Goal: Information Seeking & Learning: Learn about a topic

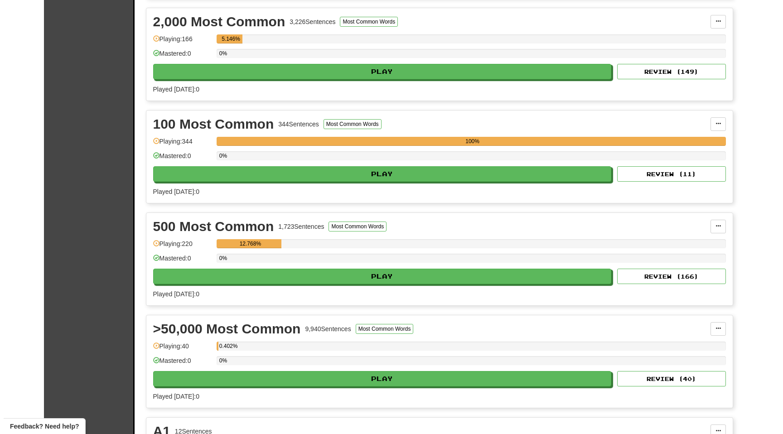
scroll to position [250, 0]
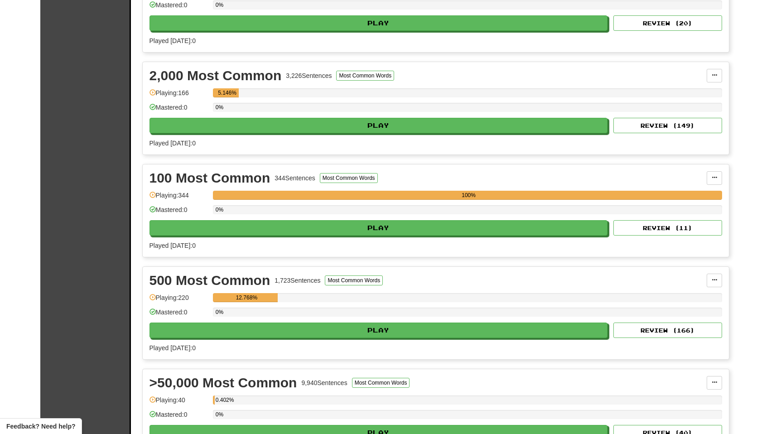
click at [404, 139] on div "Played today: 0" at bounding box center [436, 143] width 573 height 9
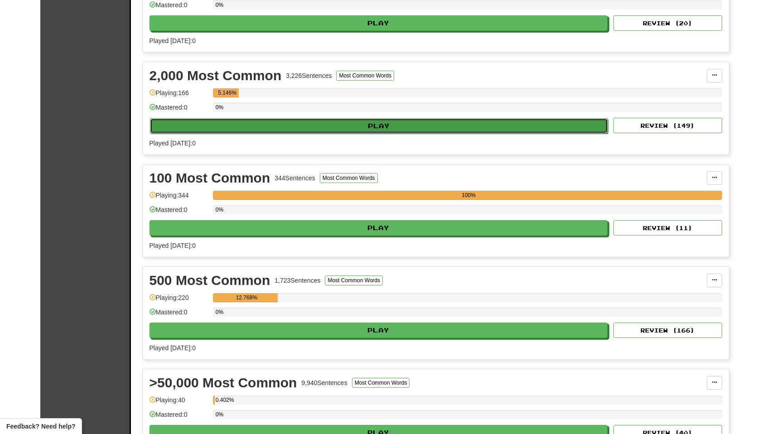
click at [402, 123] on button "Play" at bounding box center [379, 125] width 459 height 15
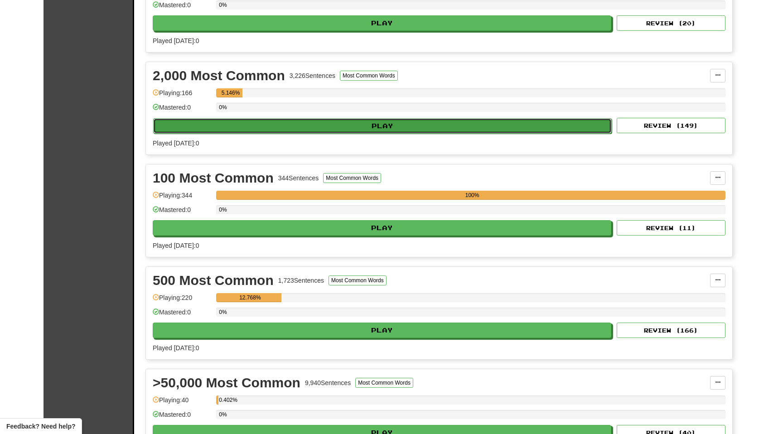
select select "**"
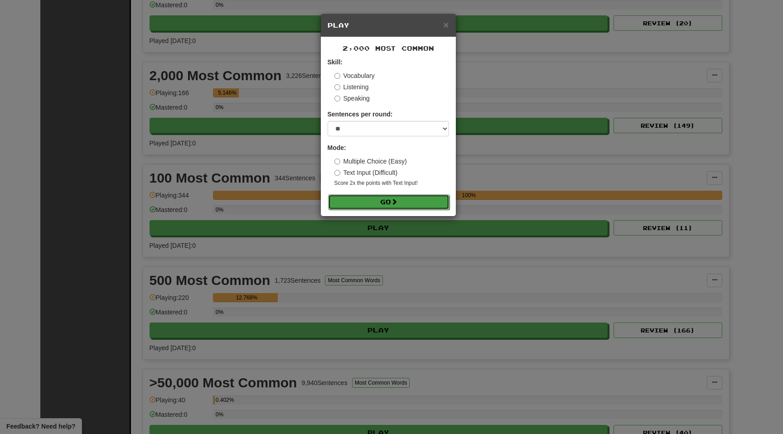
click at [360, 204] on button "Go" at bounding box center [388, 201] width 121 height 15
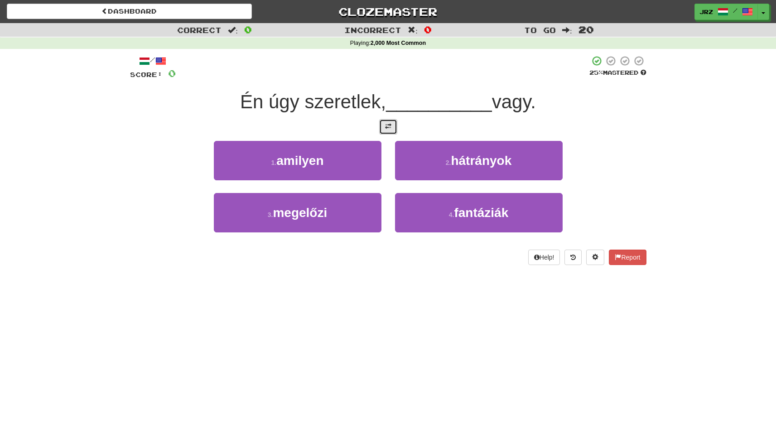
click at [387, 126] on span at bounding box center [388, 126] width 6 height 6
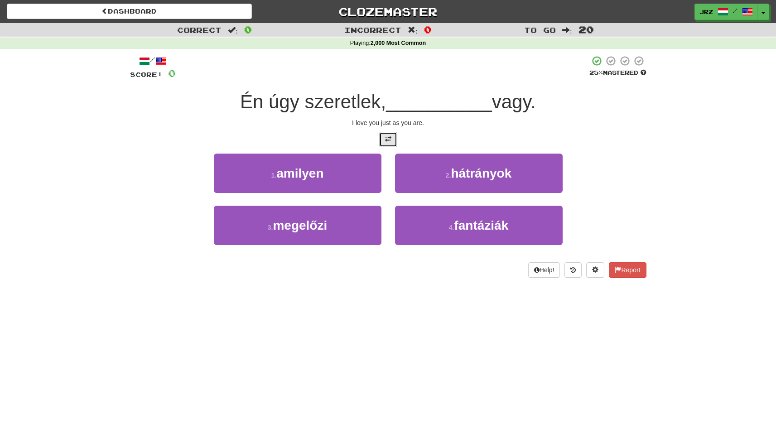
click at [389, 145] on button at bounding box center [388, 139] width 18 height 15
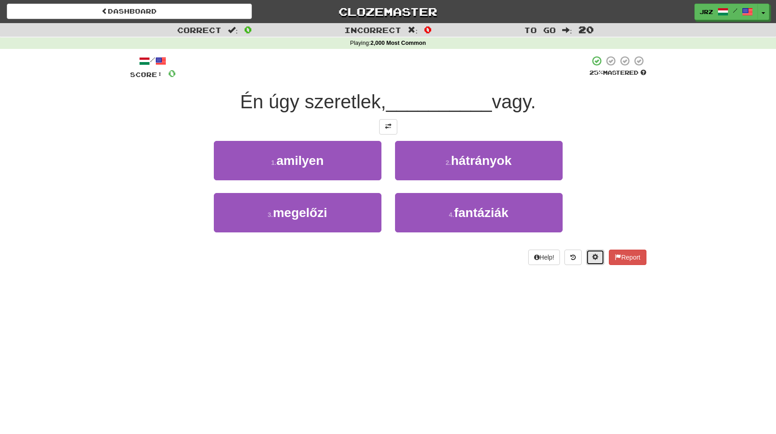
click at [595, 258] on span at bounding box center [595, 257] width 6 height 6
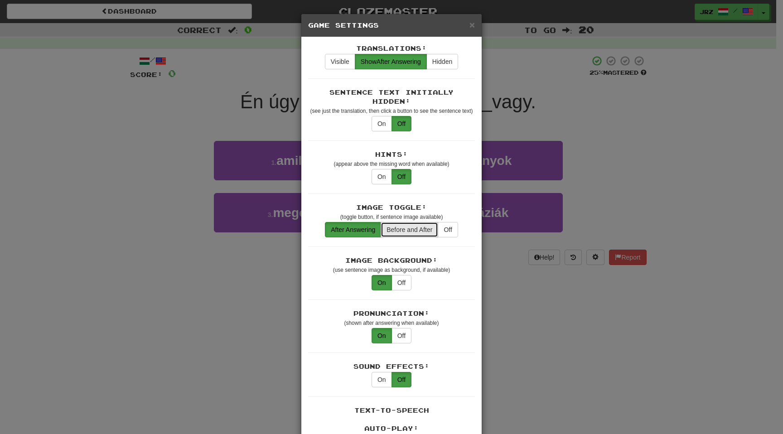
click at [391, 222] on button "Before and After" at bounding box center [410, 229] width 58 height 15
click at [358, 223] on button "After Answering" at bounding box center [353, 229] width 56 height 15
click at [399, 116] on button "Off" at bounding box center [402, 123] width 20 height 15
click at [334, 63] on button "Visible" at bounding box center [340, 61] width 30 height 15
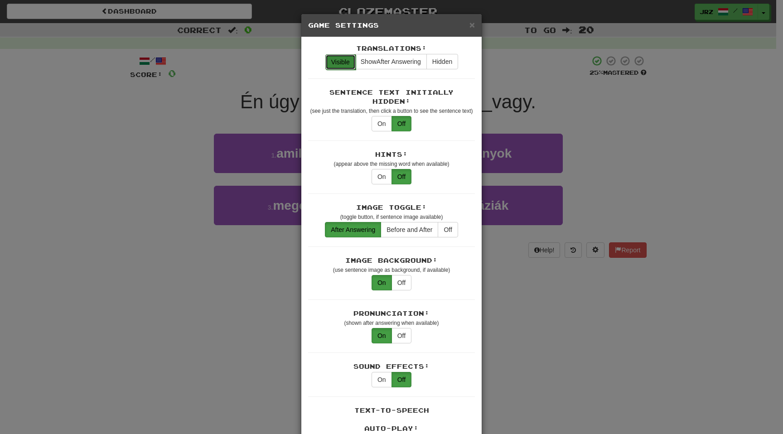
click at [334, 63] on button "Visible" at bounding box center [340, 61] width 30 height 15
click at [469, 26] on span "×" at bounding box center [471, 24] width 5 height 10
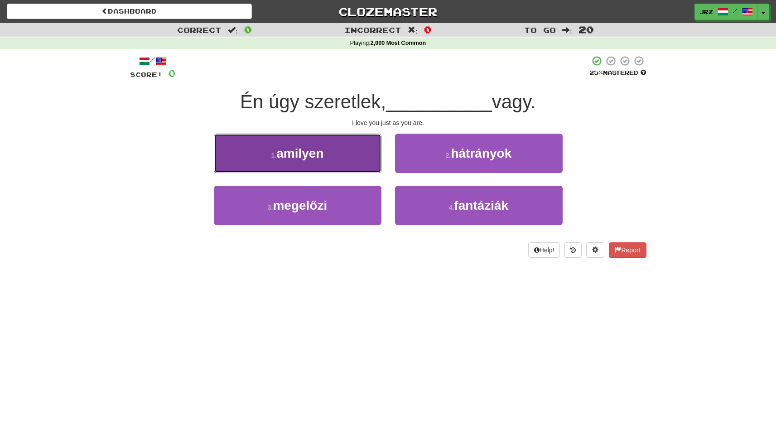
click at [338, 156] on button "1 . amilyen" at bounding box center [298, 153] width 168 height 39
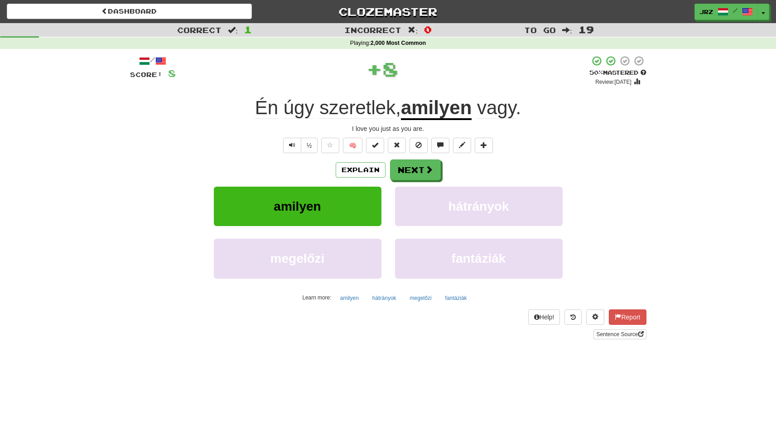
click at [462, 105] on u "amilyen" at bounding box center [436, 108] width 71 height 23
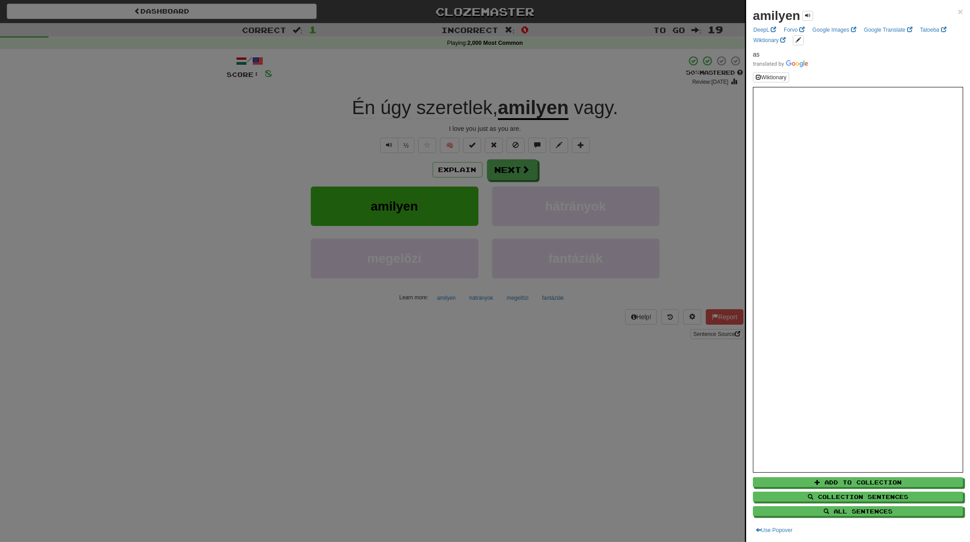
click at [681, 343] on div at bounding box center [485, 271] width 970 height 542
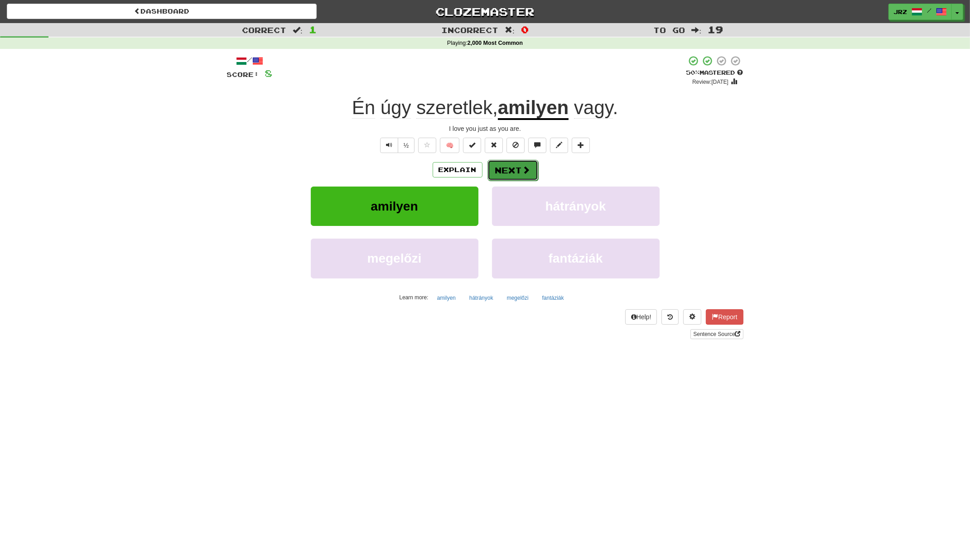
click at [510, 174] on button "Next" at bounding box center [513, 170] width 51 height 21
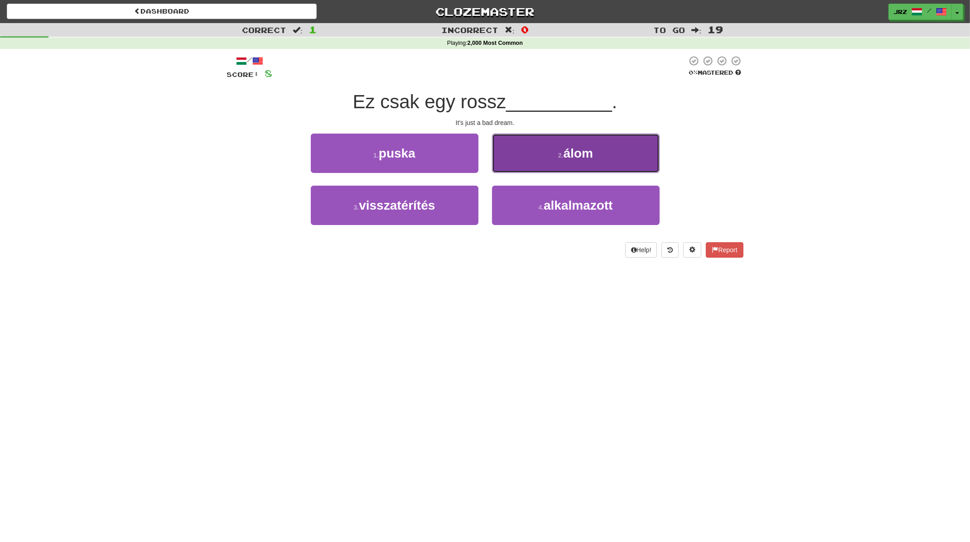
click at [582, 160] on button "2 . álom" at bounding box center [576, 153] width 168 height 39
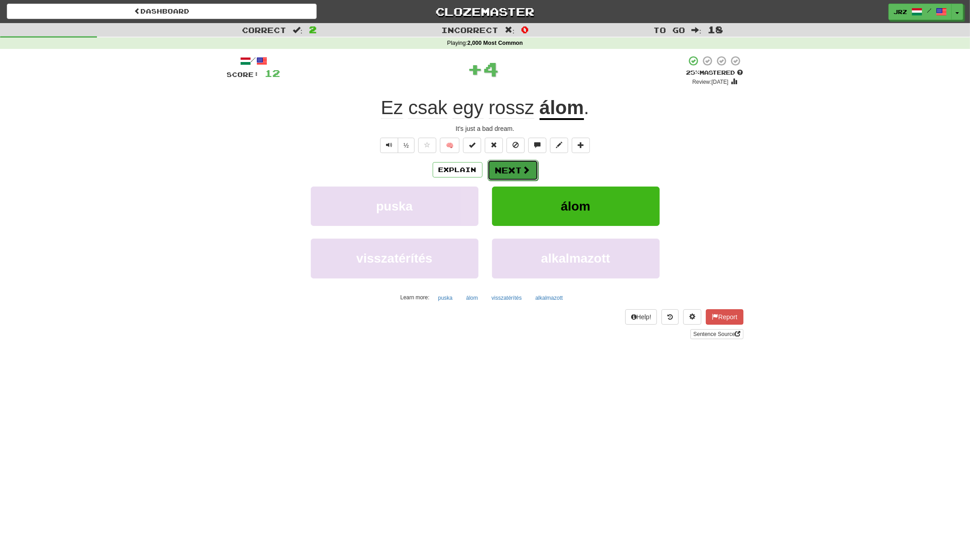
click at [505, 171] on button "Next" at bounding box center [513, 170] width 51 height 21
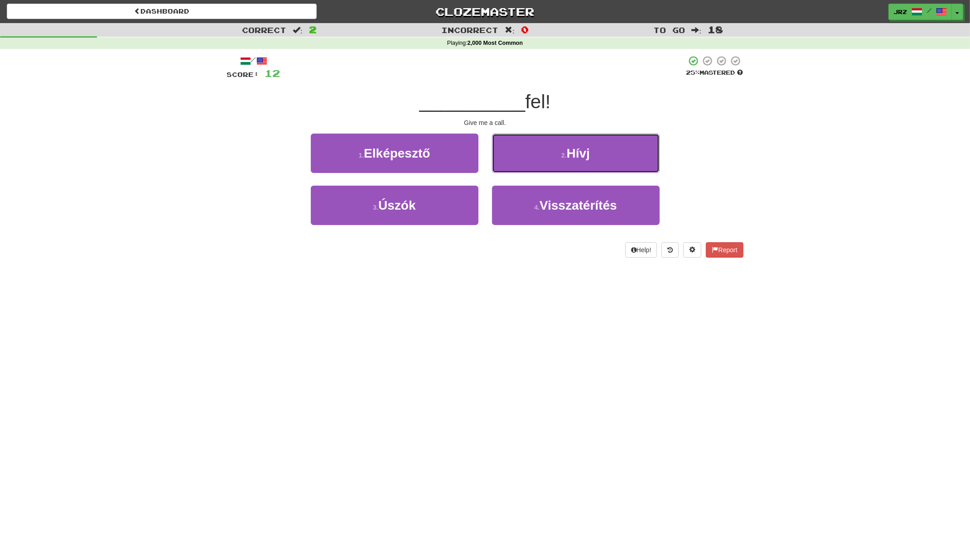
click at [505, 171] on button "2 . Hívj" at bounding box center [576, 153] width 168 height 39
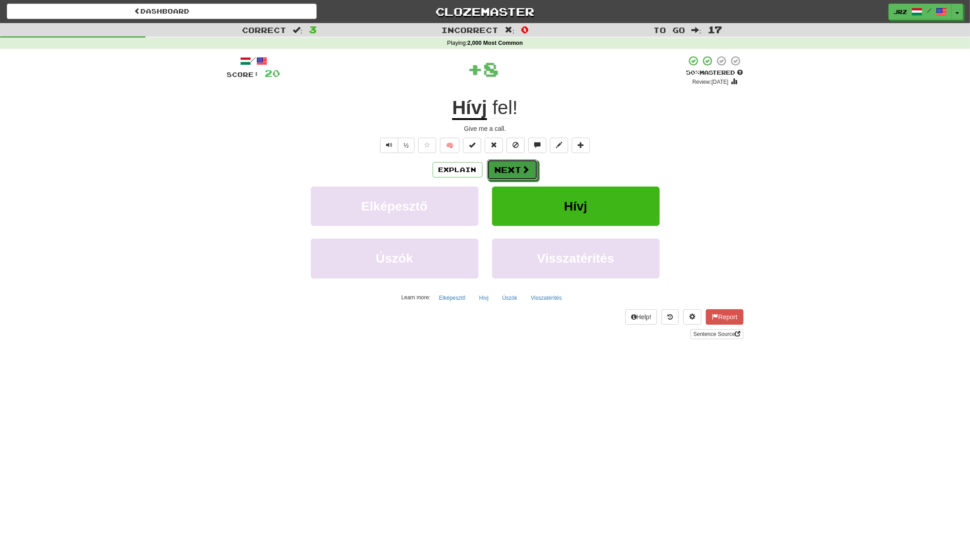
click at [505, 171] on button "Next" at bounding box center [512, 170] width 51 height 21
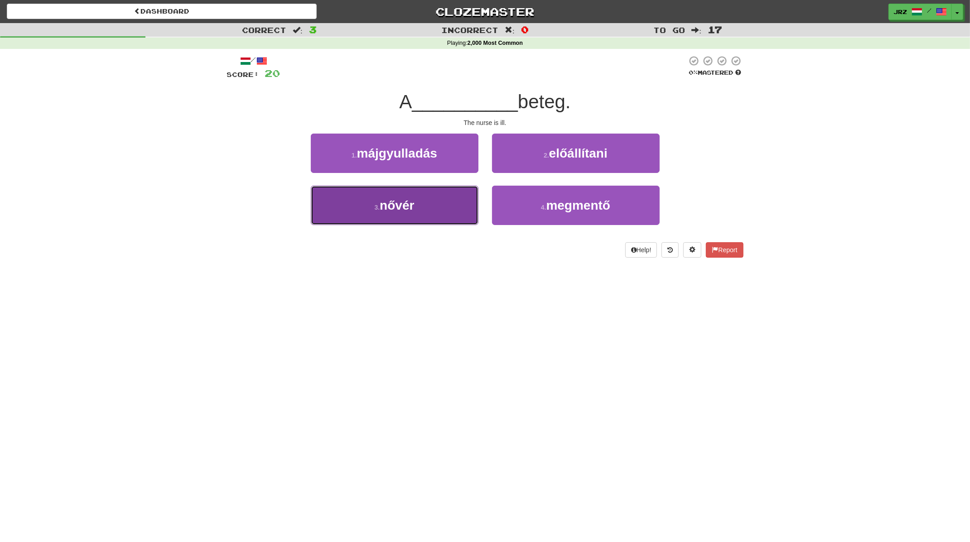
click at [438, 205] on button "3 . nővér" at bounding box center [395, 205] width 168 height 39
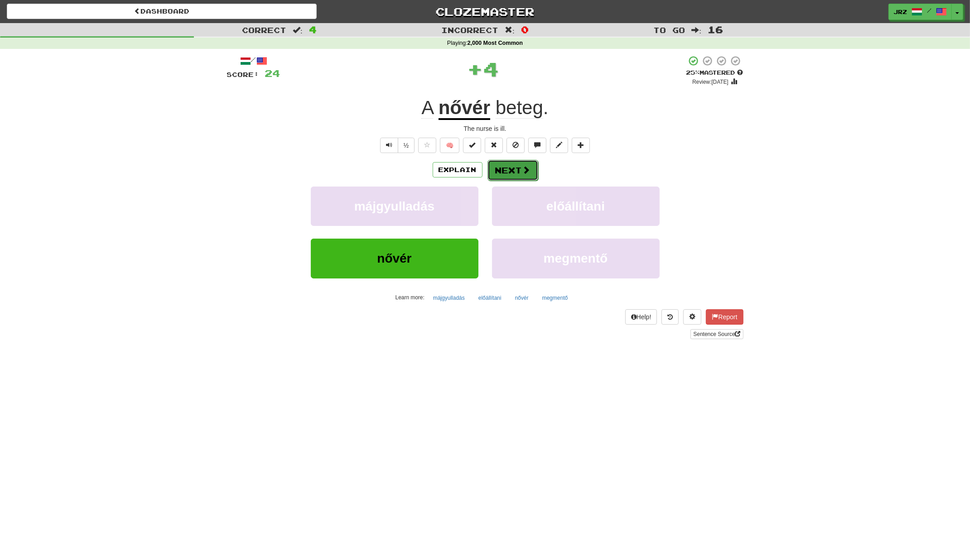
click at [525, 171] on span at bounding box center [526, 170] width 8 height 8
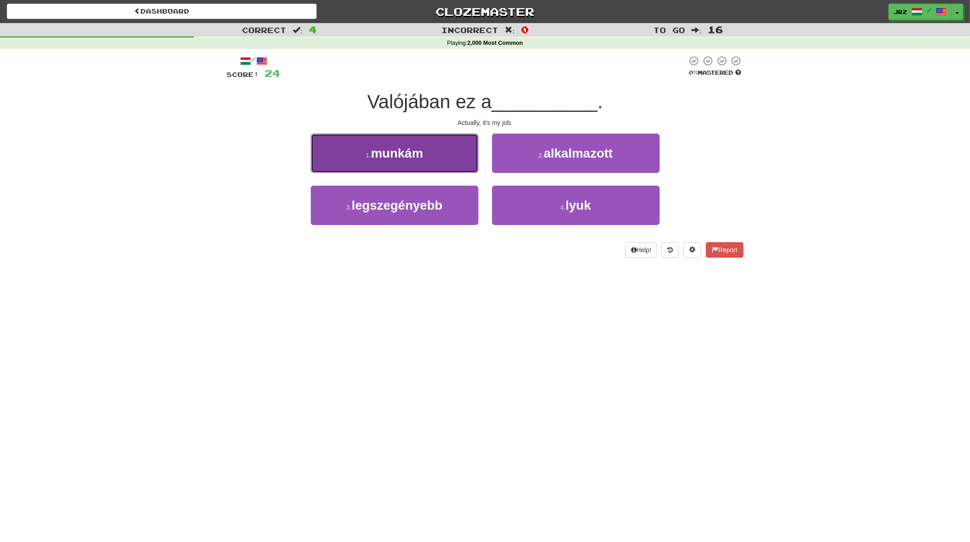
click at [437, 154] on button "1 . munkám" at bounding box center [395, 153] width 168 height 39
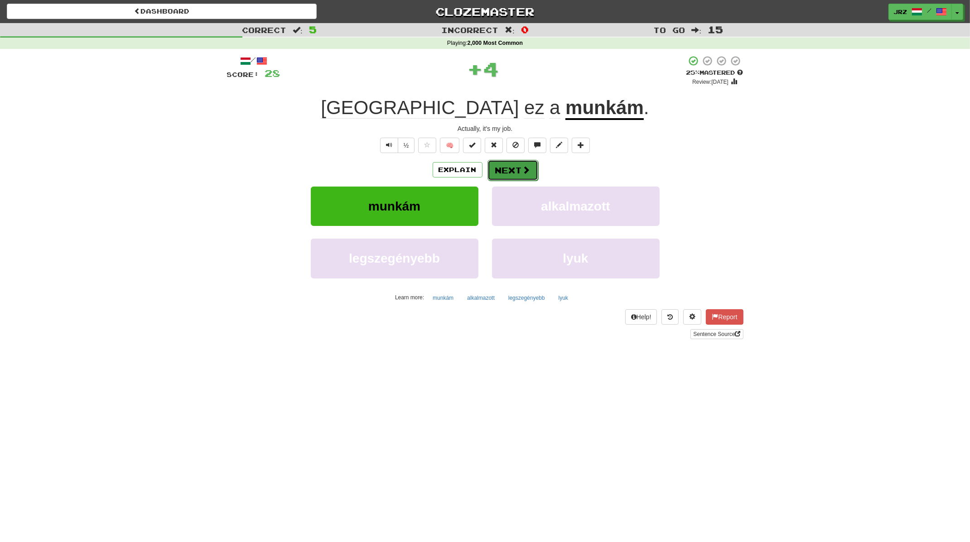
click at [509, 170] on button "Next" at bounding box center [513, 170] width 51 height 21
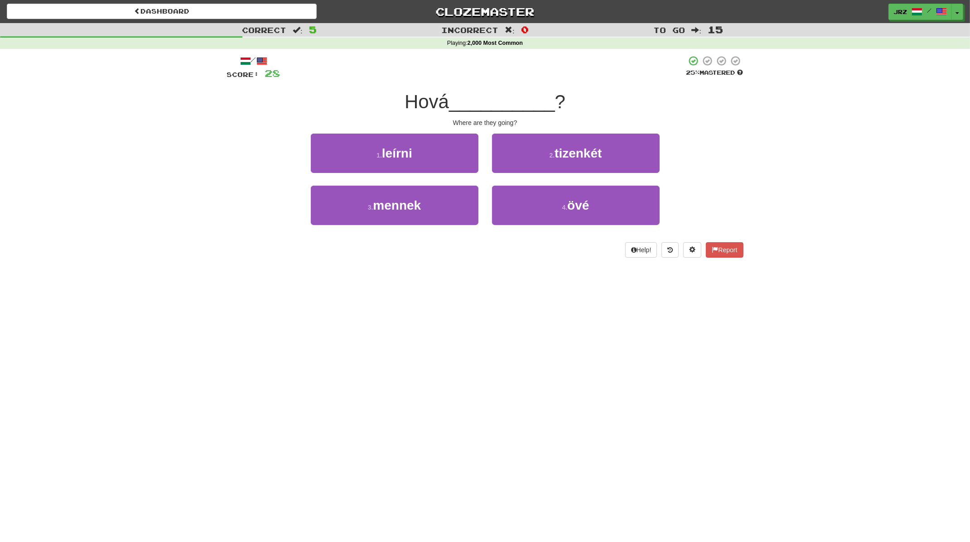
click at [397, 225] on div "3 . mennek" at bounding box center [394, 212] width 181 height 52
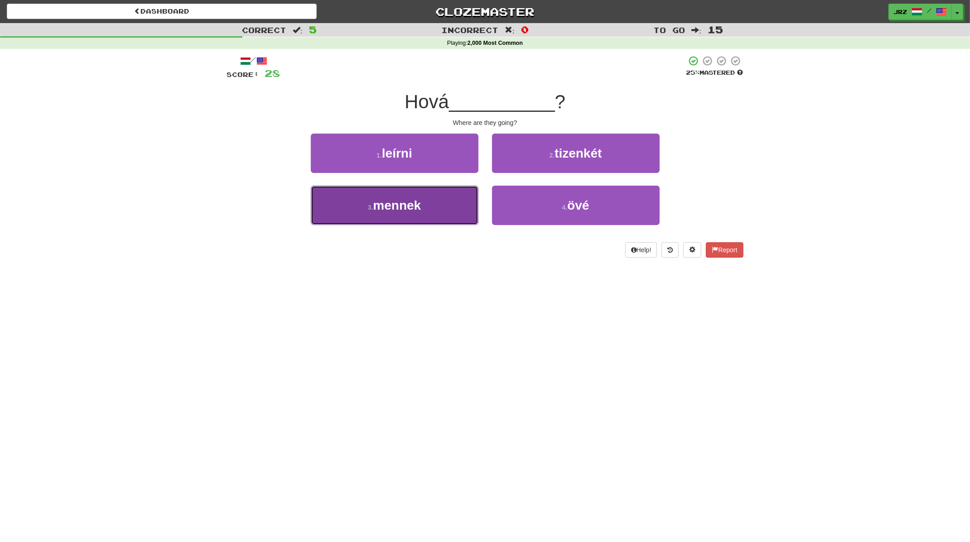
click at [402, 210] on span "mennek" at bounding box center [397, 205] width 48 height 14
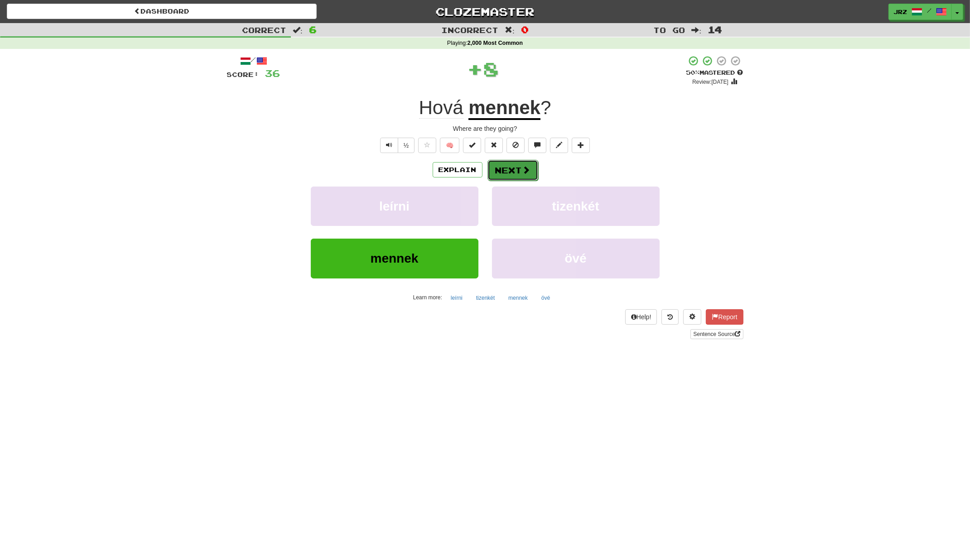
click at [503, 170] on button "Next" at bounding box center [513, 170] width 51 height 21
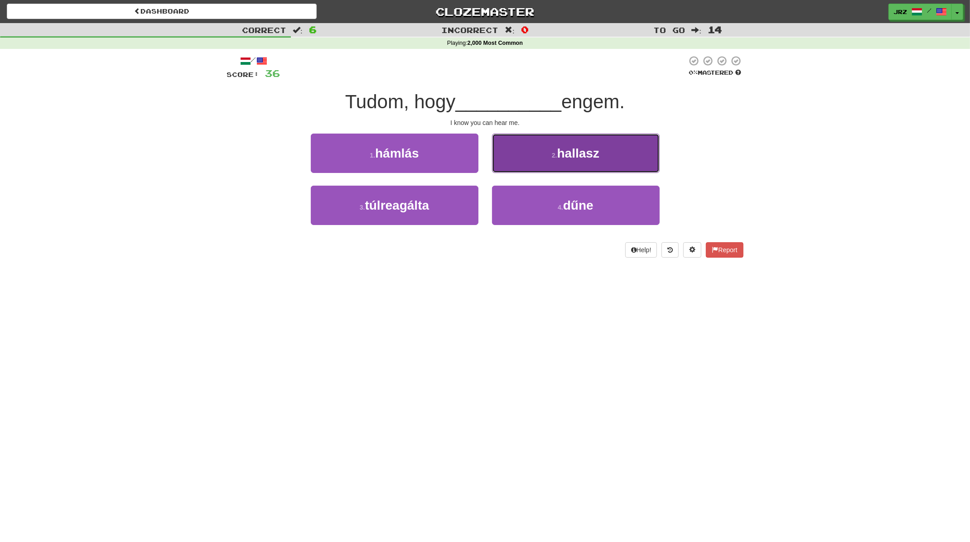
click at [539, 167] on button "2 . hallasz" at bounding box center [576, 153] width 168 height 39
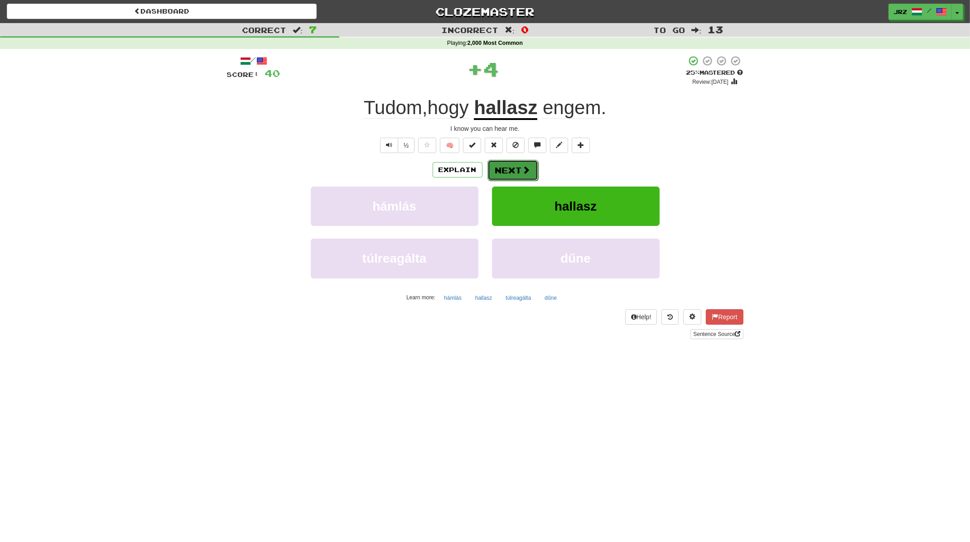
click at [508, 165] on button "Next" at bounding box center [513, 170] width 51 height 21
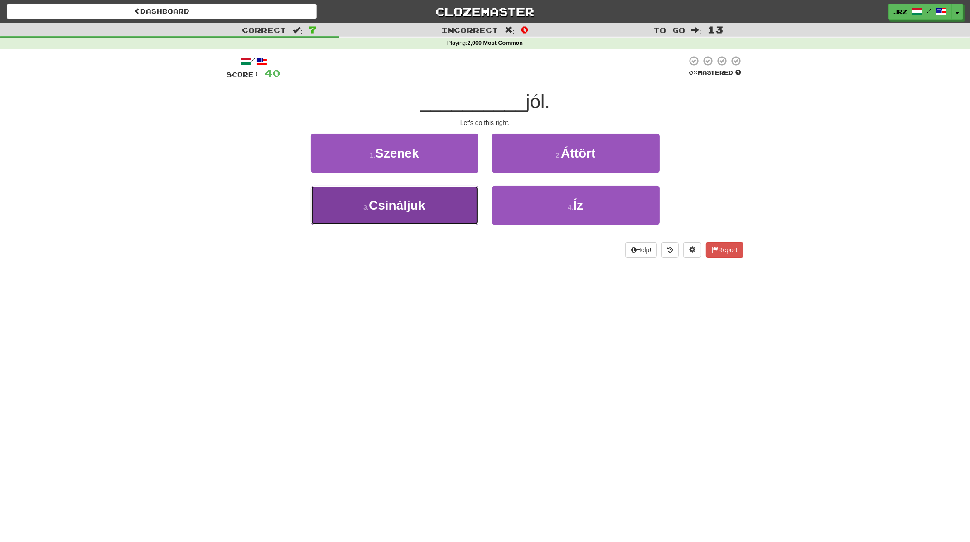
click at [408, 216] on button "3 . Csináljuk" at bounding box center [395, 205] width 168 height 39
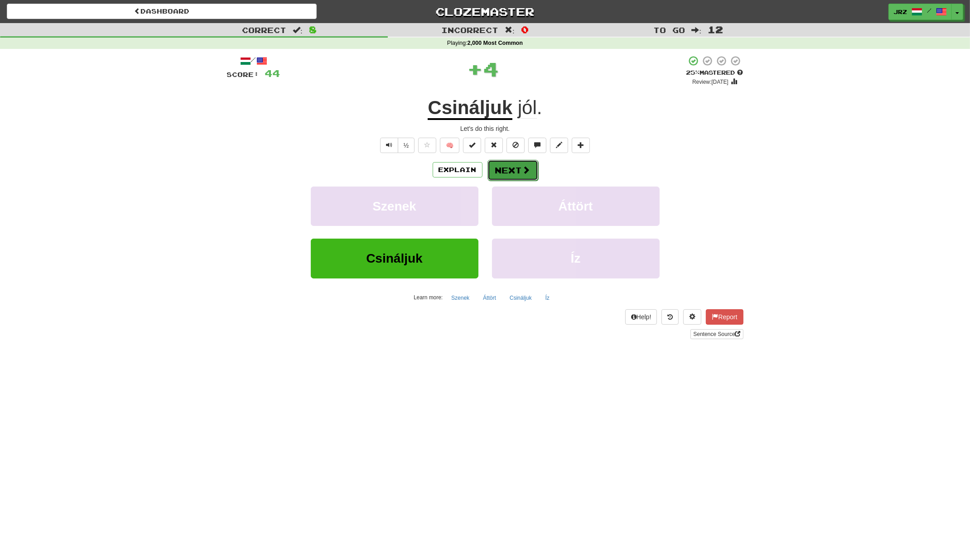
click at [510, 174] on button "Next" at bounding box center [513, 170] width 51 height 21
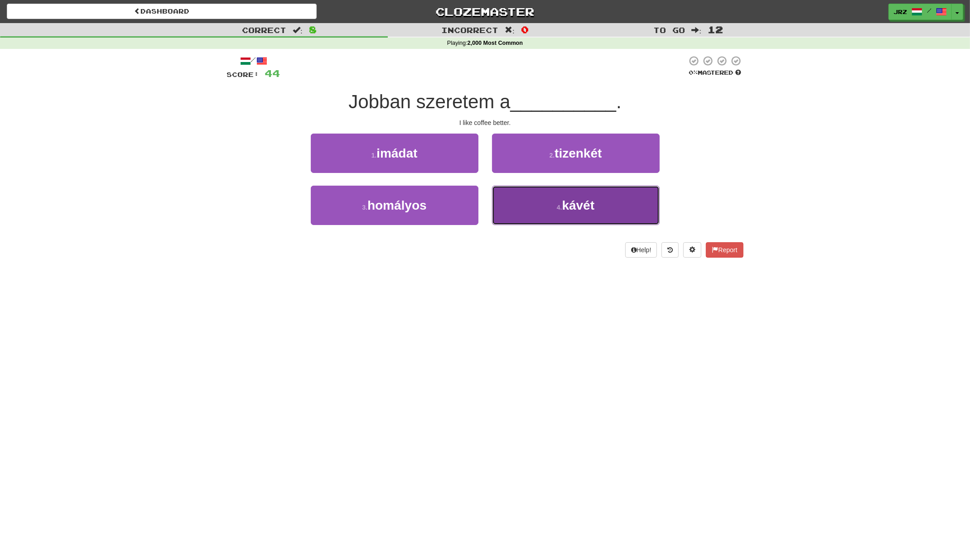
click at [529, 205] on button "4 . kávét" at bounding box center [576, 205] width 168 height 39
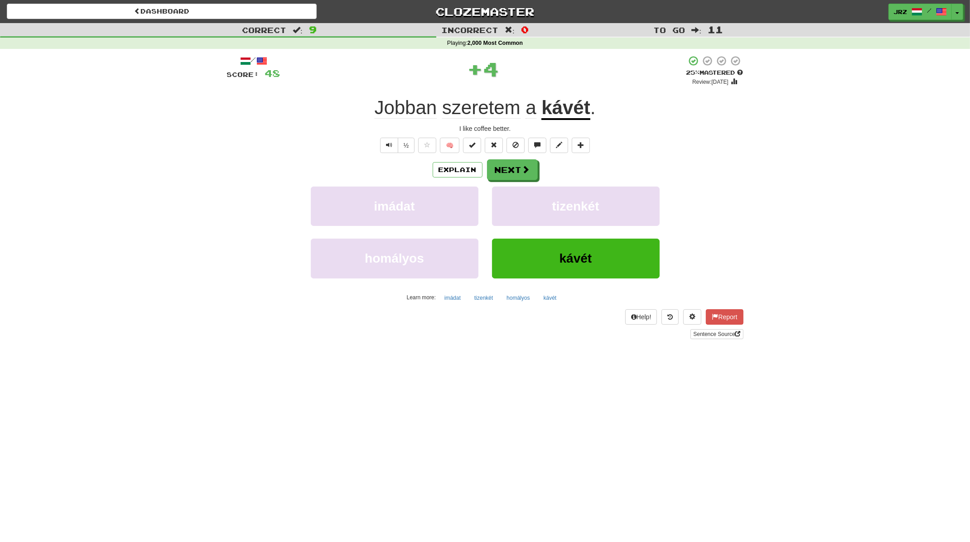
click at [507, 154] on div "/ Score: 48 + 4 25 % Mastered Review: 2025-08-19 Jobban szeretem a kávét . I li…" at bounding box center [485, 197] width 517 height 284
click at [509, 169] on button "Next" at bounding box center [513, 170] width 51 height 21
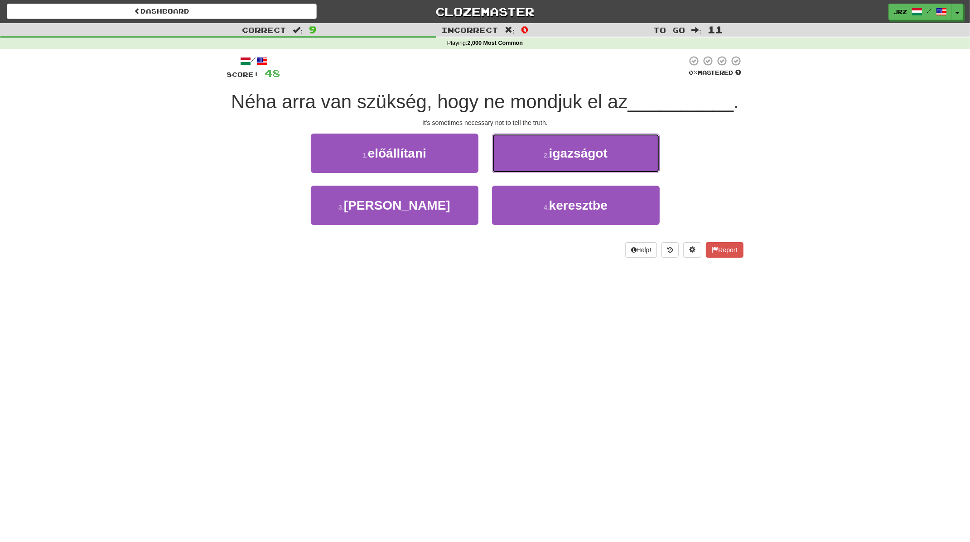
click at [509, 169] on button "2 . igazságot" at bounding box center [576, 153] width 168 height 39
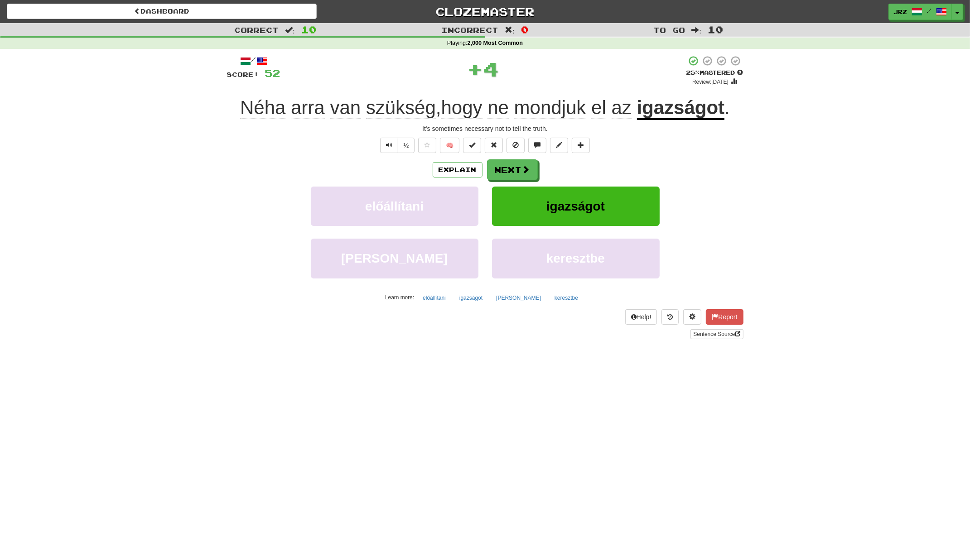
click at [702, 120] on u "igazságot" at bounding box center [681, 108] width 88 height 23
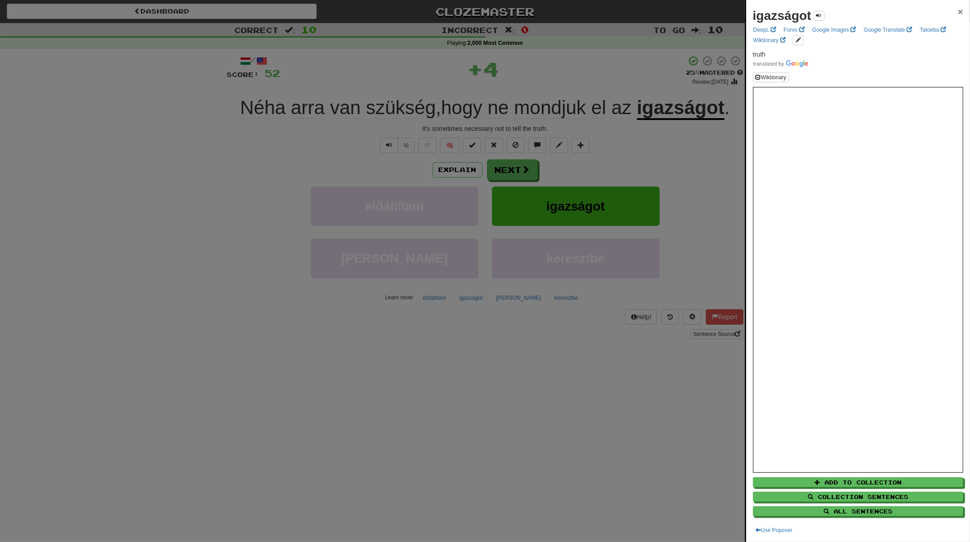
click at [776, 11] on span "×" at bounding box center [960, 11] width 5 height 10
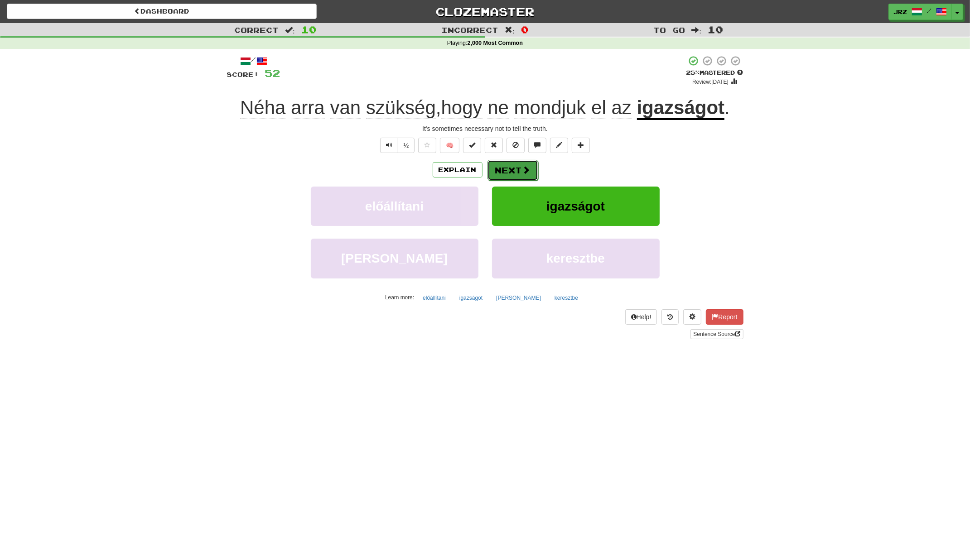
click at [506, 174] on button "Next" at bounding box center [513, 170] width 51 height 21
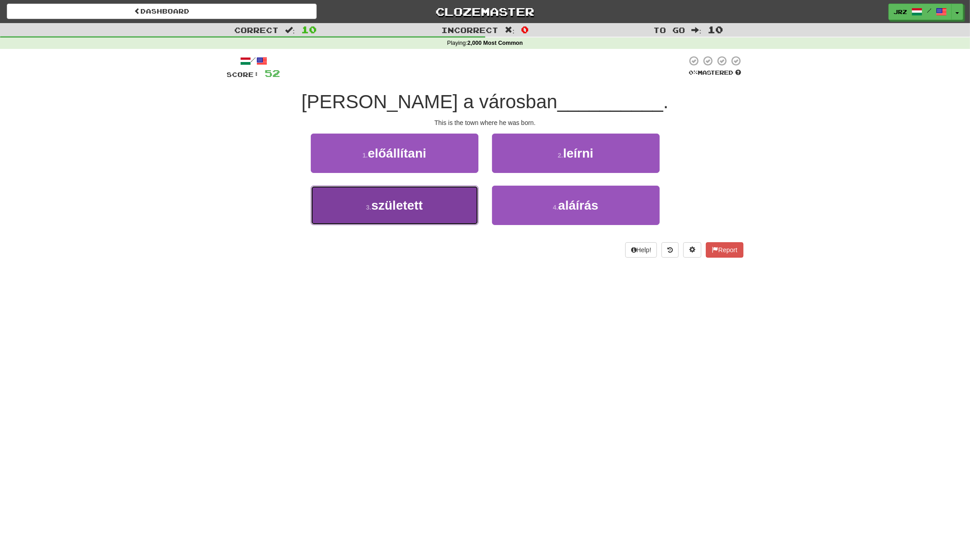
click at [455, 209] on button "3 . született" at bounding box center [395, 205] width 168 height 39
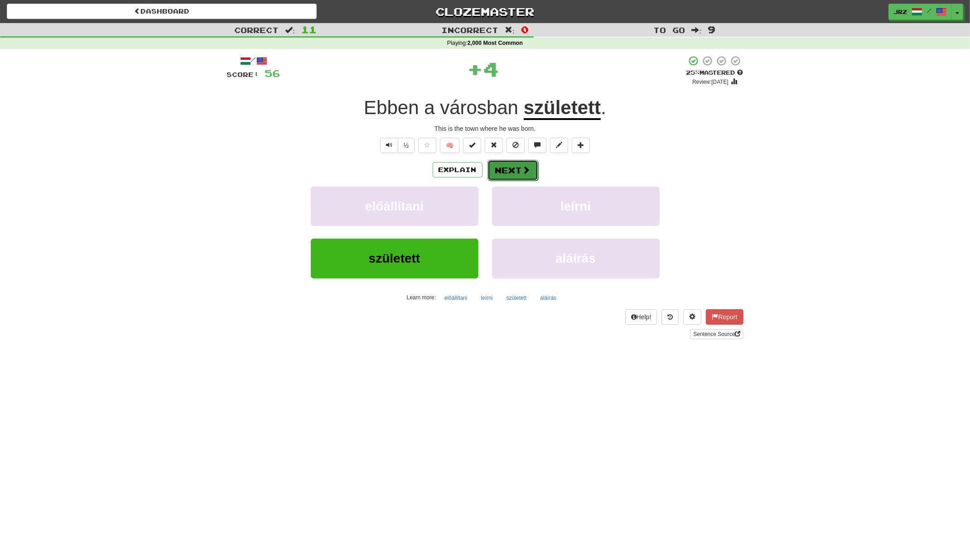
click at [518, 165] on button "Next" at bounding box center [513, 170] width 51 height 21
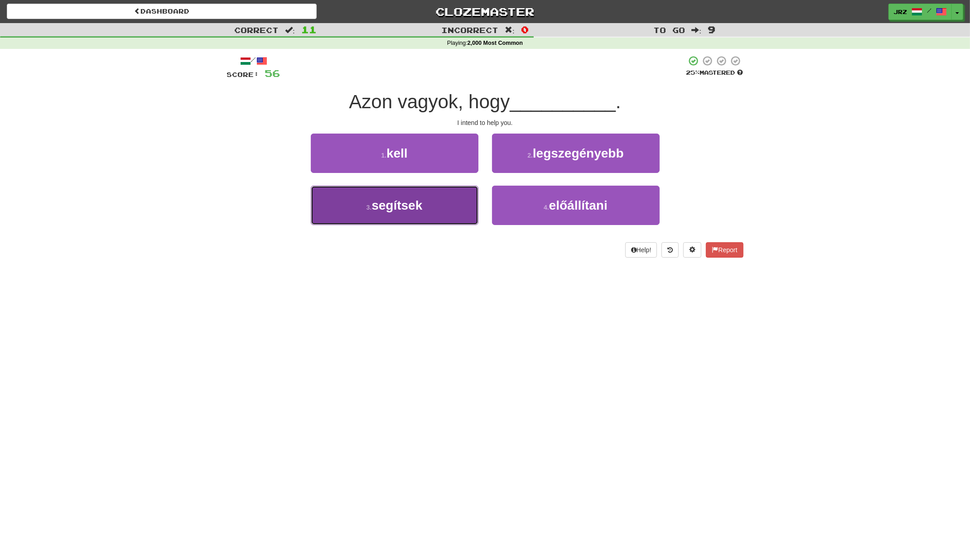
click at [420, 212] on span "segítsek" at bounding box center [397, 205] width 51 height 14
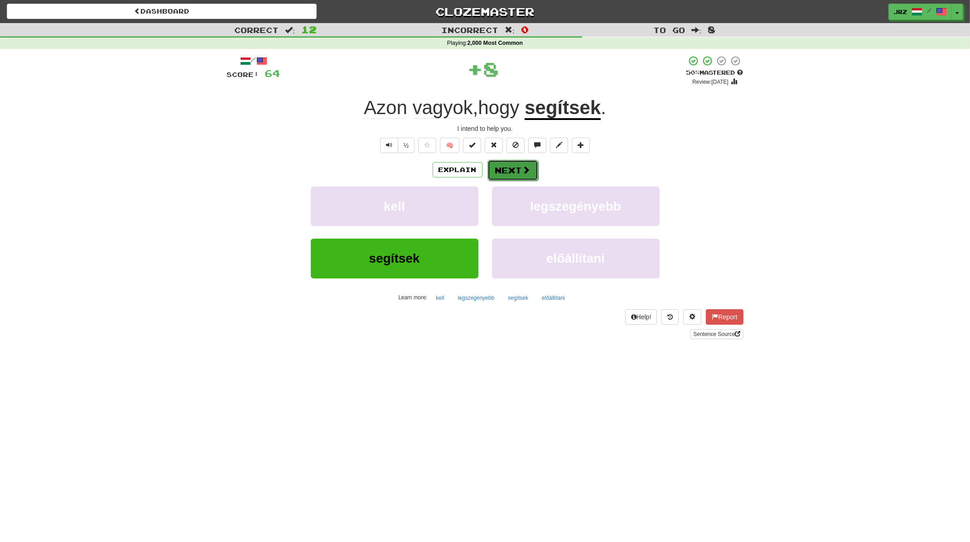
click at [515, 166] on button "Next" at bounding box center [513, 170] width 51 height 21
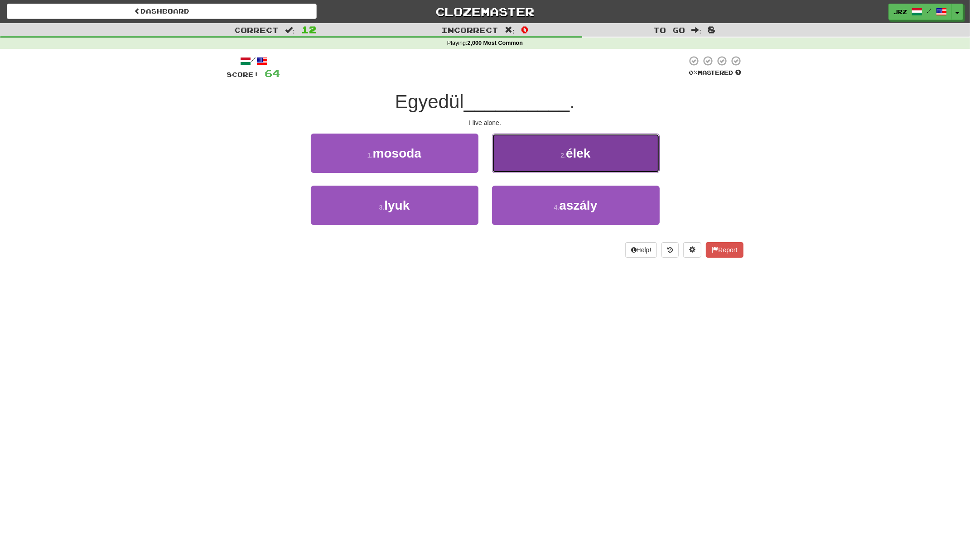
click at [520, 158] on button "2 . élek" at bounding box center [576, 153] width 168 height 39
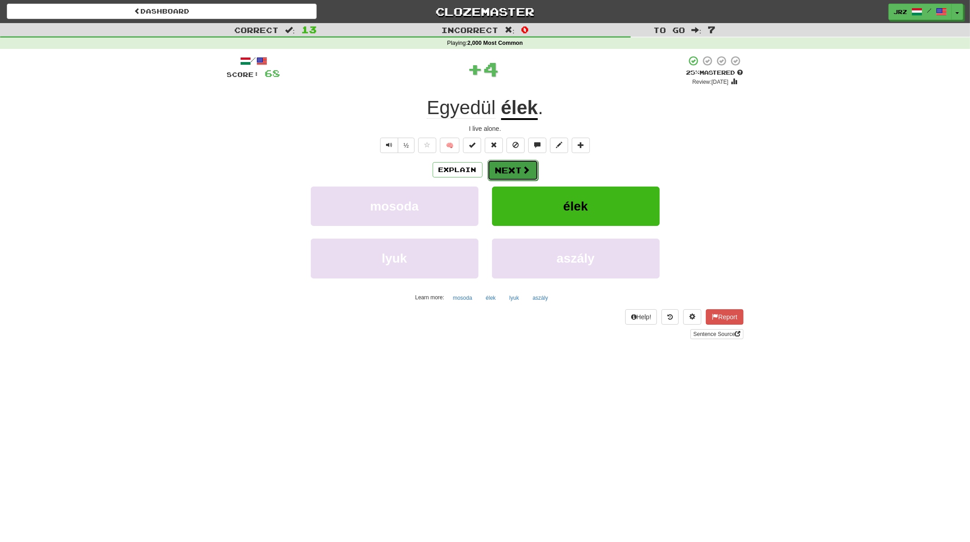
click at [506, 169] on button "Next" at bounding box center [513, 170] width 51 height 21
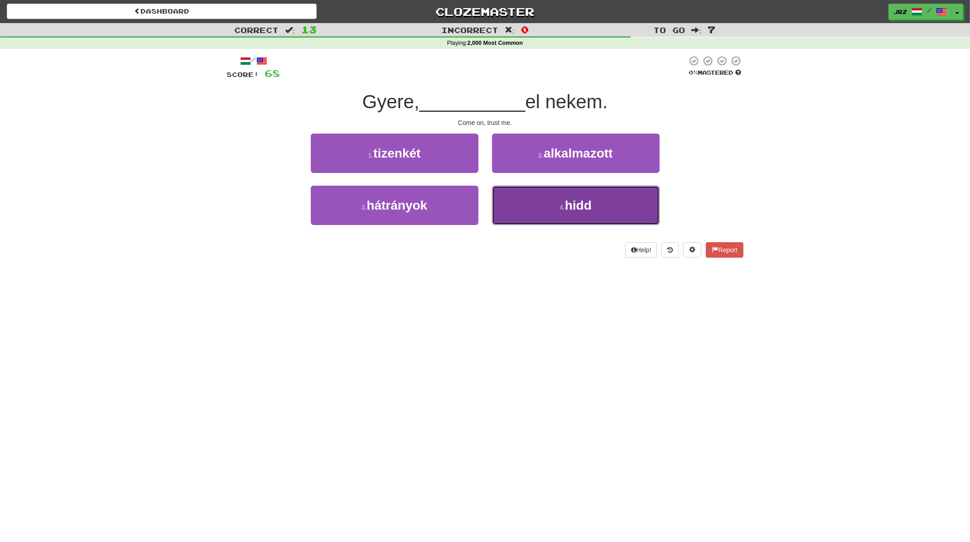
click at [534, 193] on button "4 . hidd" at bounding box center [576, 205] width 168 height 39
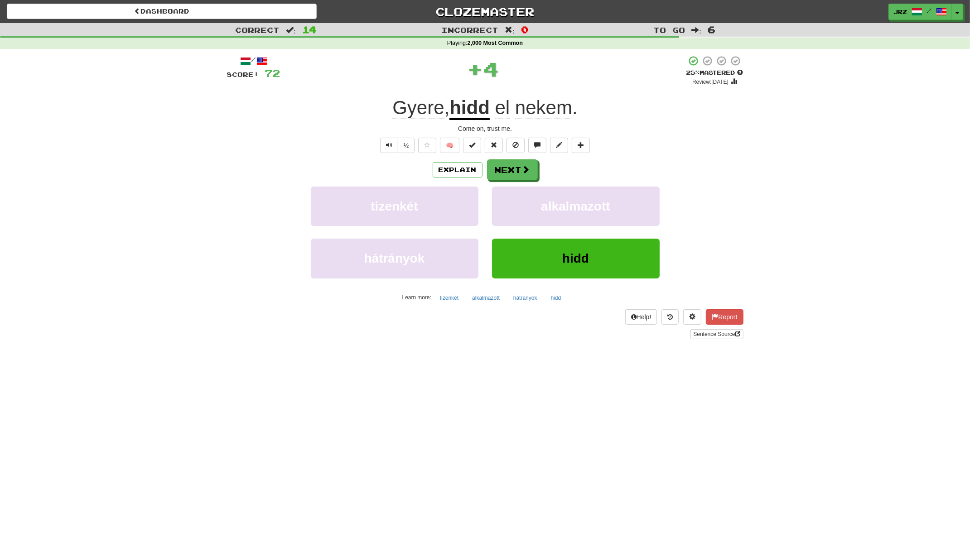
click at [466, 95] on div "/ Score: 72 + 4 25 % Mastered Review: 2025-08-19 Gyere , hidd el nekem . Come o…" at bounding box center [485, 197] width 517 height 284
click at [474, 116] on u "hidd" at bounding box center [470, 108] width 40 height 23
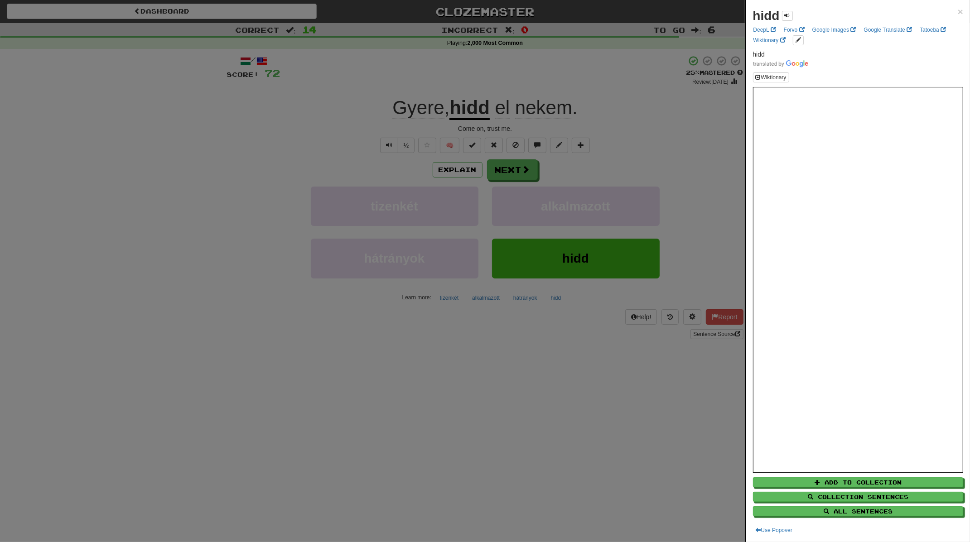
click at [759, 53] on span "hidd" at bounding box center [759, 54] width 12 height 7
click at [776, 10] on span "×" at bounding box center [960, 11] width 5 height 10
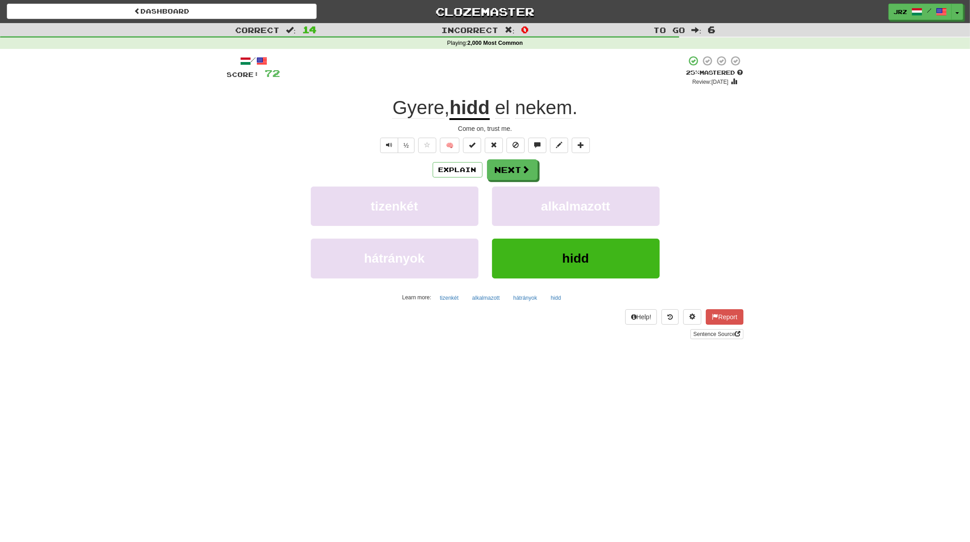
click at [465, 116] on u "hidd" at bounding box center [470, 108] width 40 height 23
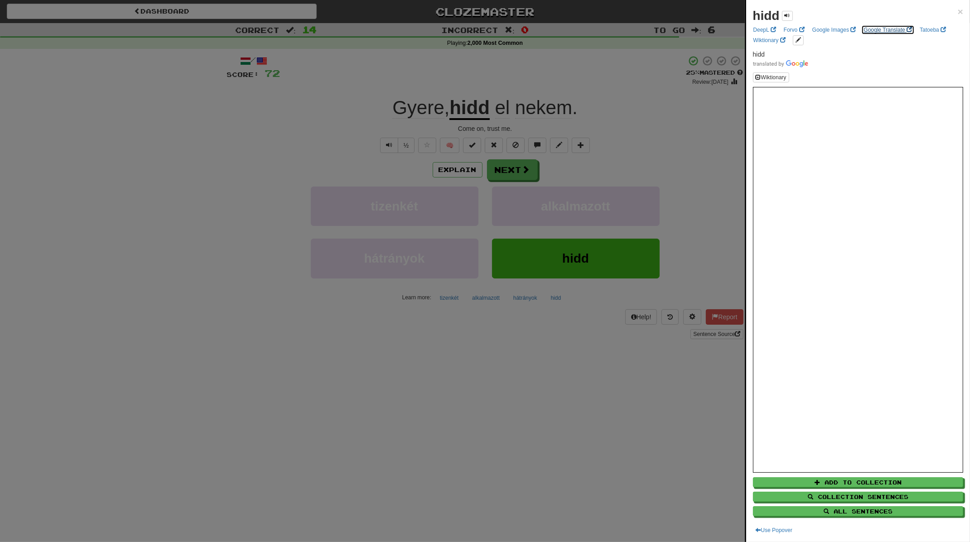
click at [776, 28] on link "Google Translate" at bounding box center [888, 30] width 54 height 10
click at [658, 164] on div at bounding box center [485, 271] width 970 height 542
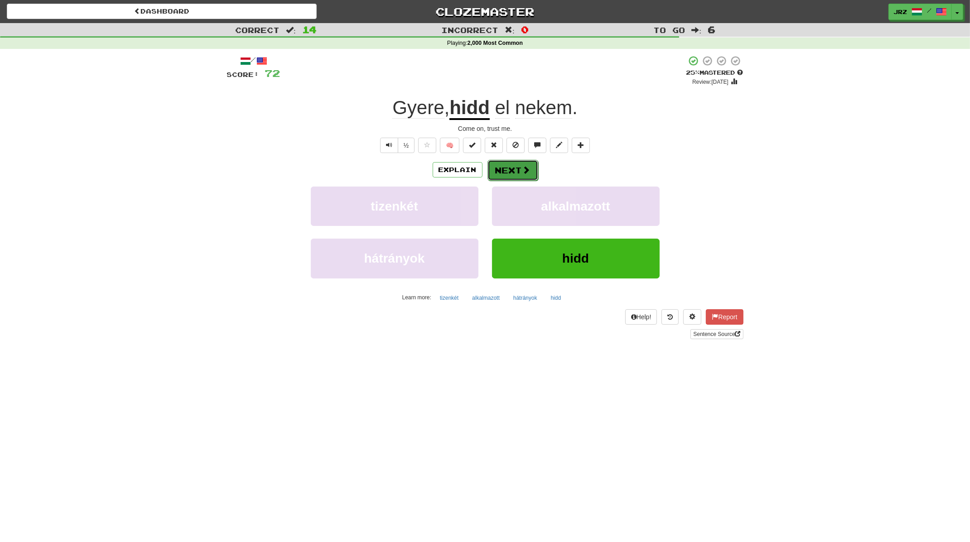
click at [495, 166] on button "Next" at bounding box center [513, 170] width 51 height 21
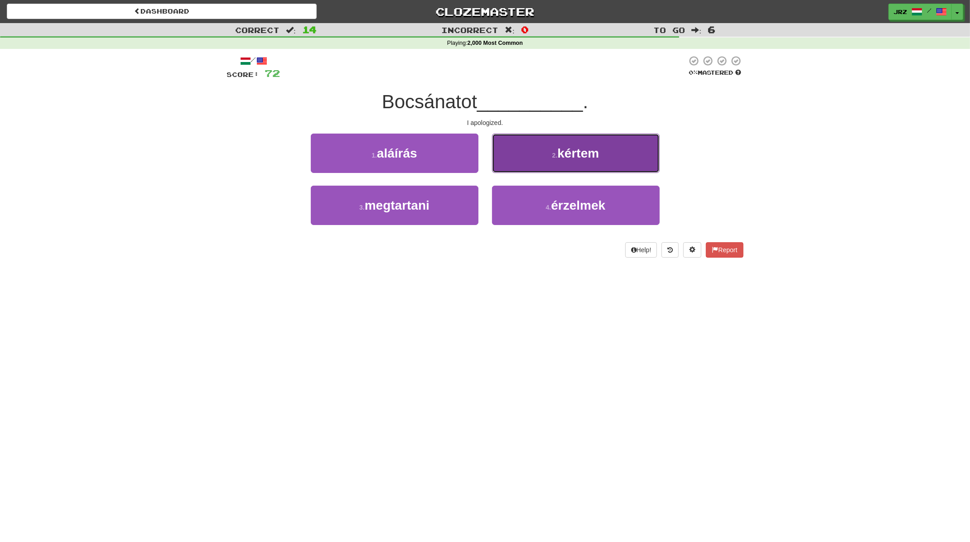
click at [552, 155] on small "2 ." at bounding box center [554, 155] width 5 height 7
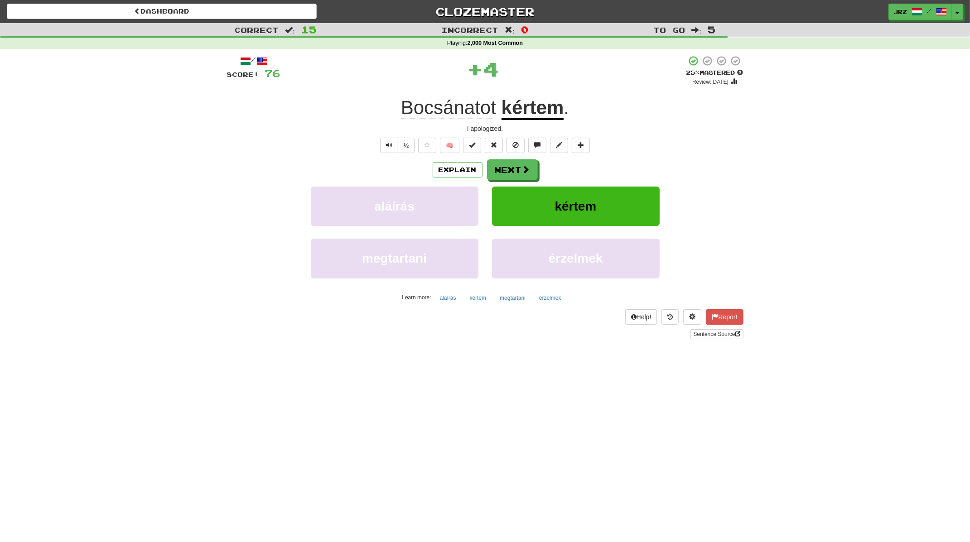
click at [537, 113] on u "kértem" at bounding box center [533, 108] width 63 height 23
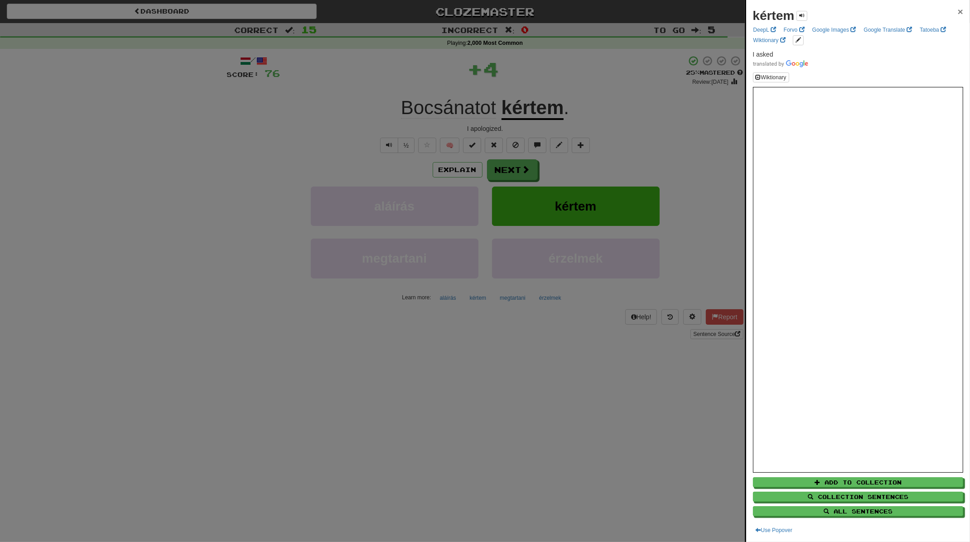
click at [776, 12] on span "×" at bounding box center [960, 11] width 5 height 10
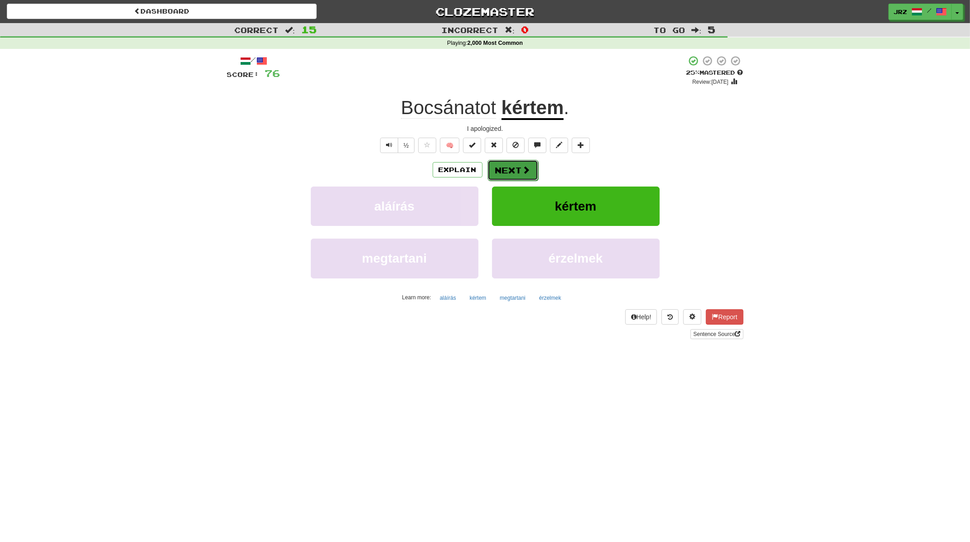
click at [527, 177] on button "Next" at bounding box center [513, 170] width 51 height 21
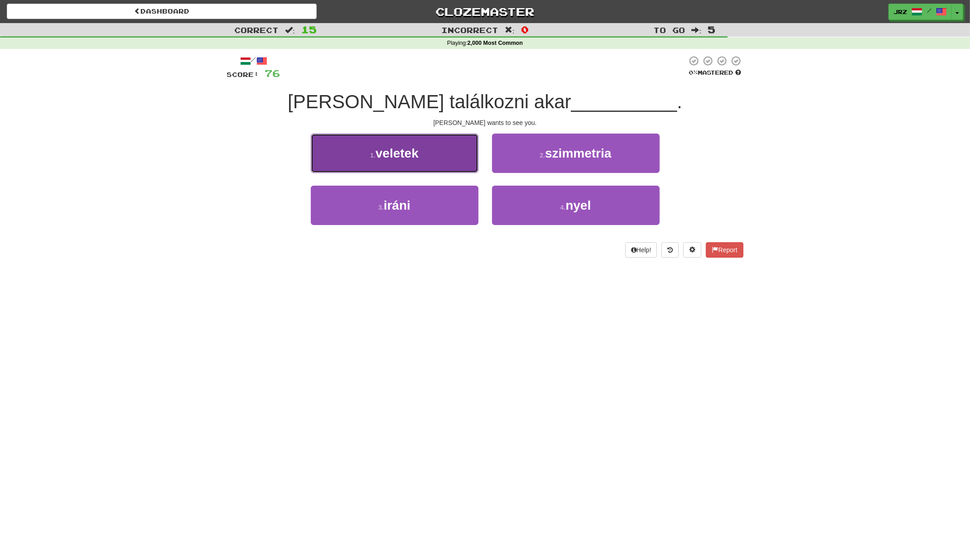
click at [428, 154] on button "1 . veletek" at bounding box center [395, 153] width 168 height 39
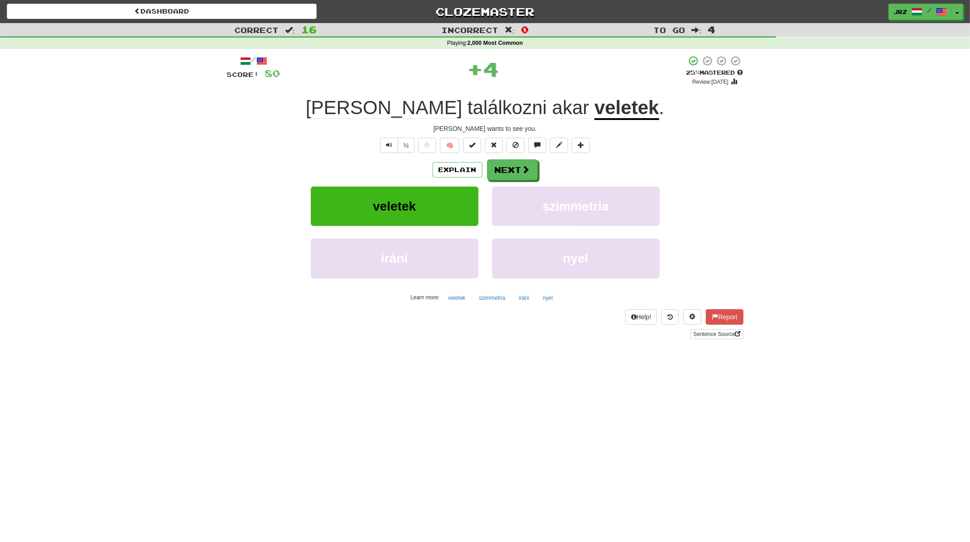
click at [595, 109] on u "veletek" at bounding box center [627, 108] width 64 height 23
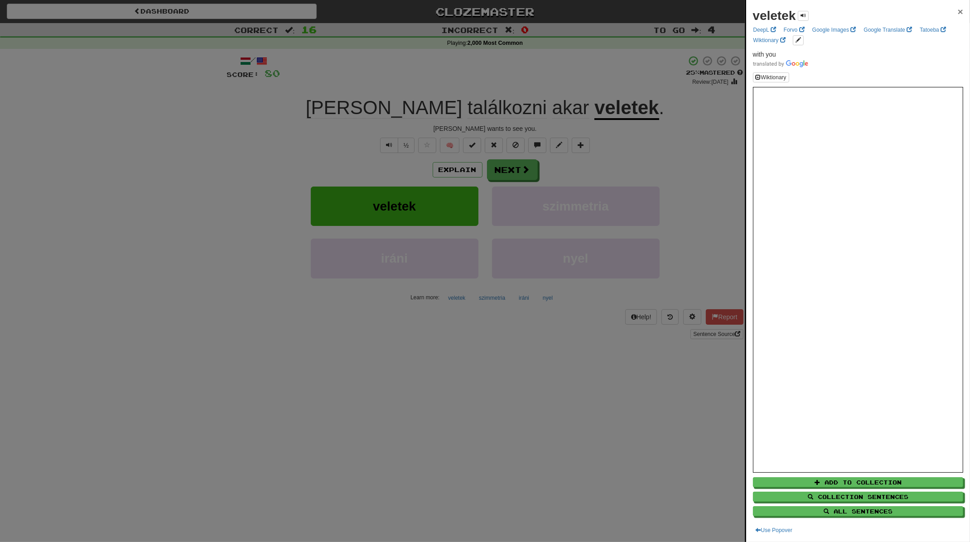
click at [776, 11] on span "×" at bounding box center [960, 11] width 5 height 10
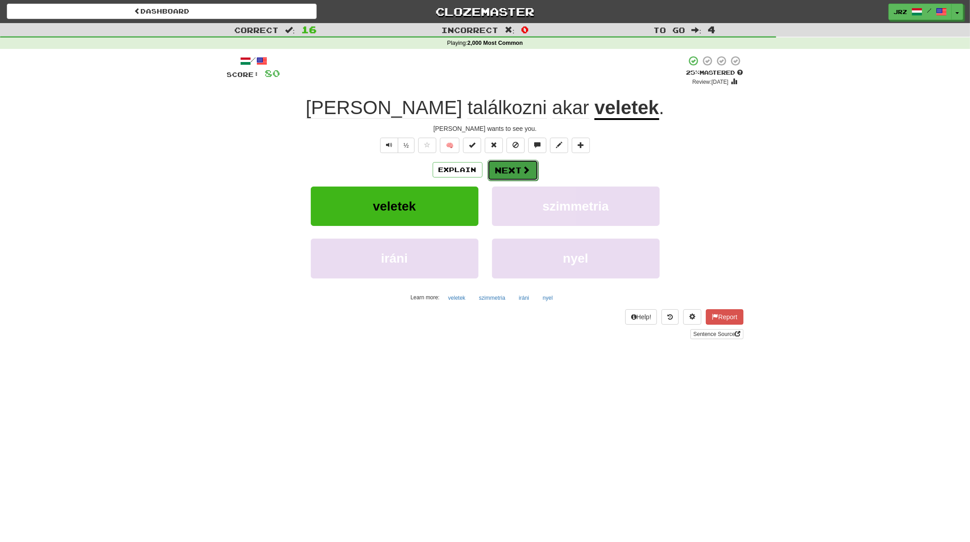
click at [492, 176] on button "Next" at bounding box center [513, 170] width 51 height 21
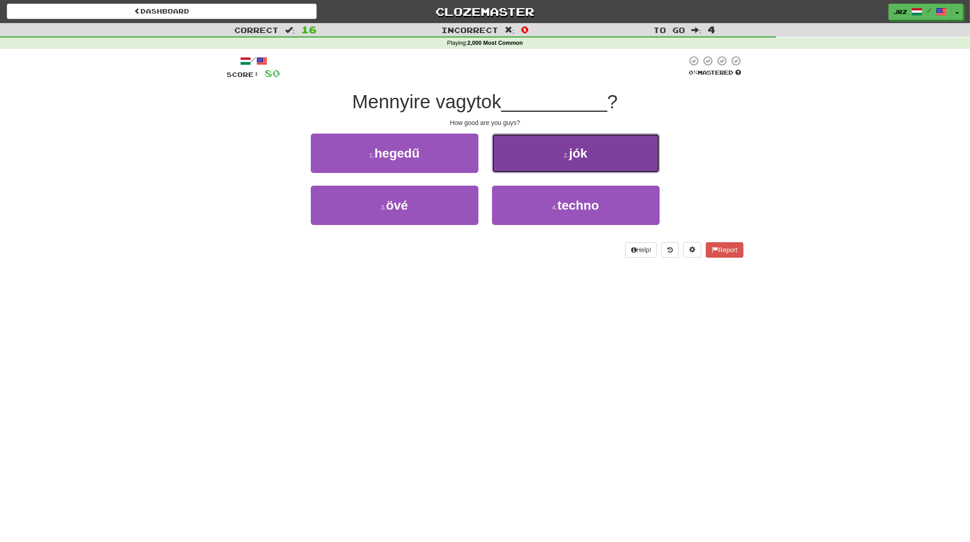
click at [561, 164] on button "2 . jók" at bounding box center [576, 153] width 168 height 39
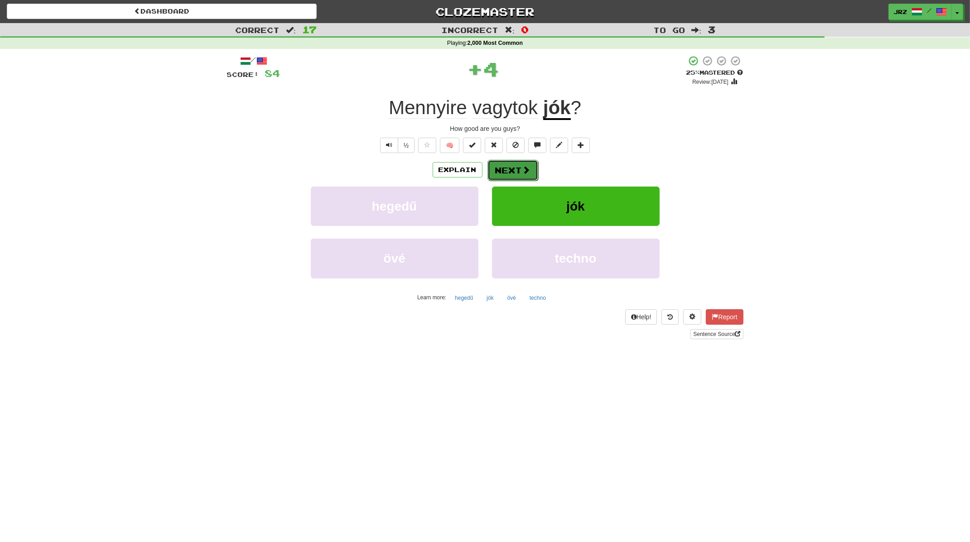
click at [488, 168] on button "Next" at bounding box center [513, 170] width 51 height 21
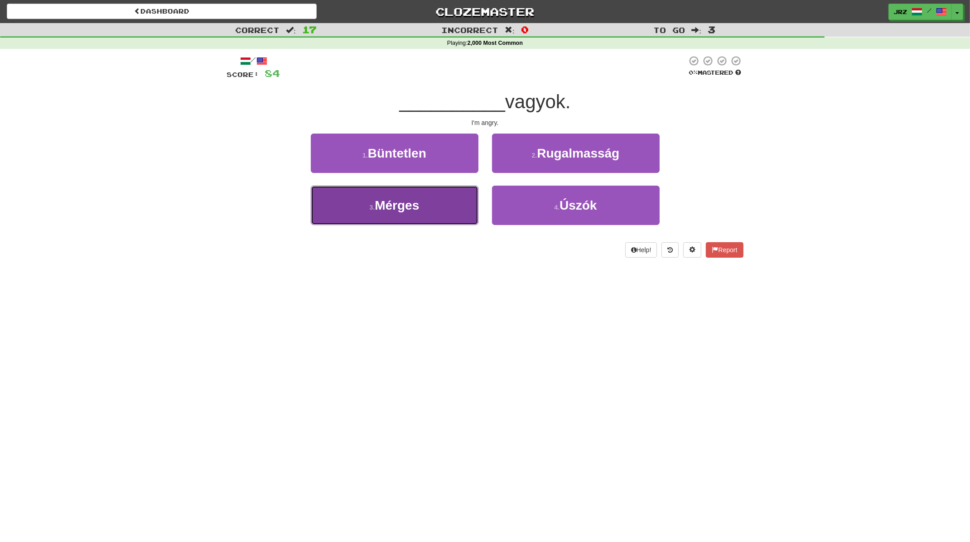
click at [451, 209] on button "3 . Mérges" at bounding box center [395, 205] width 168 height 39
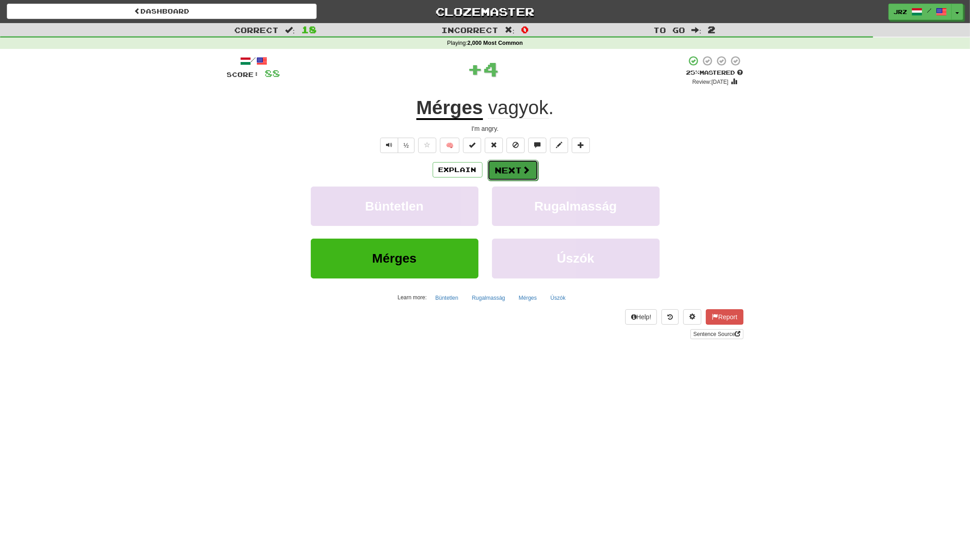
click at [504, 172] on button "Next" at bounding box center [513, 170] width 51 height 21
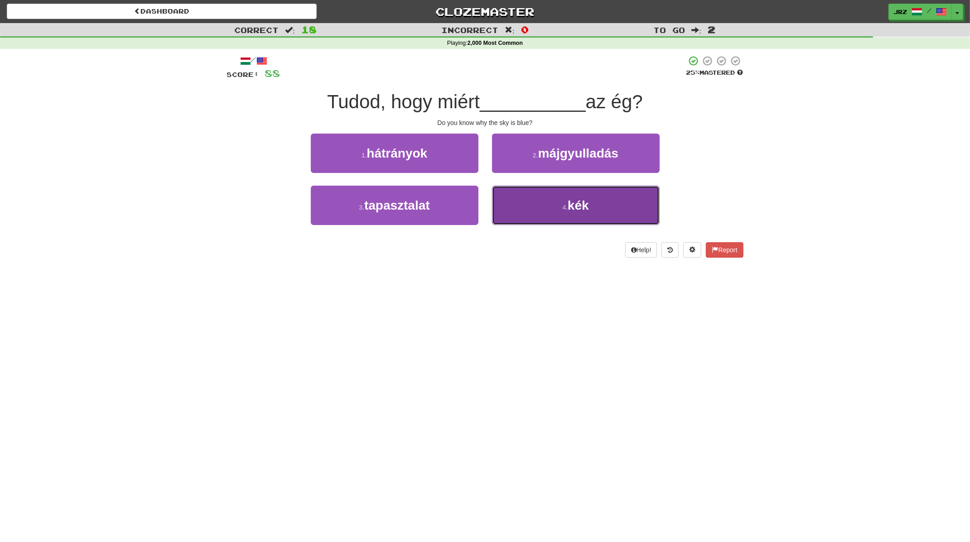
click at [566, 199] on button "4 . kék" at bounding box center [576, 205] width 168 height 39
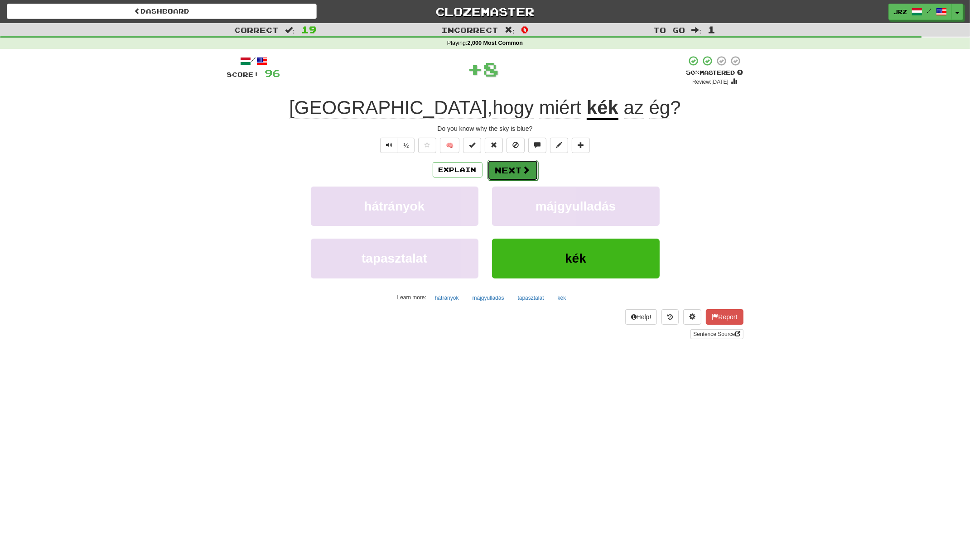
click at [507, 164] on button "Next" at bounding box center [513, 170] width 51 height 21
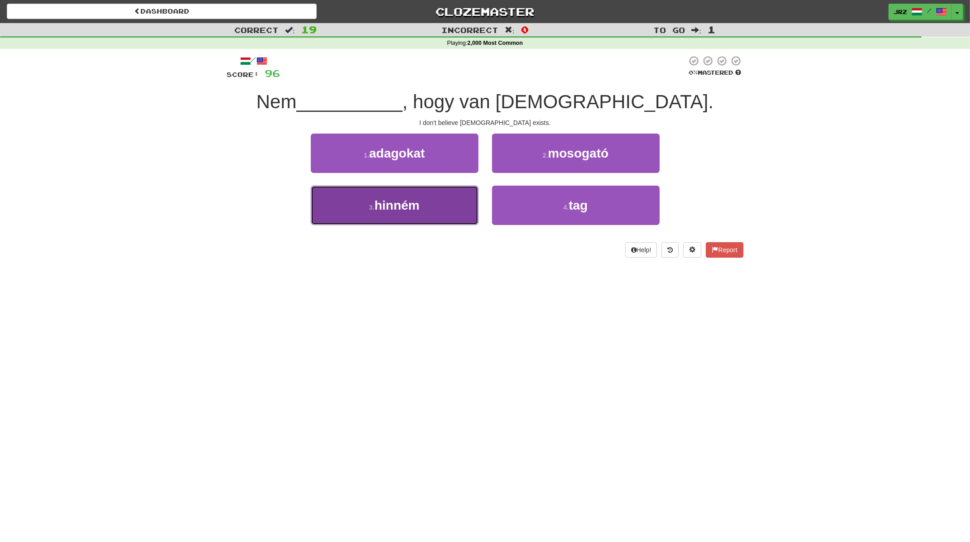
click at [424, 205] on button "3 . hinném" at bounding box center [395, 205] width 168 height 39
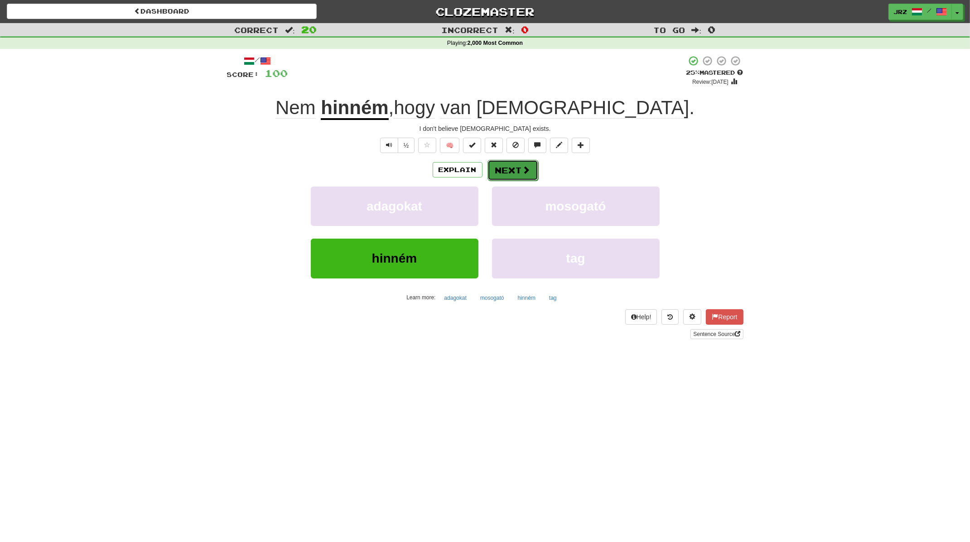
click at [509, 166] on button "Next" at bounding box center [513, 170] width 51 height 21
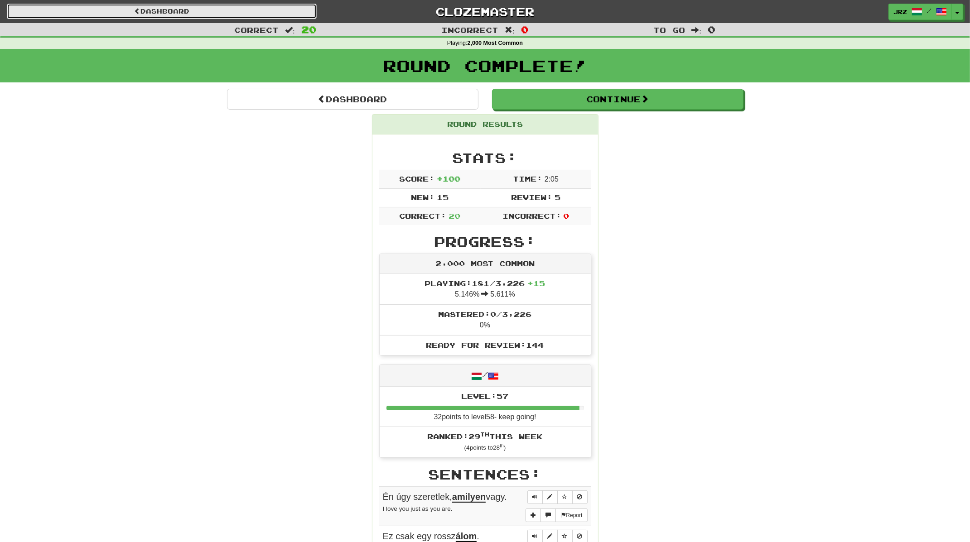
click at [190, 6] on link "Dashboard" at bounding box center [162, 11] width 310 height 15
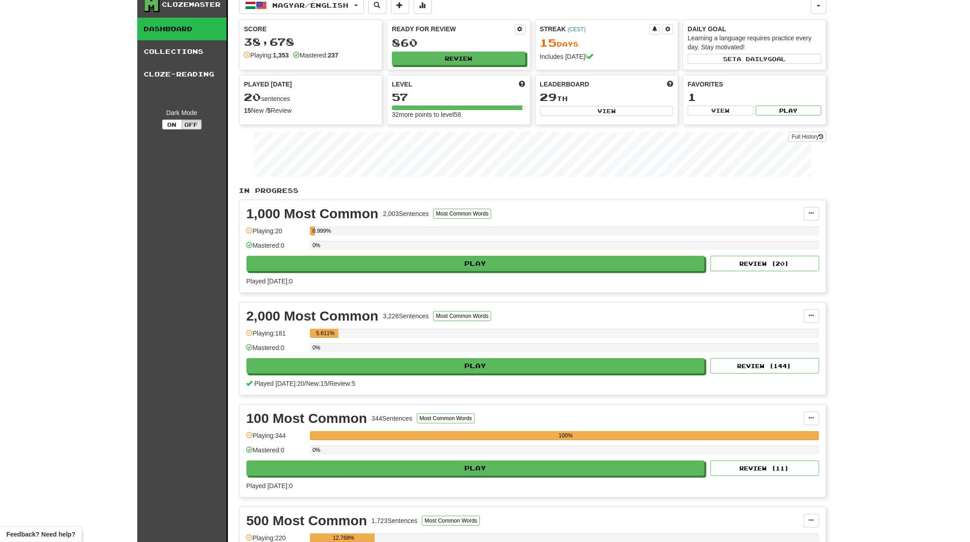
scroll to position [68, 0]
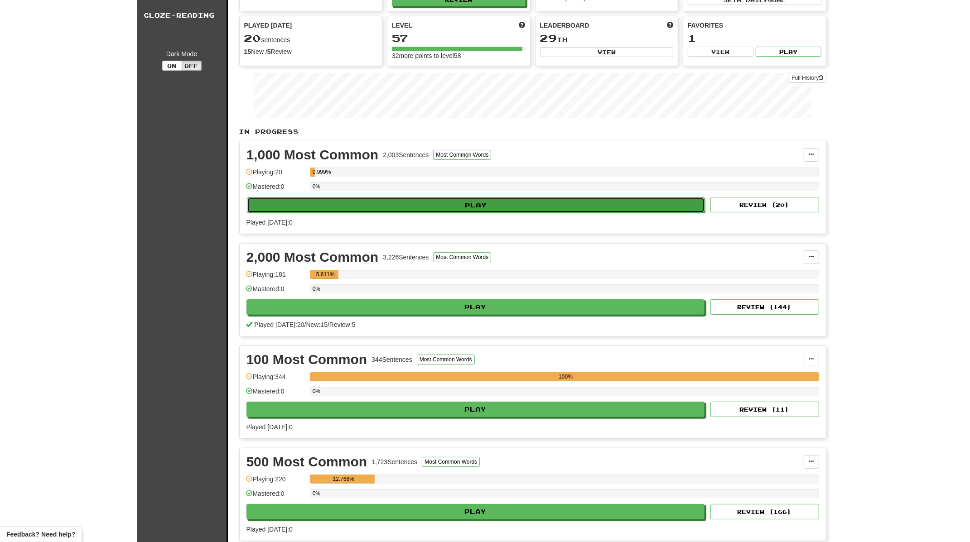
click at [367, 200] on button "Play" at bounding box center [476, 205] width 459 height 15
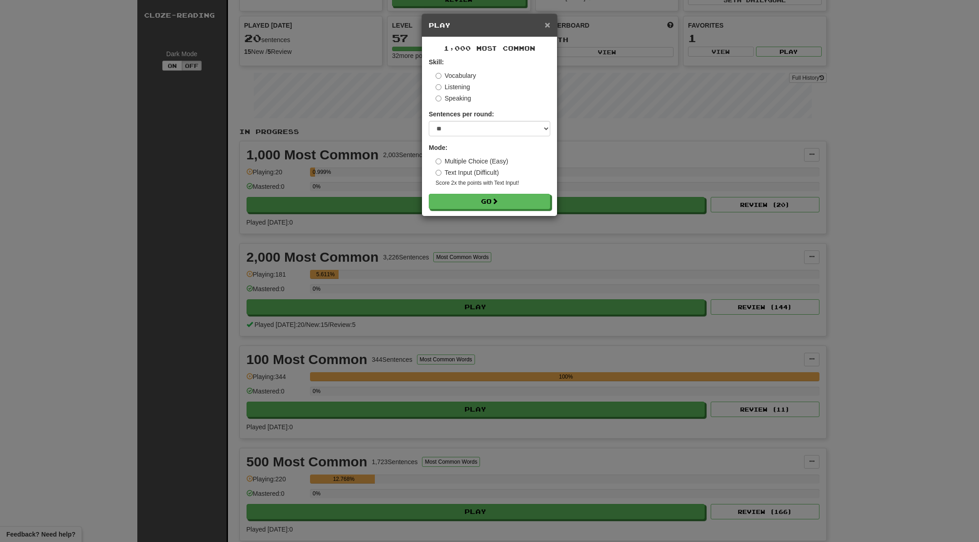
click at [549, 28] on span "×" at bounding box center [547, 24] width 5 height 10
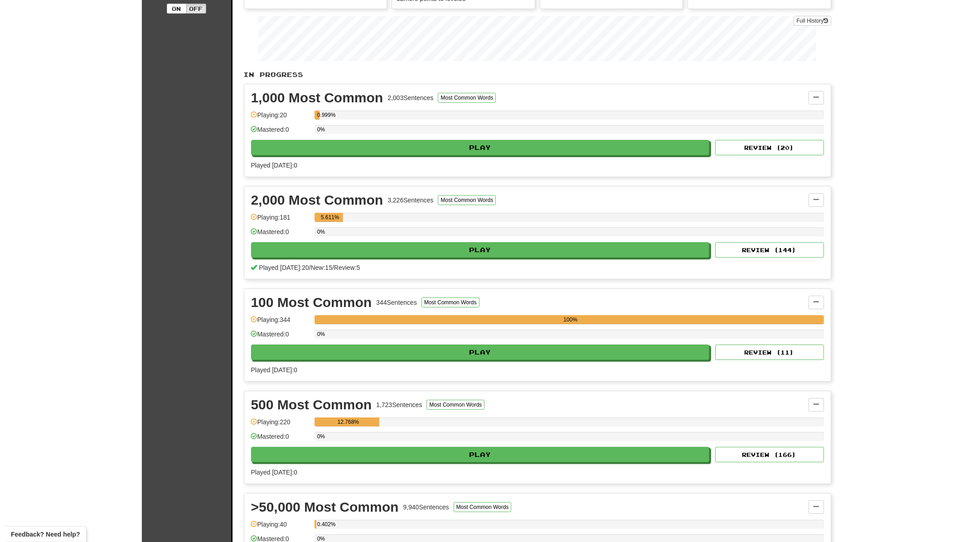
scroll to position [245, 0]
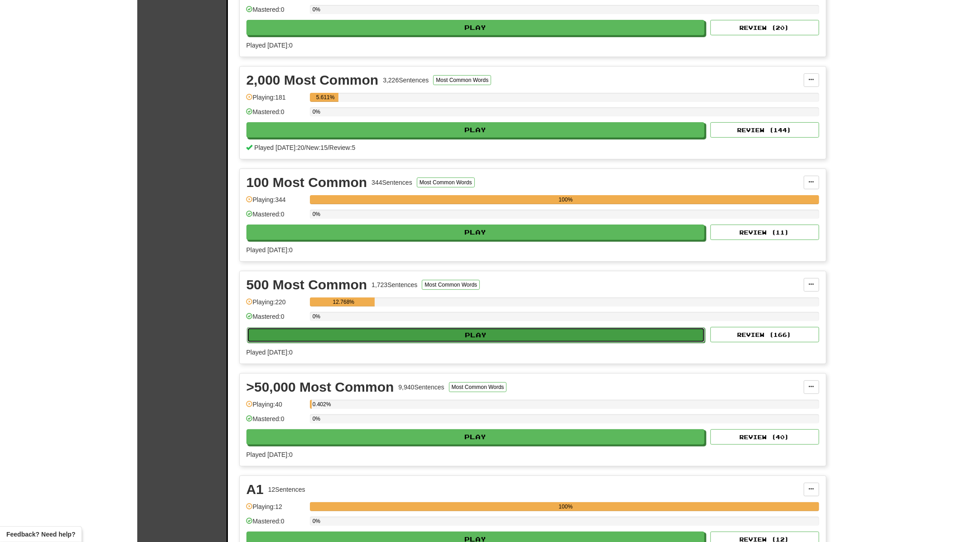
click at [398, 330] on button "Play" at bounding box center [476, 335] width 459 height 15
select select "**"
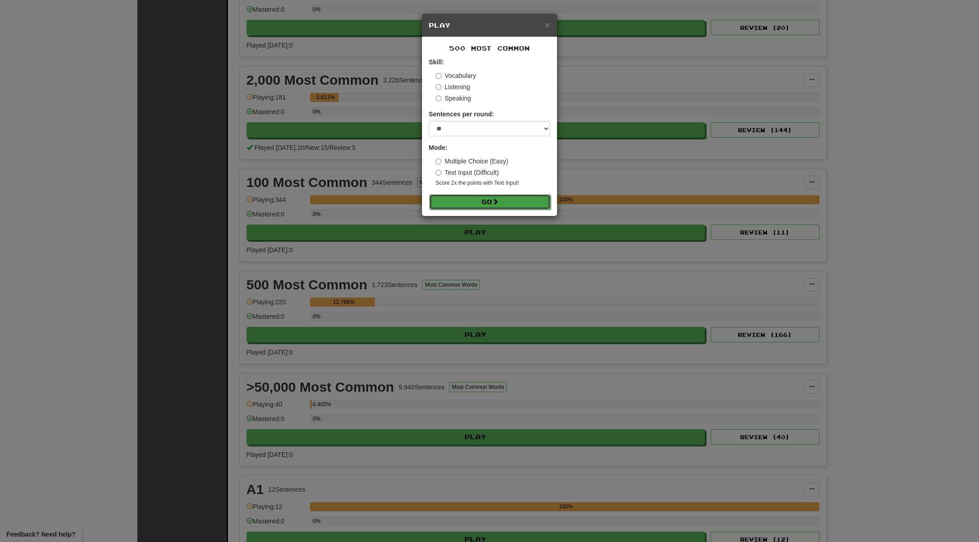
click at [479, 200] on button "Go" at bounding box center [489, 201] width 121 height 15
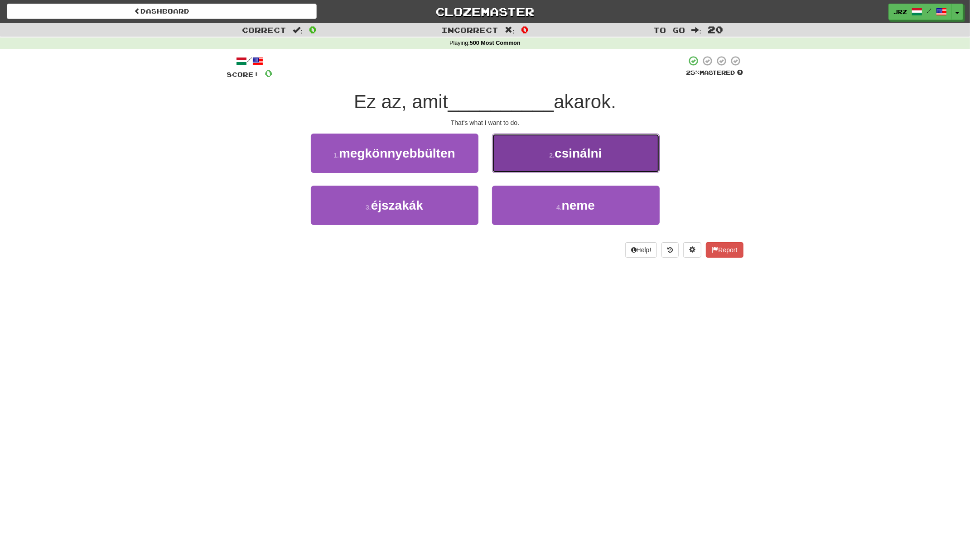
click at [543, 155] on button "2 . csinálni" at bounding box center [576, 153] width 168 height 39
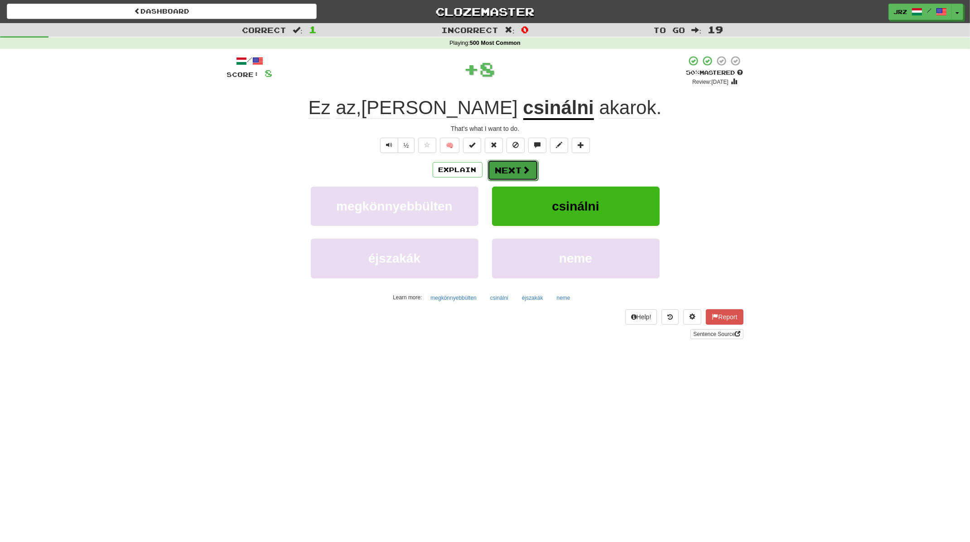
click at [523, 173] on span at bounding box center [526, 170] width 8 height 8
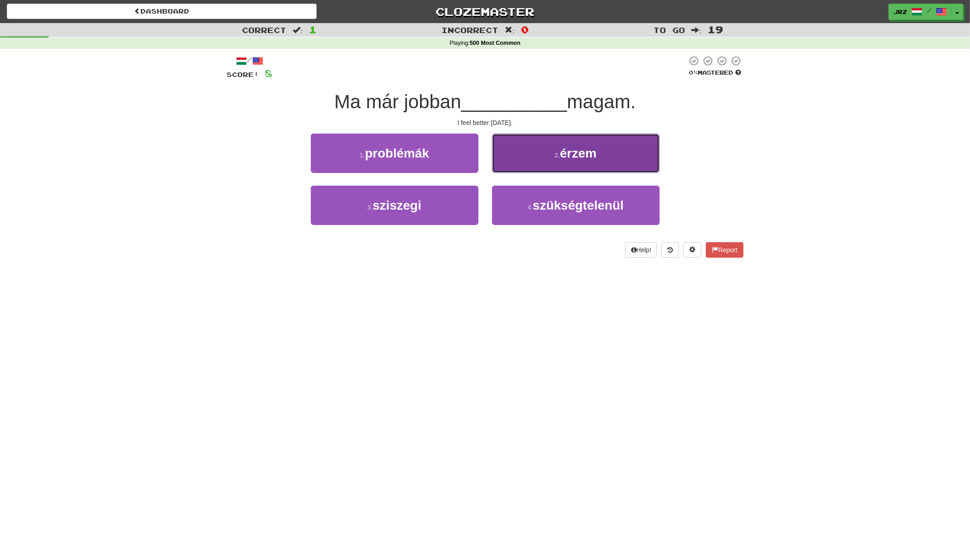
click at [524, 165] on button "2 . érzem" at bounding box center [576, 153] width 168 height 39
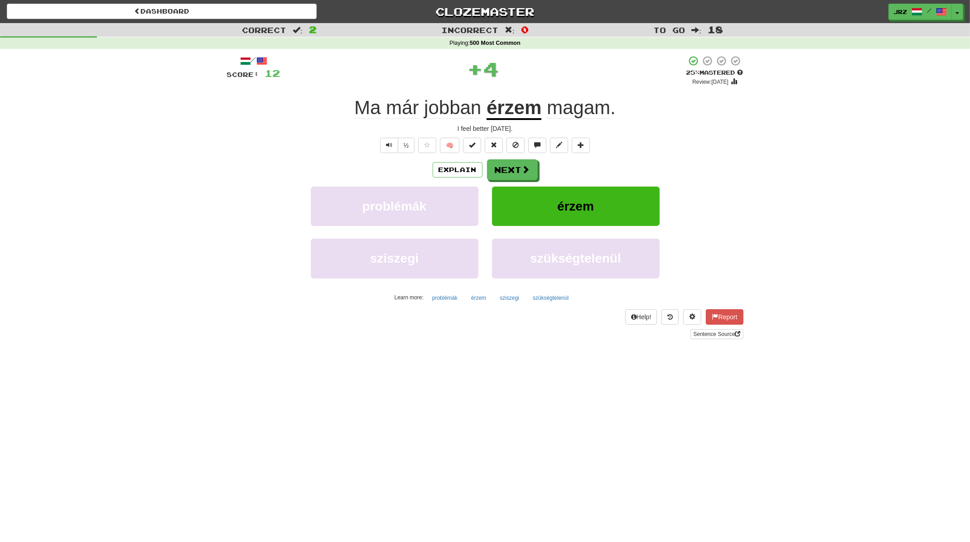
click at [511, 111] on u "érzem" at bounding box center [514, 108] width 55 height 23
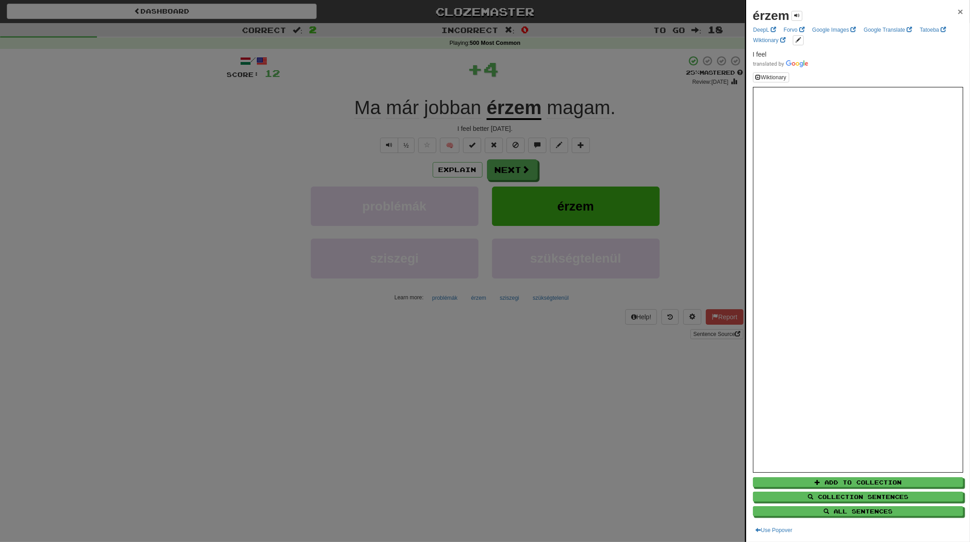
click at [958, 7] on span "×" at bounding box center [960, 11] width 5 height 10
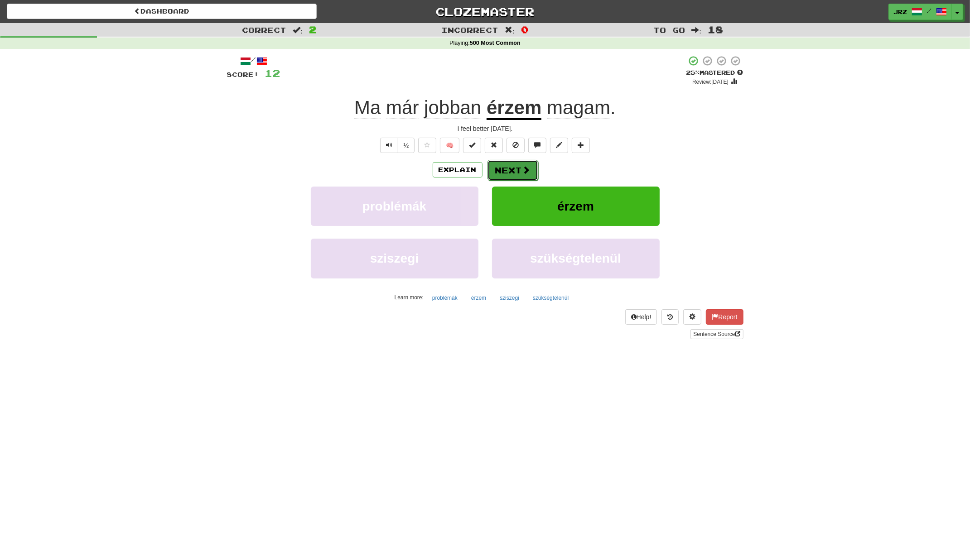
click at [493, 164] on button "Next" at bounding box center [513, 170] width 51 height 21
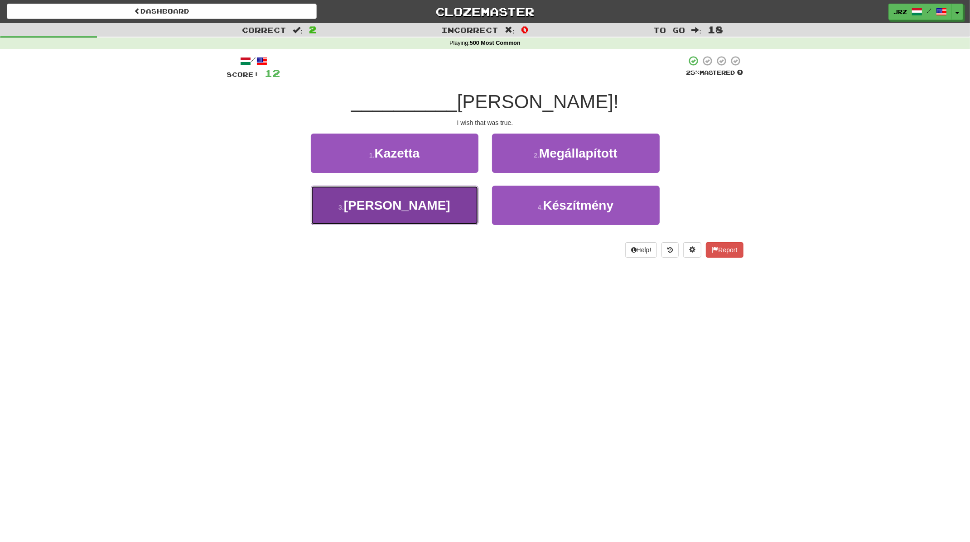
click at [388, 214] on button "3 . Bár" at bounding box center [395, 205] width 168 height 39
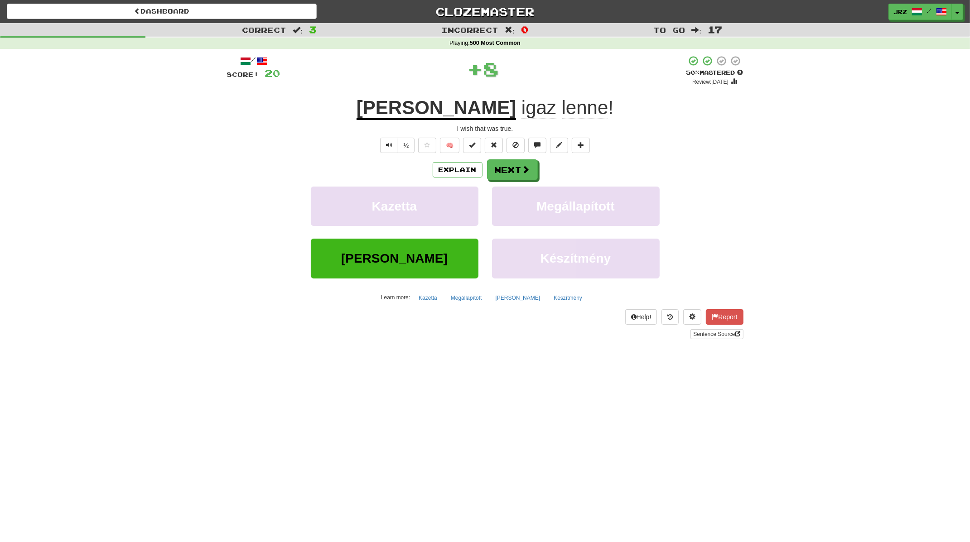
click at [430, 113] on u "Bár" at bounding box center [437, 108] width 160 height 23
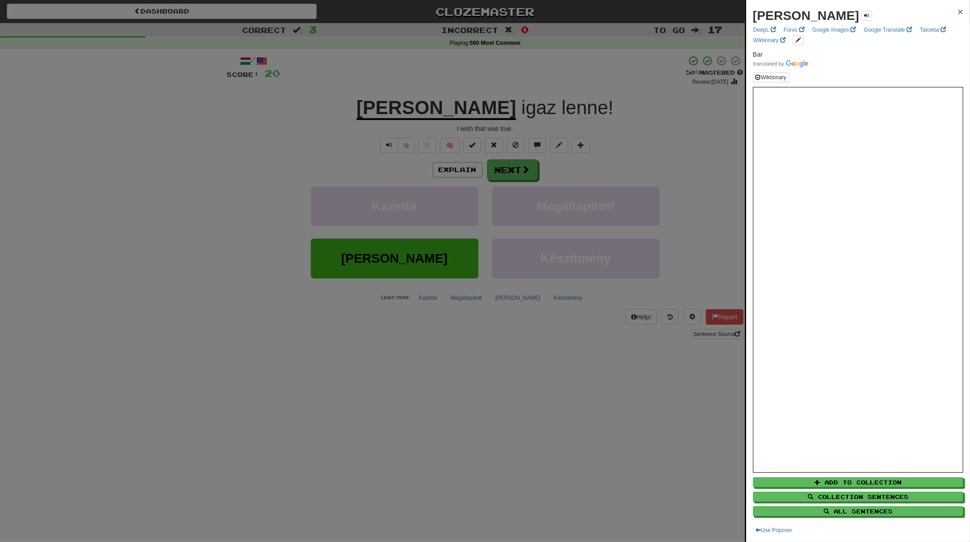
click at [958, 9] on span "×" at bounding box center [960, 11] width 5 height 10
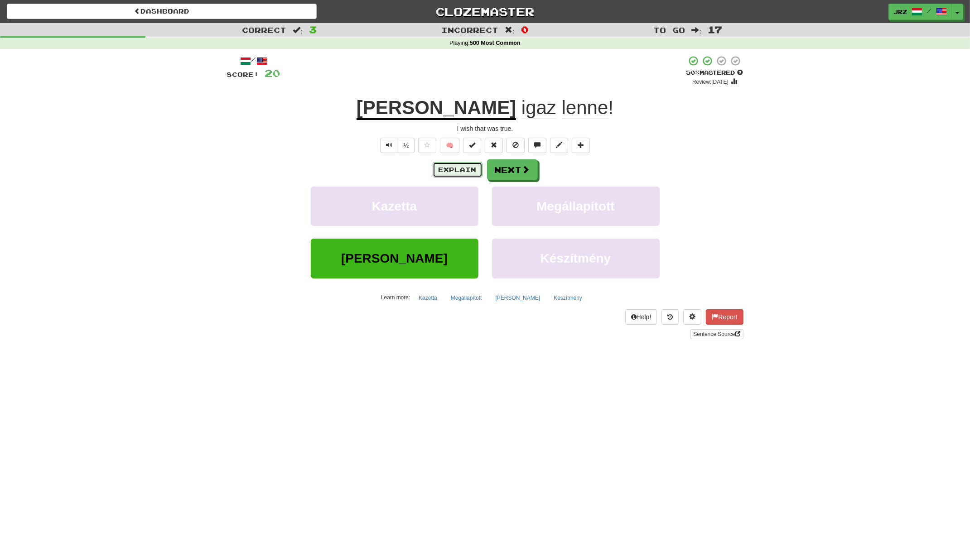
click at [471, 170] on button "Explain" at bounding box center [458, 169] width 50 height 15
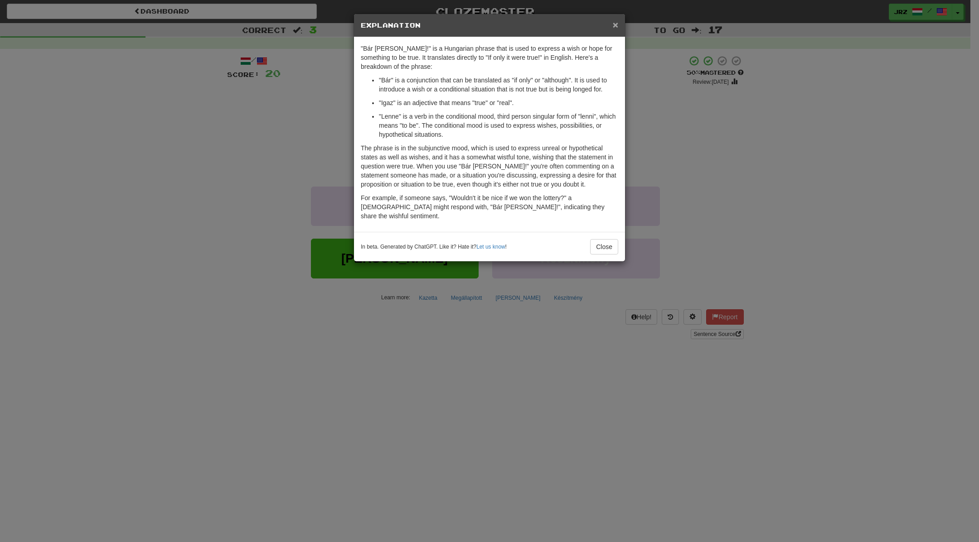
click at [613, 28] on span "×" at bounding box center [615, 24] width 5 height 10
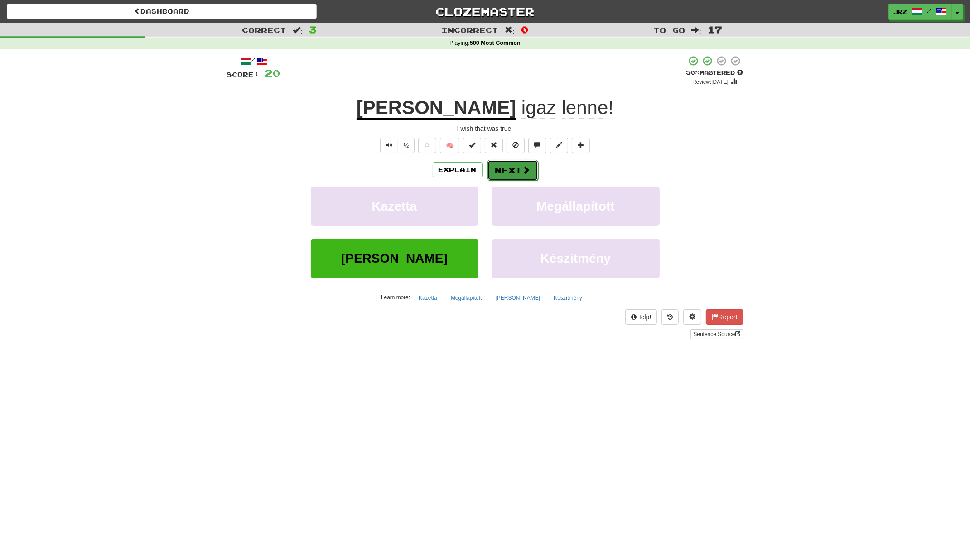
click at [520, 168] on button "Next" at bounding box center [513, 170] width 51 height 21
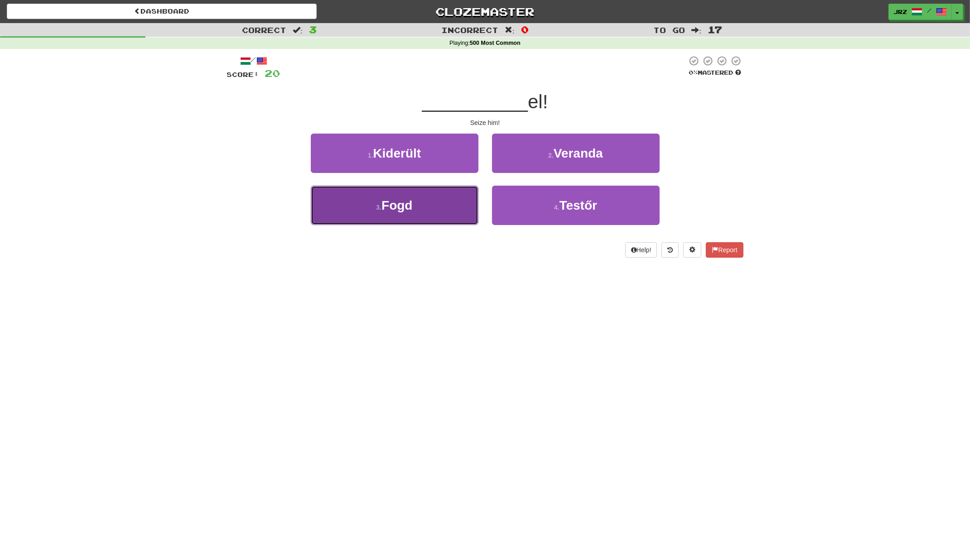
click at [438, 197] on button "3 . Fogd" at bounding box center [395, 205] width 168 height 39
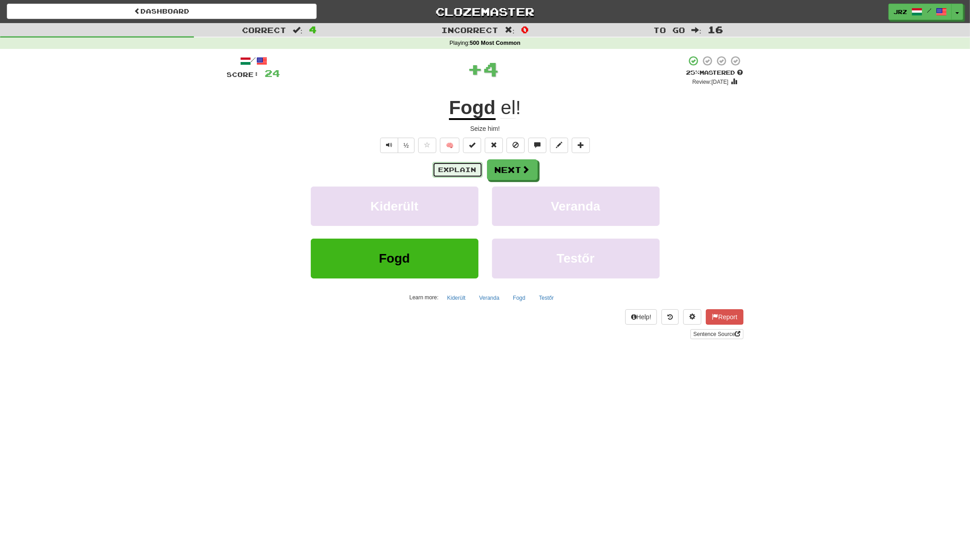
click at [475, 166] on button "Explain" at bounding box center [458, 169] width 50 height 15
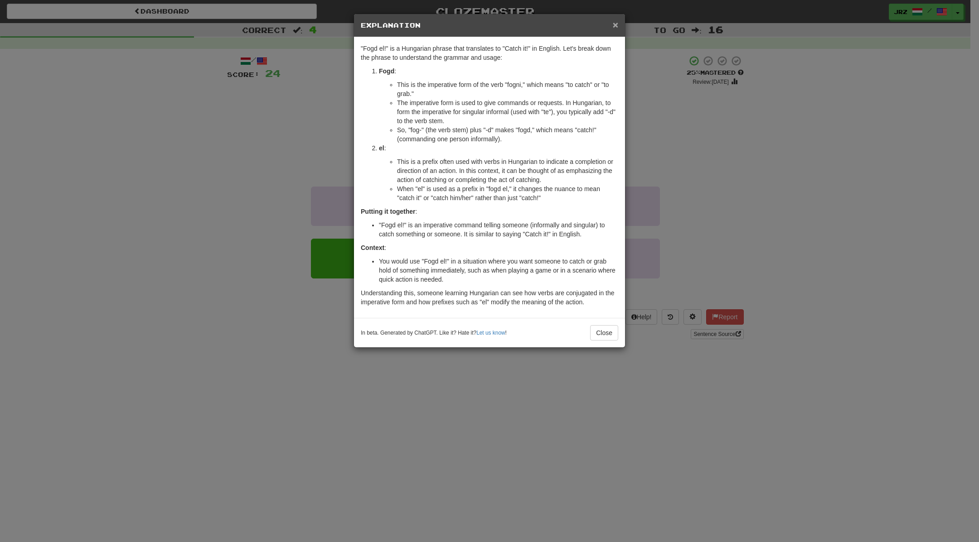
click at [616, 25] on span "×" at bounding box center [615, 24] width 5 height 10
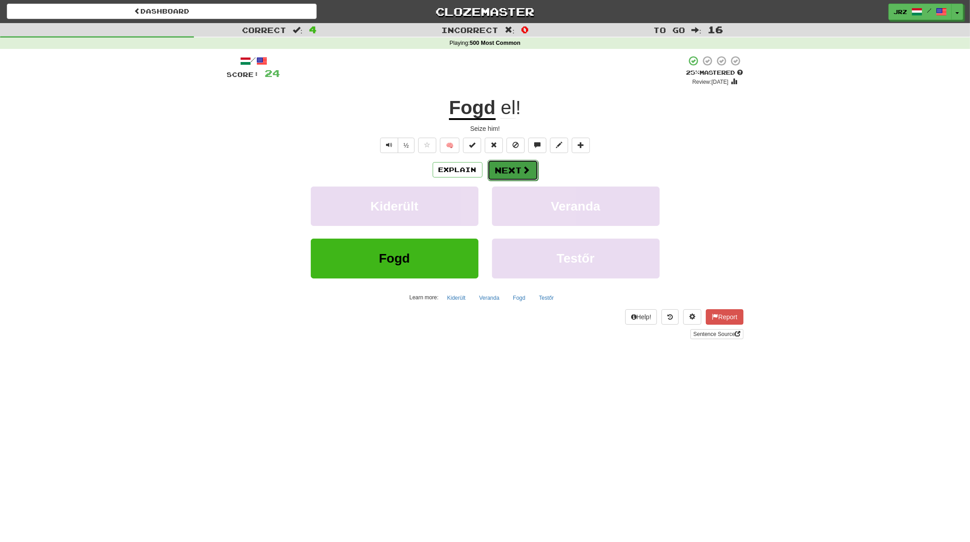
click at [514, 168] on button "Next" at bounding box center [513, 170] width 51 height 21
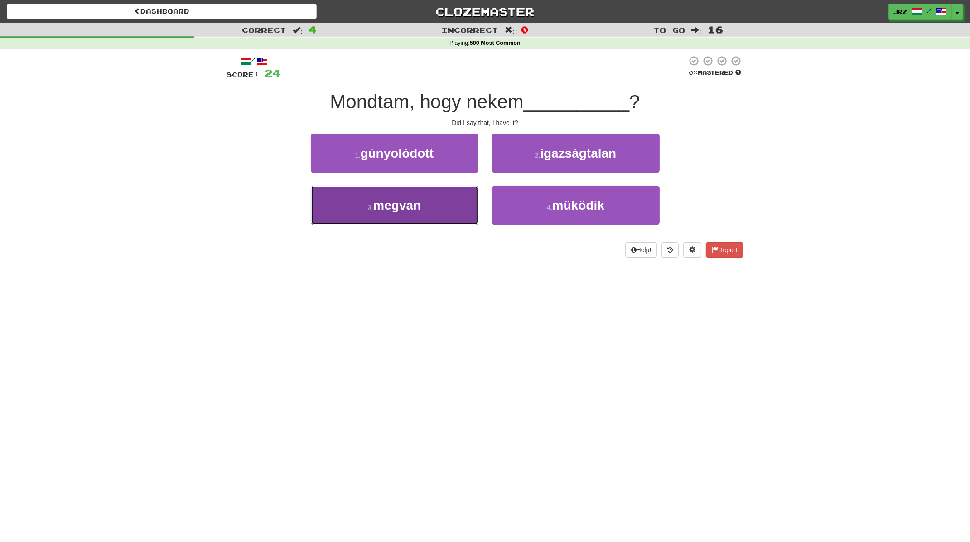
click at [414, 206] on span "megvan" at bounding box center [397, 205] width 48 height 14
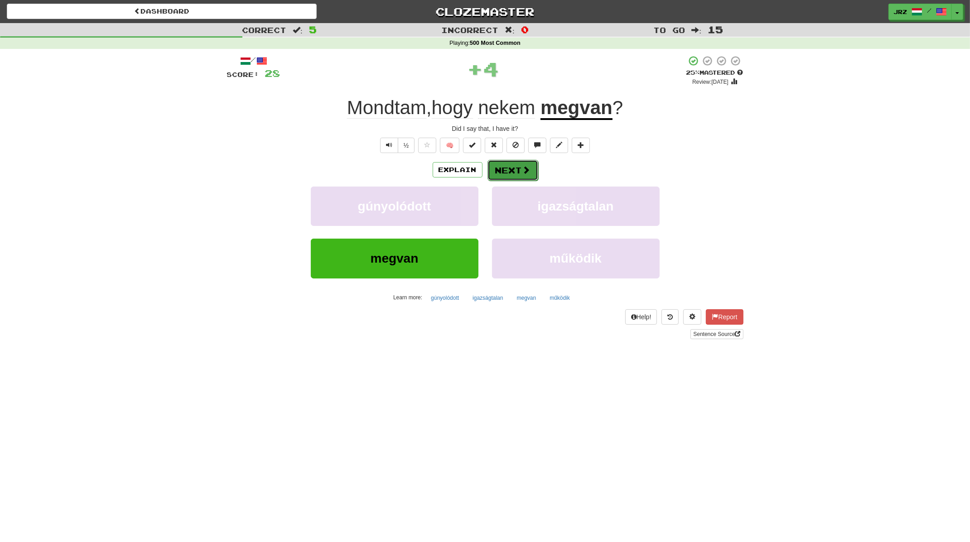
click at [513, 170] on button "Next" at bounding box center [513, 170] width 51 height 21
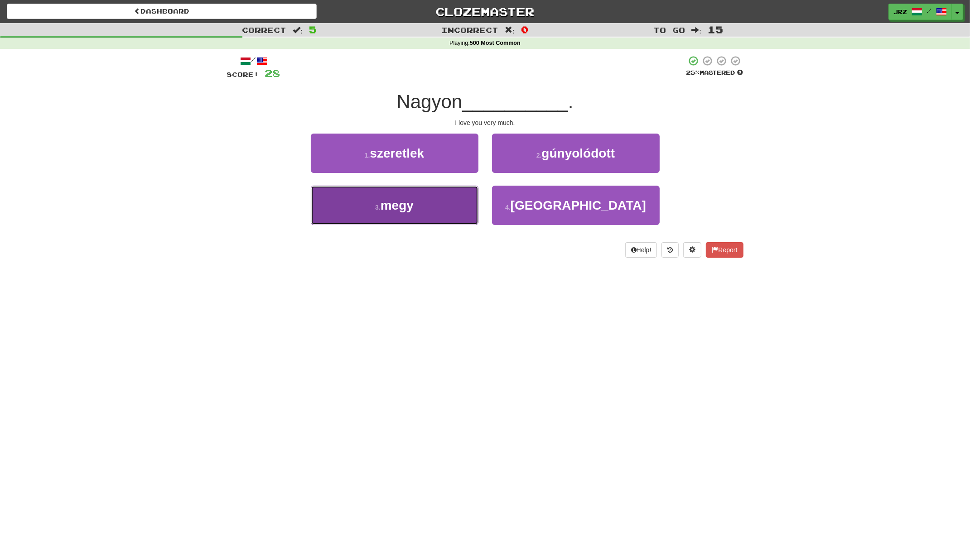
click at [396, 206] on span "megy" at bounding box center [397, 205] width 33 height 14
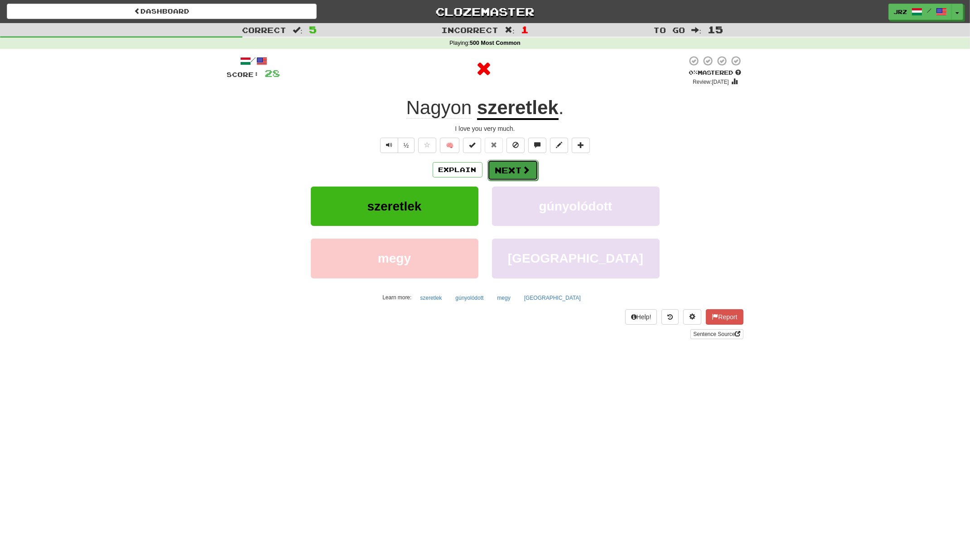
click at [497, 167] on button "Next" at bounding box center [513, 170] width 51 height 21
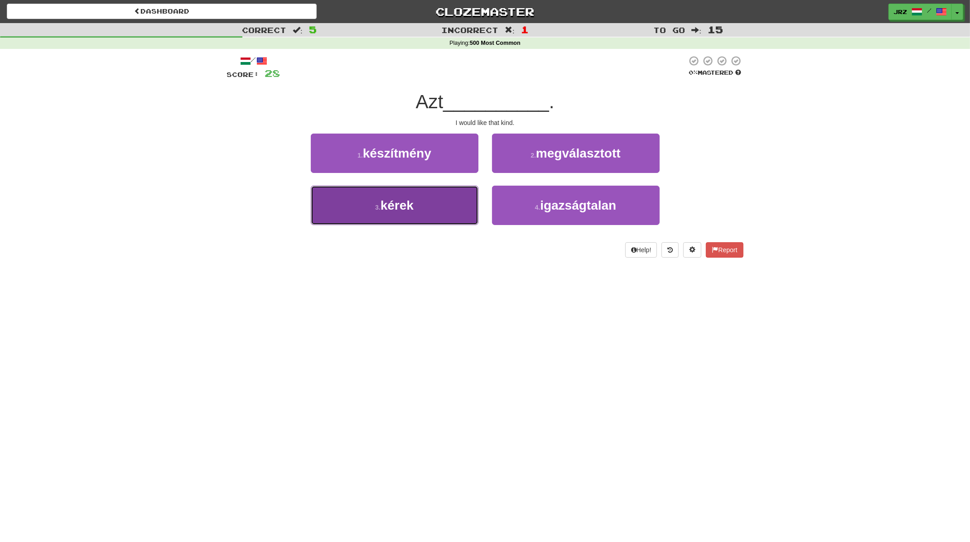
click at [431, 209] on button "3 . kérek" at bounding box center [395, 205] width 168 height 39
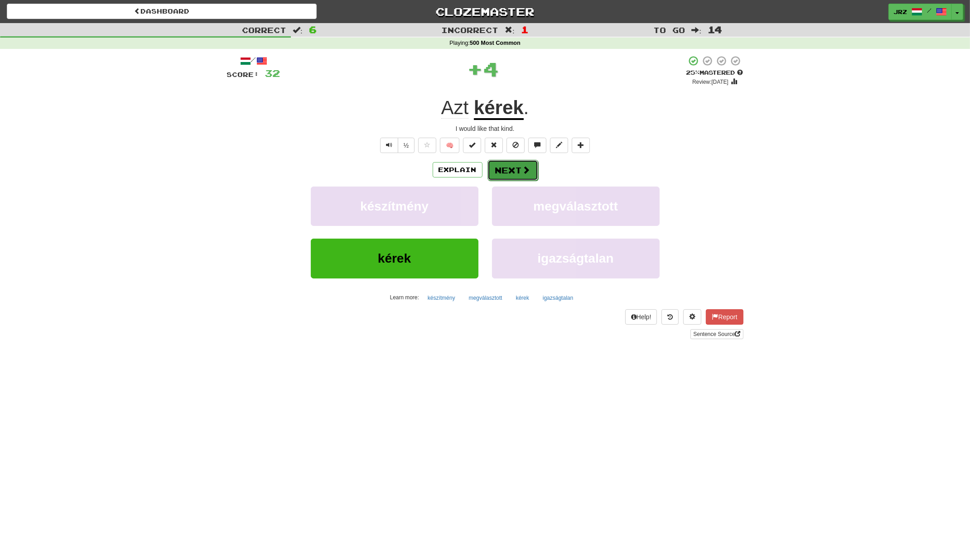
click at [525, 174] on span at bounding box center [526, 170] width 8 height 8
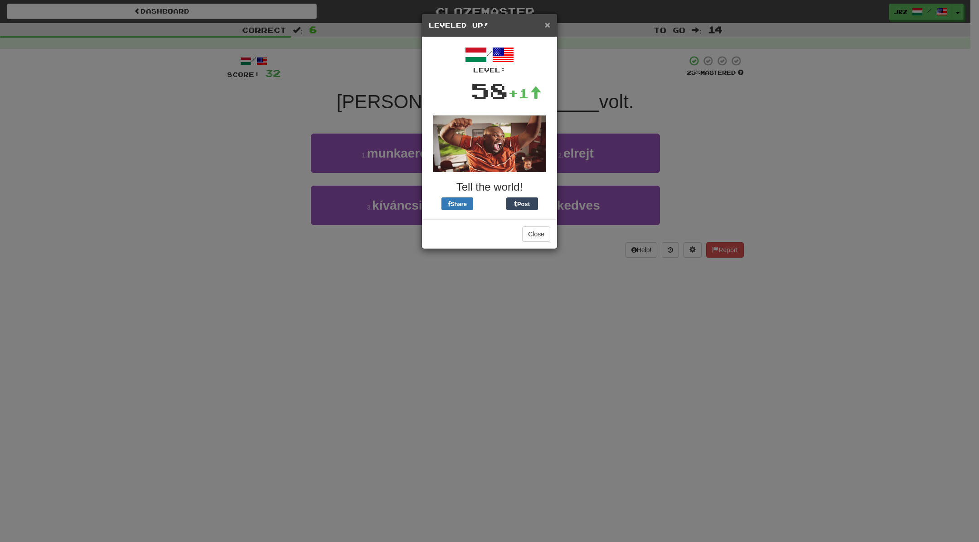
click at [546, 24] on span "×" at bounding box center [547, 24] width 5 height 10
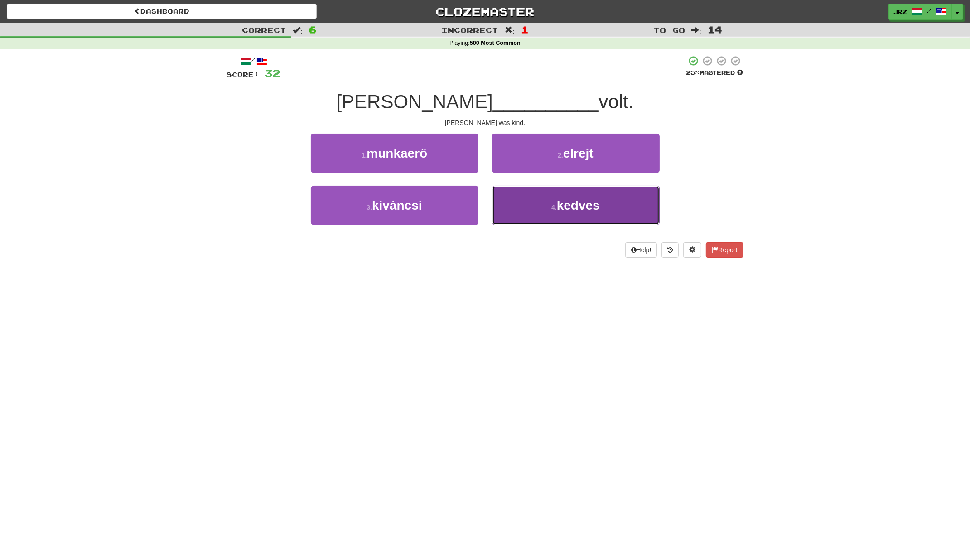
click at [572, 208] on span "kedves" at bounding box center [578, 205] width 43 height 14
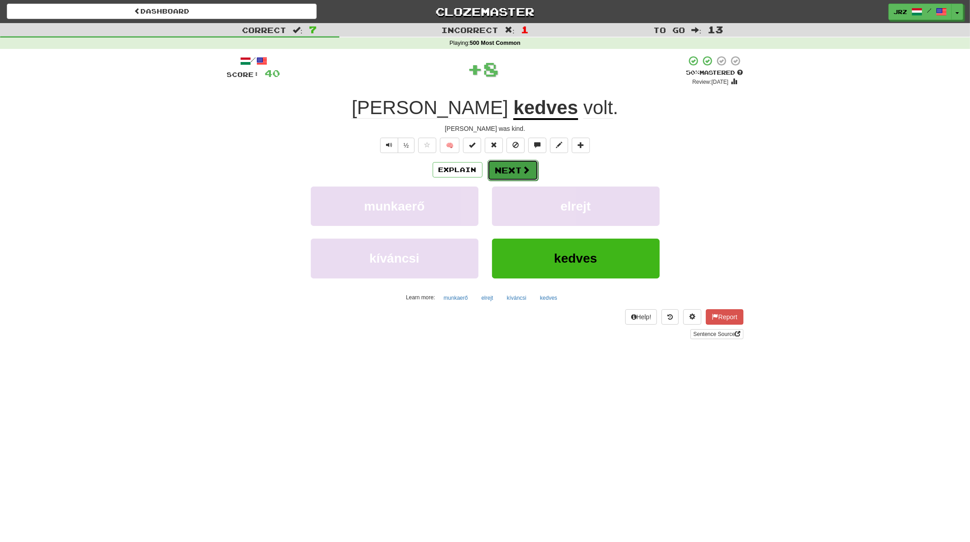
click at [518, 164] on button "Next" at bounding box center [513, 170] width 51 height 21
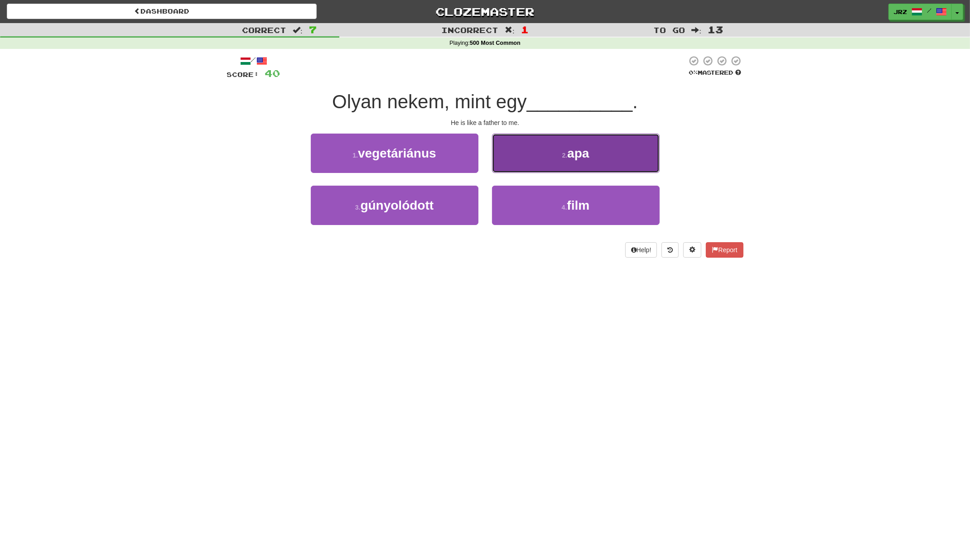
click at [555, 157] on button "2 . apa" at bounding box center [576, 153] width 168 height 39
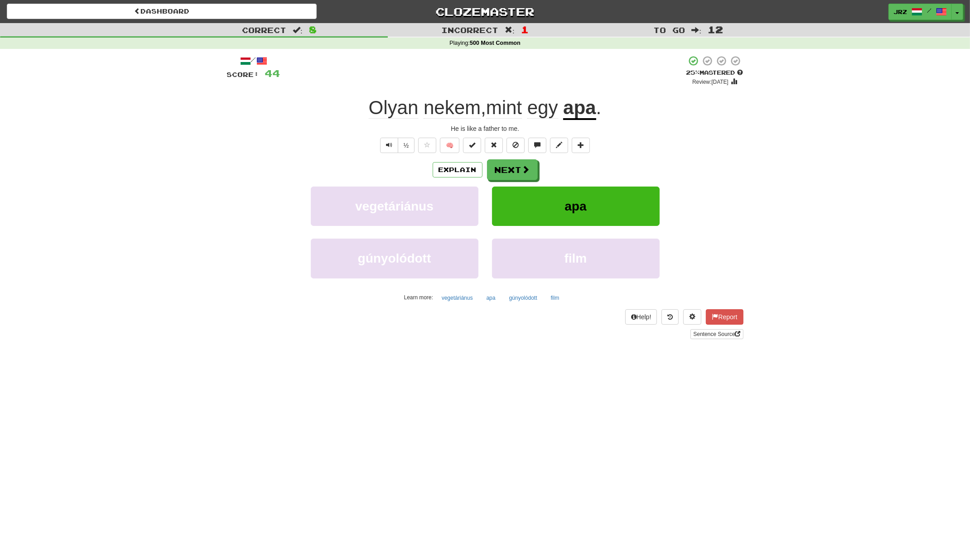
click at [527, 166] on span at bounding box center [526, 169] width 8 height 8
click at [566, 323] on div "Help! Report Sentence Source" at bounding box center [485, 324] width 517 height 30
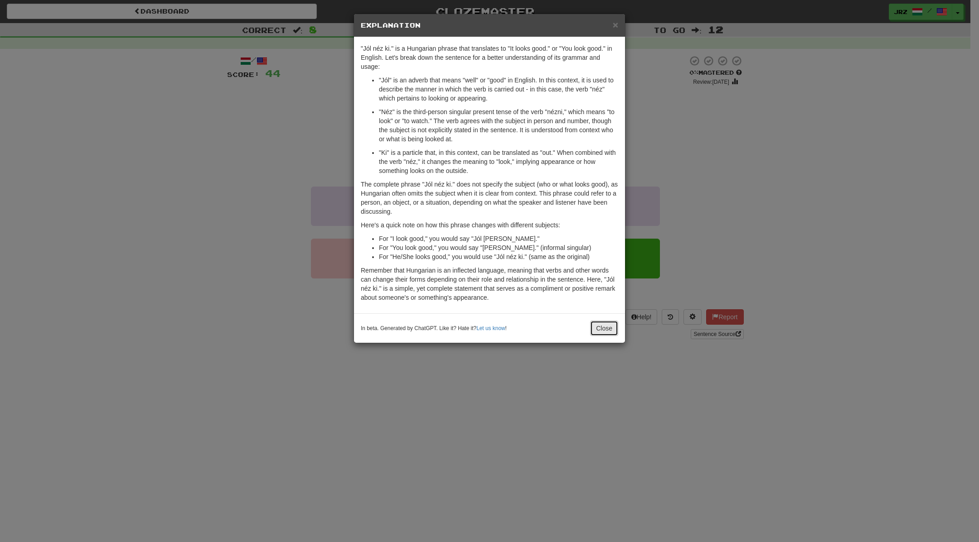
click at [598, 332] on button "Close" at bounding box center [604, 328] width 28 height 15
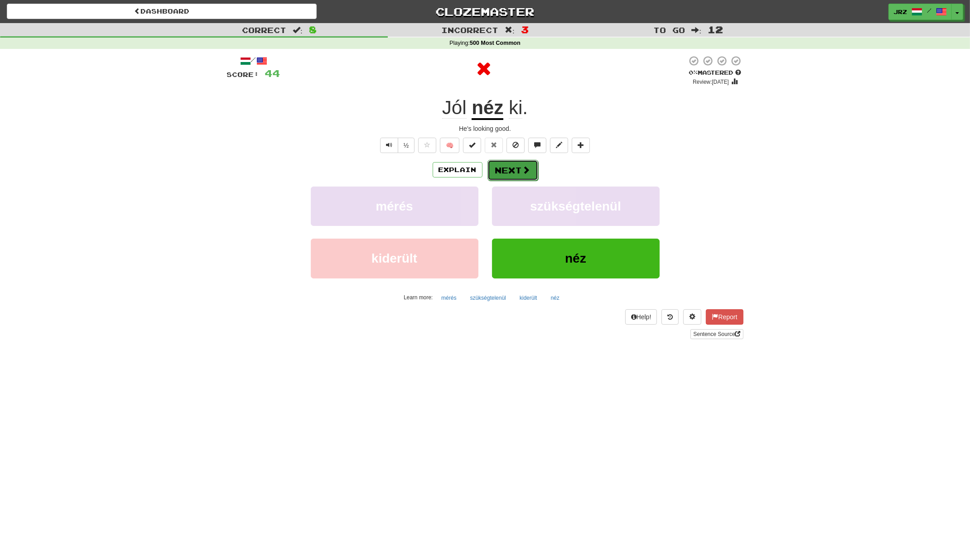
click at [516, 170] on button "Next" at bounding box center [513, 170] width 51 height 21
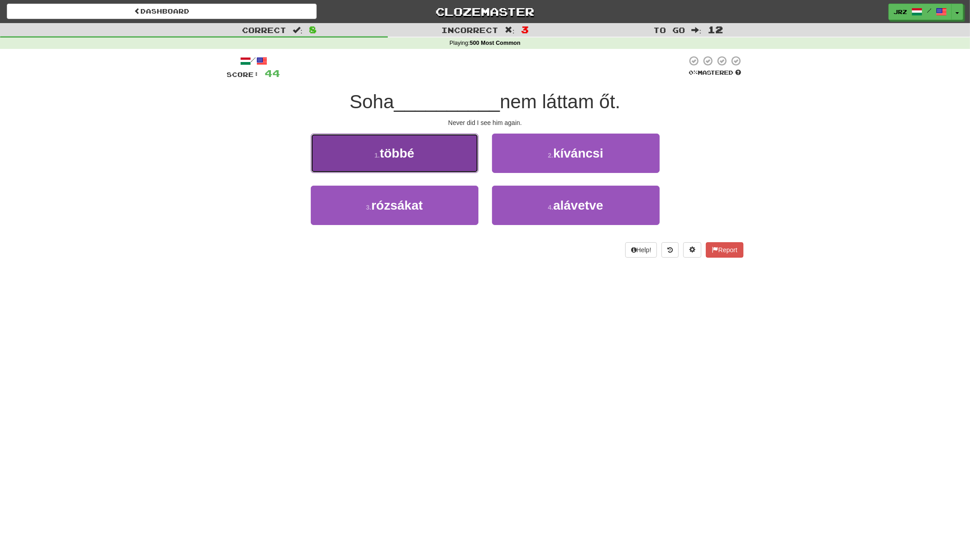
click at [455, 153] on button "1 . többé" at bounding box center [395, 153] width 168 height 39
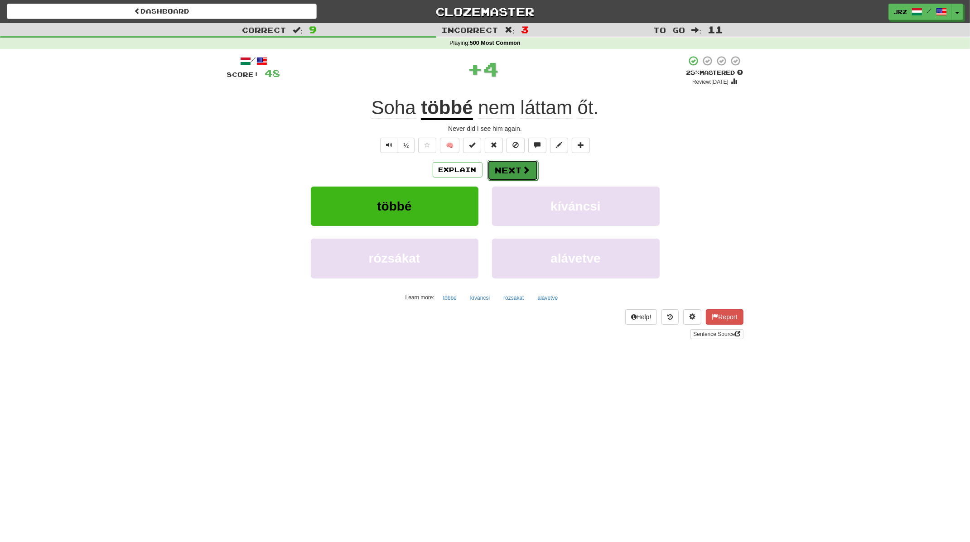
click at [513, 171] on button "Next" at bounding box center [513, 170] width 51 height 21
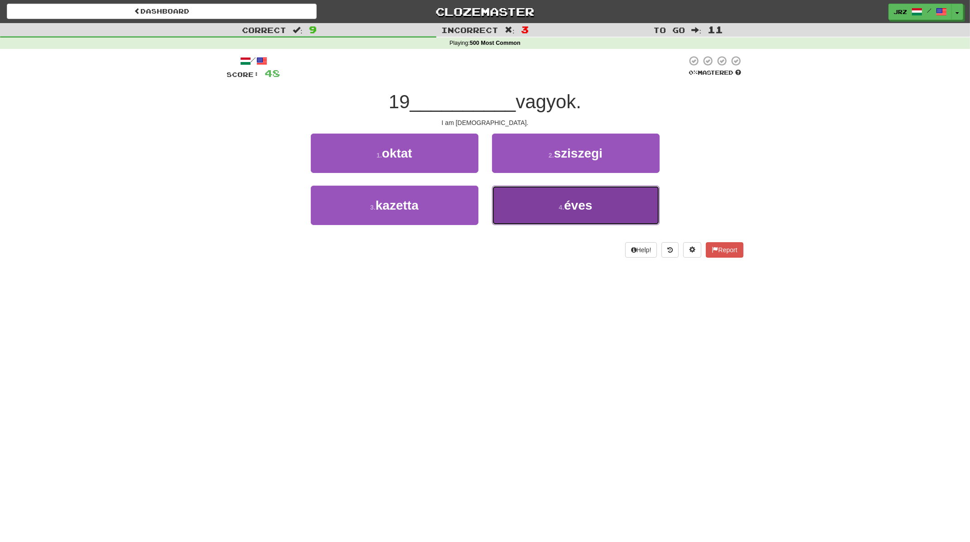
click at [597, 216] on button "4 . éves" at bounding box center [576, 205] width 168 height 39
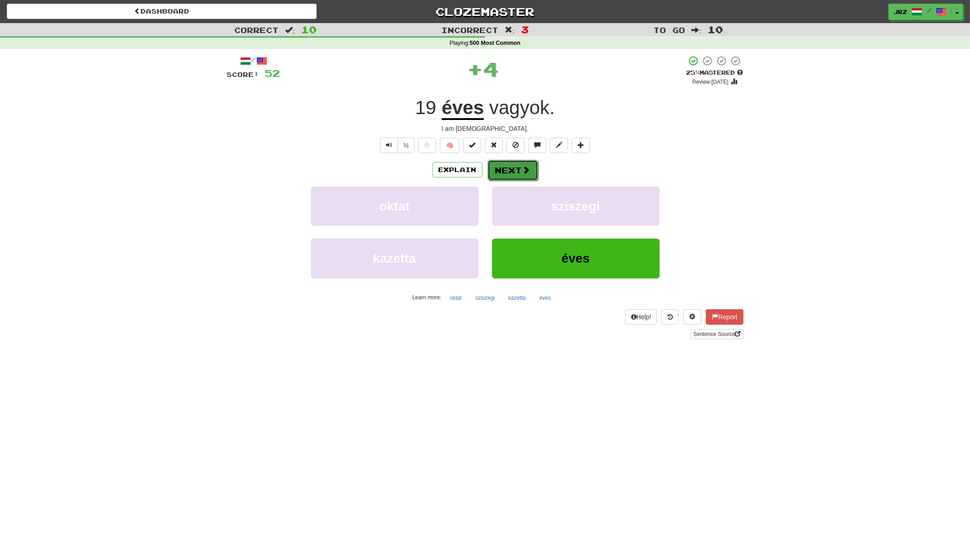
click at [500, 168] on button "Next" at bounding box center [513, 170] width 51 height 21
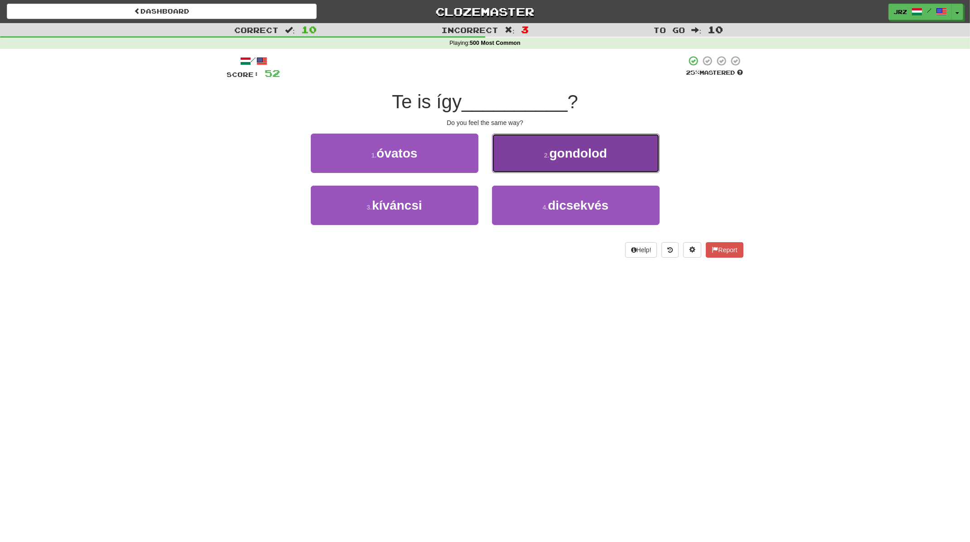
click at [595, 161] on button "2 . gondolod" at bounding box center [576, 153] width 168 height 39
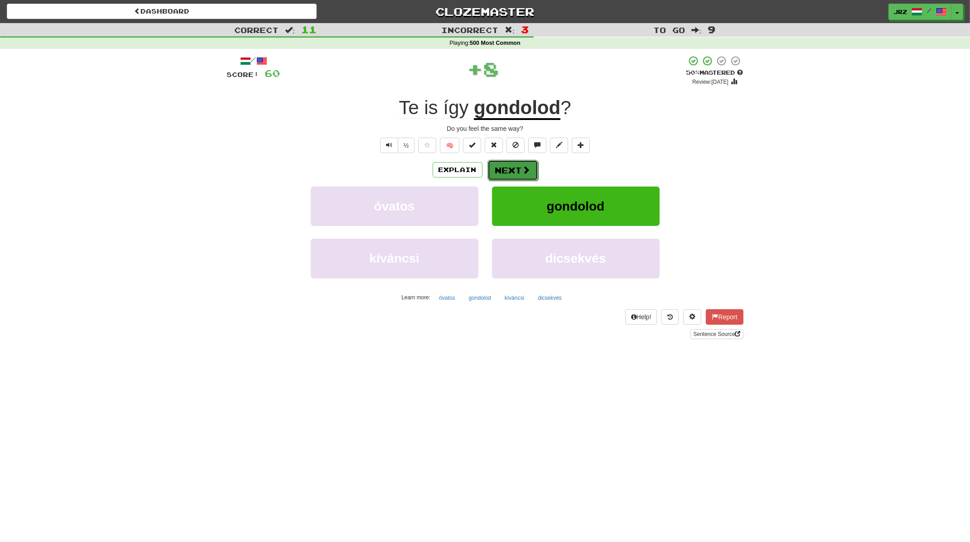
click at [502, 163] on button "Next" at bounding box center [513, 170] width 51 height 21
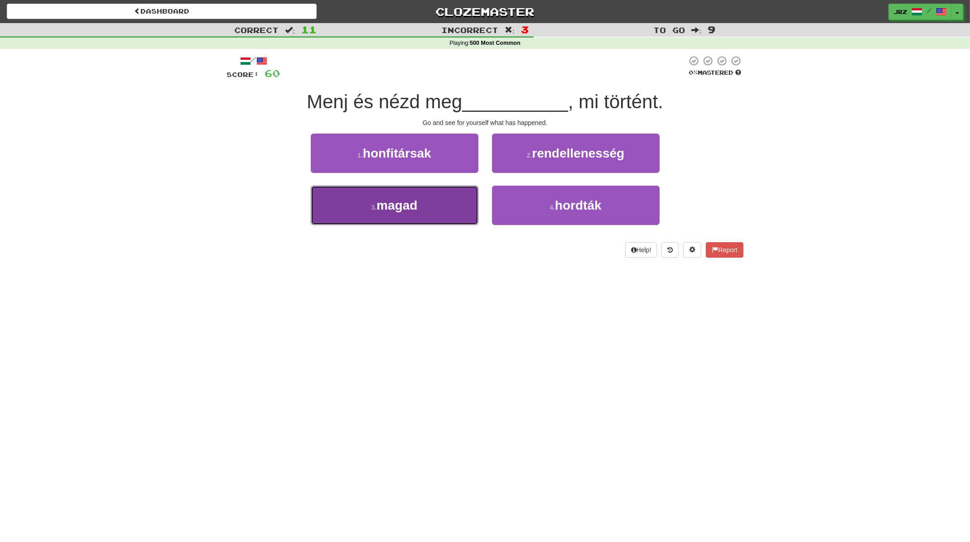
click at [444, 223] on button "3 . magad" at bounding box center [395, 205] width 168 height 39
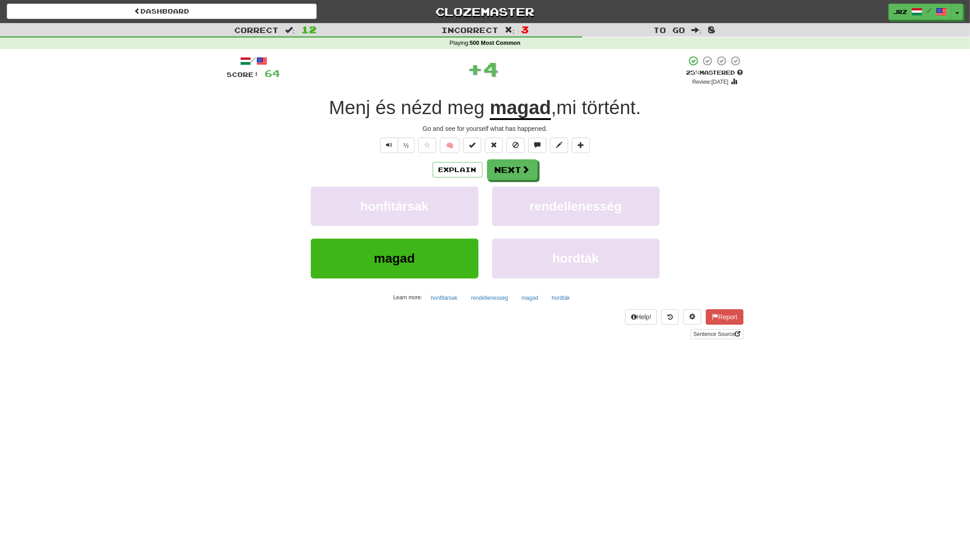
click at [519, 117] on u "magad" at bounding box center [520, 108] width 61 height 23
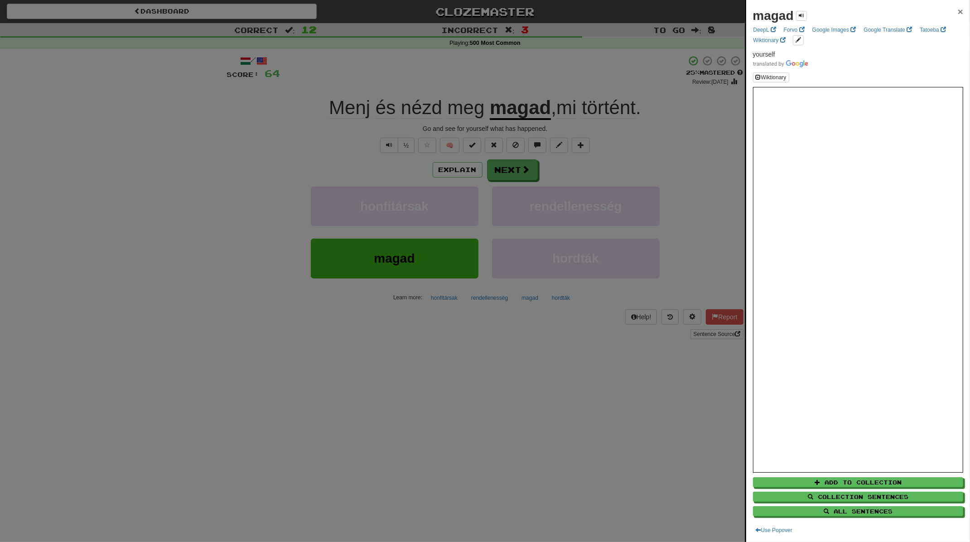
click at [958, 13] on span "×" at bounding box center [960, 11] width 5 height 10
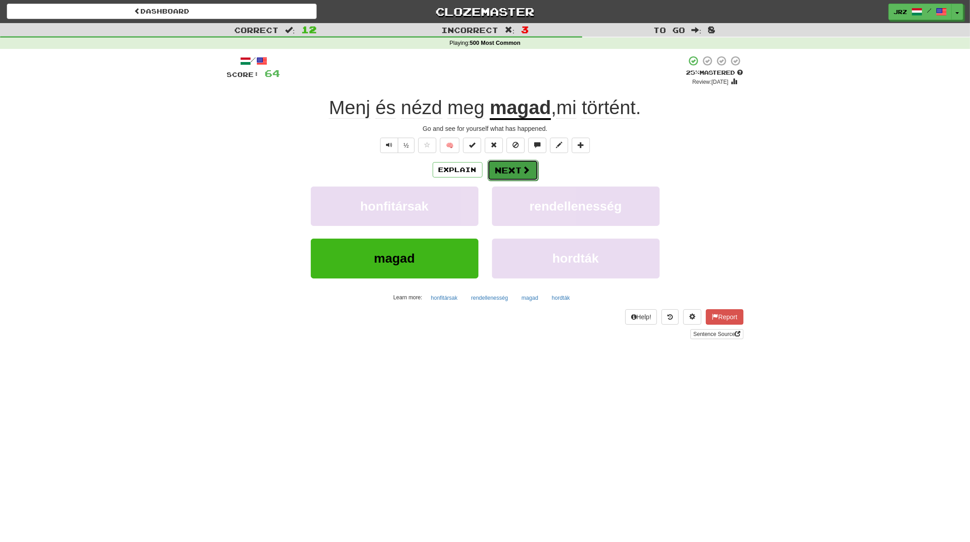
click at [515, 166] on button "Next" at bounding box center [513, 170] width 51 height 21
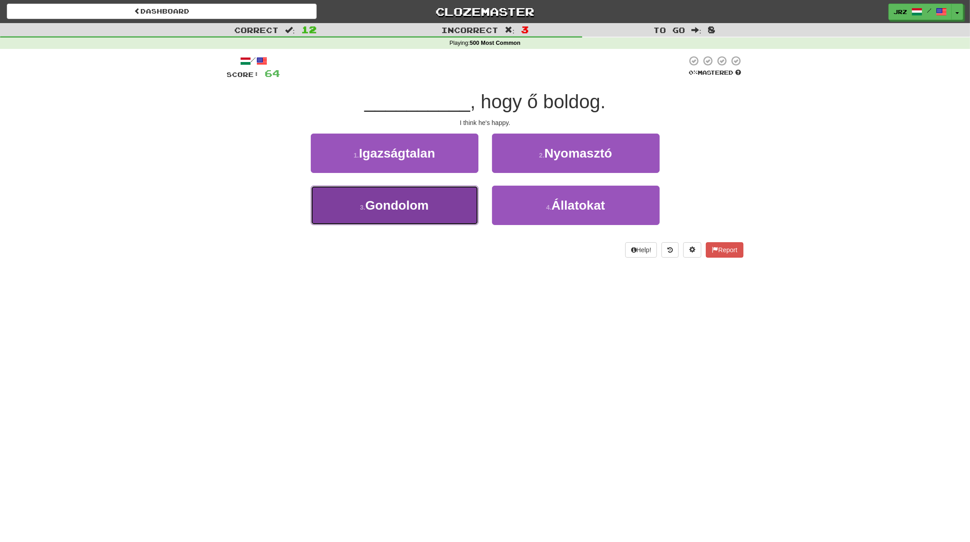
click at [428, 217] on button "3 . Gondolom" at bounding box center [395, 205] width 168 height 39
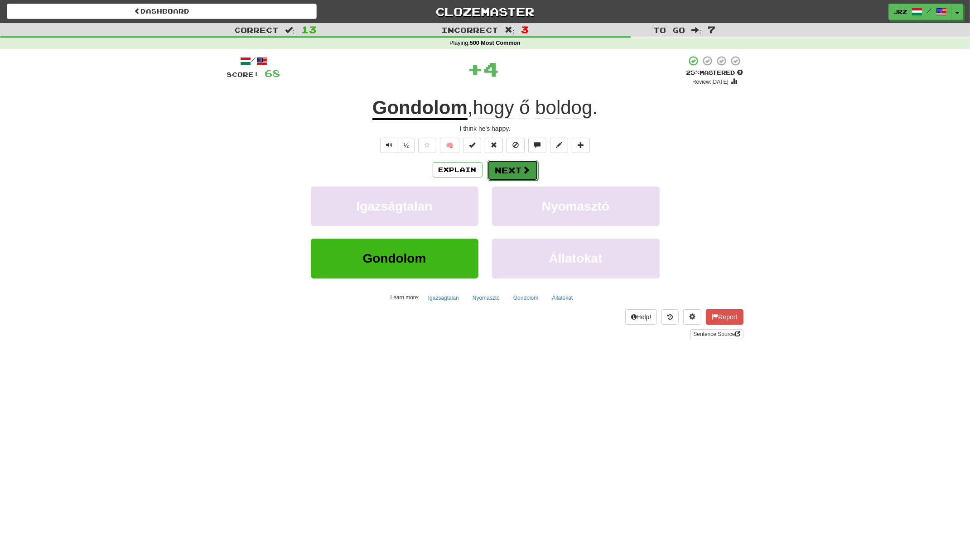
click at [505, 169] on button "Next" at bounding box center [513, 170] width 51 height 21
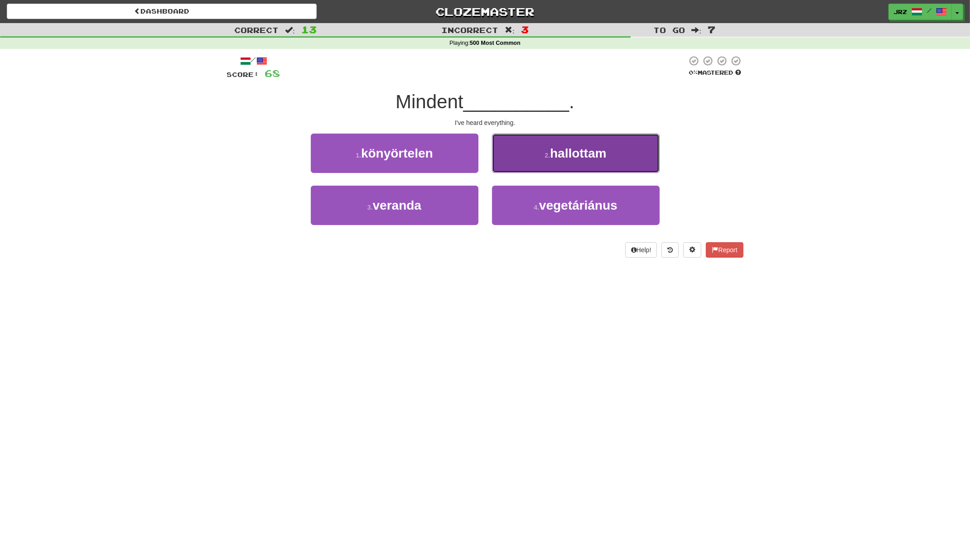
click at [563, 162] on button "2 . hallottam" at bounding box center [576, 153] width 168 height 39
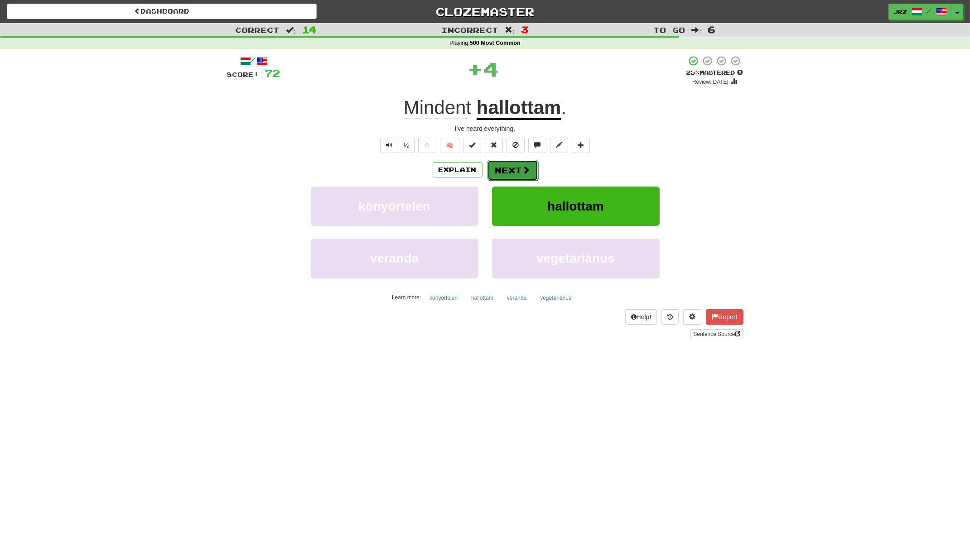
click at [499, 172] on button "Next" at bounding box center [513, 170] width 51 height 21
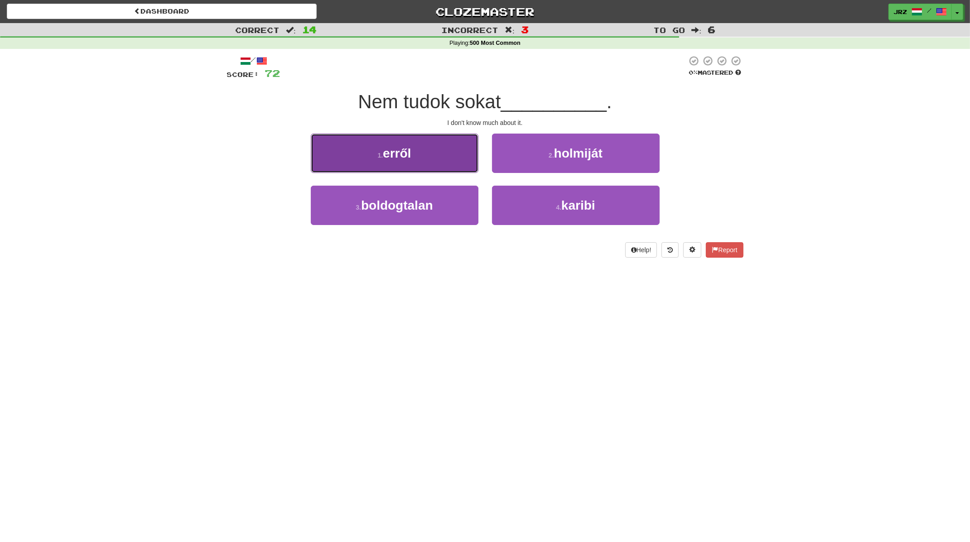
click at [432, 160] on button "1 . erről" at bounding box center [395, 153] width 168 height 39
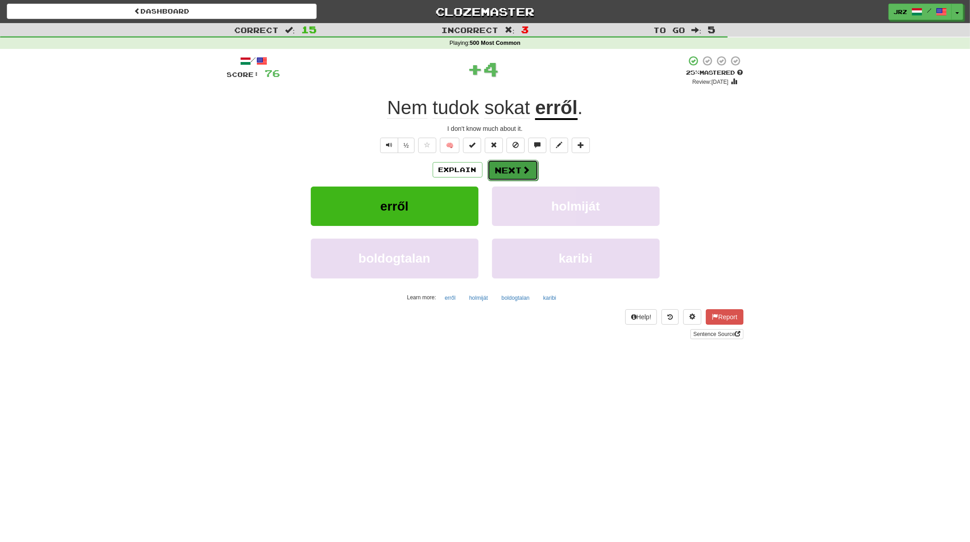
click at [513, 174] on button "Next" at bounding box center [513, 170] width 51 height 21
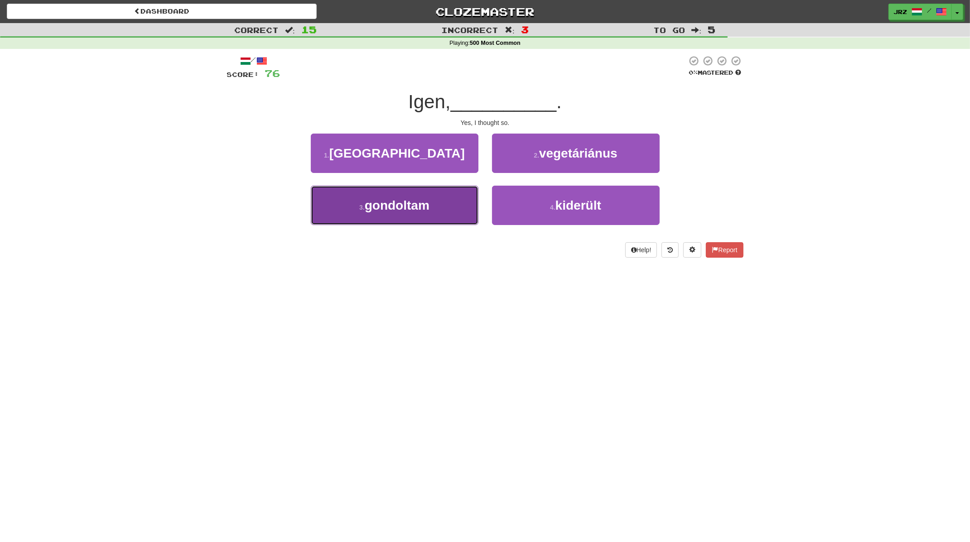
click at [441, 218] on button "3 . gondoltam" at bounding box center [395, 205] width 168 height 39
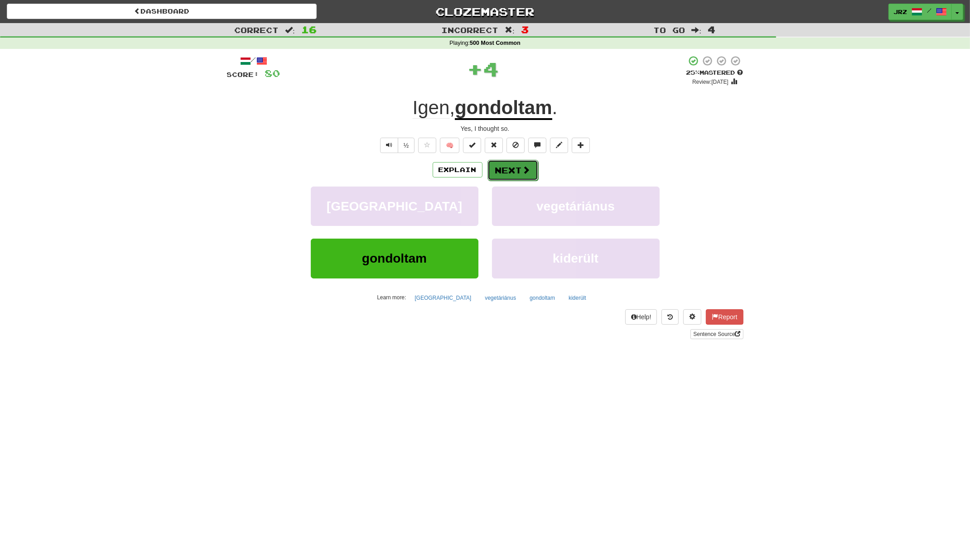
click at [518, 168] on button "Next" at bounding box center [513, 170] width 51 height 21
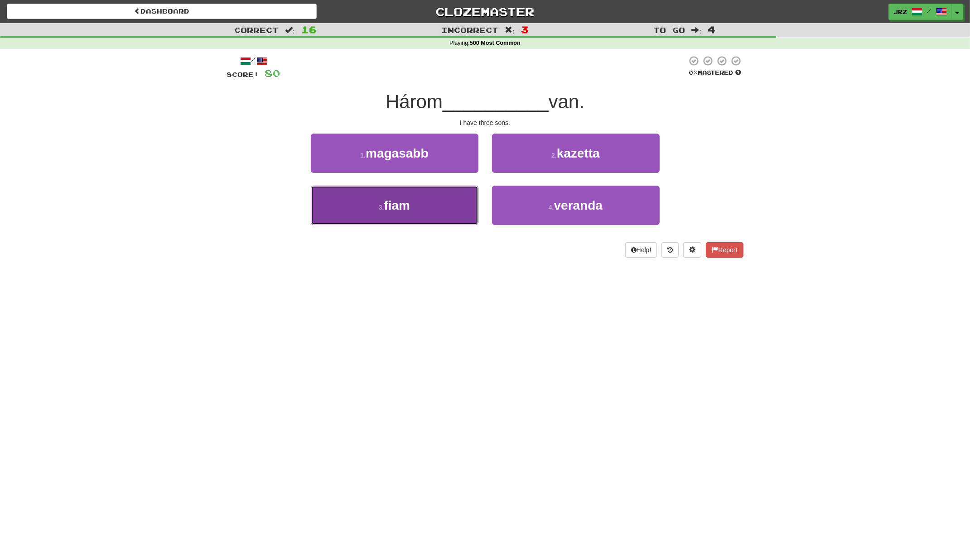
click at [417, 202] on button "3 . fiam" at bounding box center [395, 205] width 168 height 39
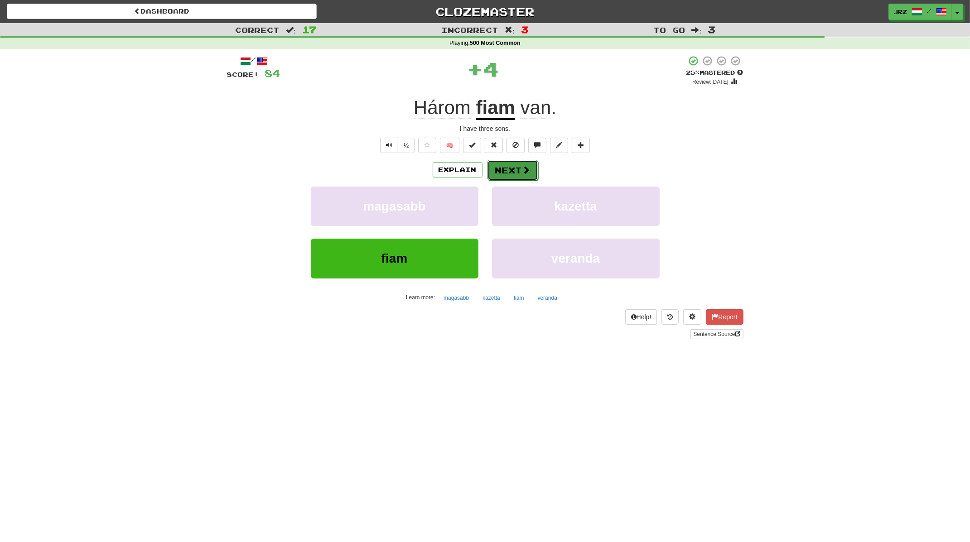
click at [522, 166] on span at bounding box center [526, 170] width 8 height 8
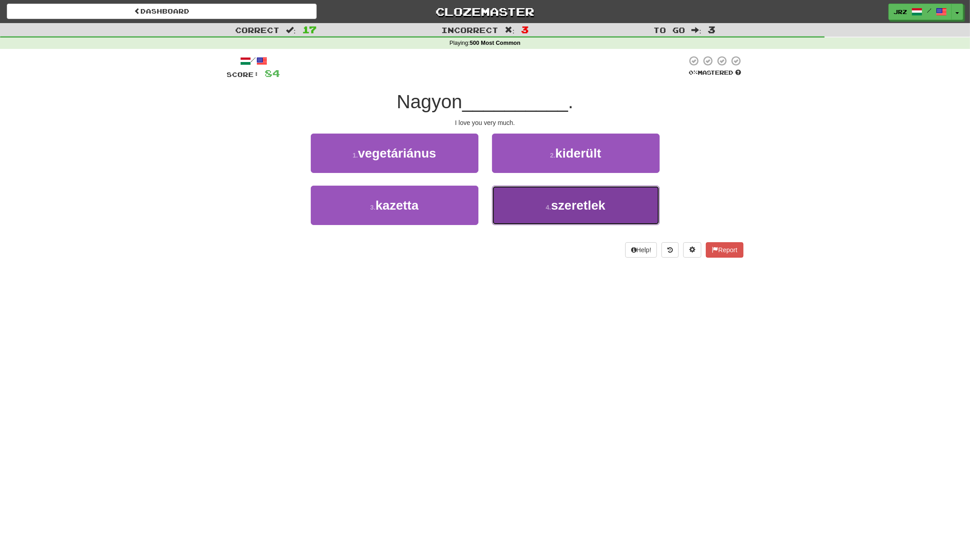
click at [575, 199] on span "szeretlek" at bounding box center [578, 205] width 54 height 14
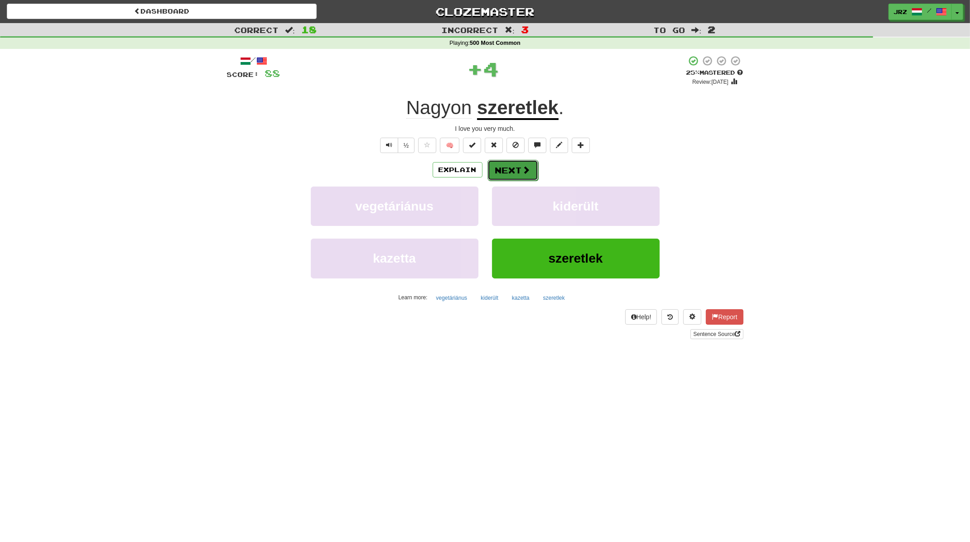
click at [519, 172] on button "Next" at bounding box center [513, 170] width 51 height 21
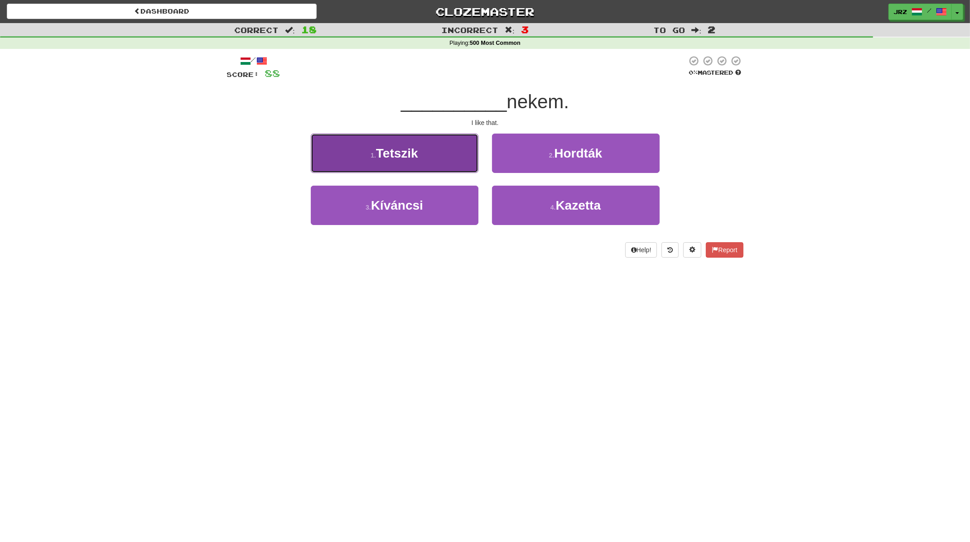
click at [386, 171] on button "1 . Tetszik" at bounding box center [395, 153] width 168 height 39
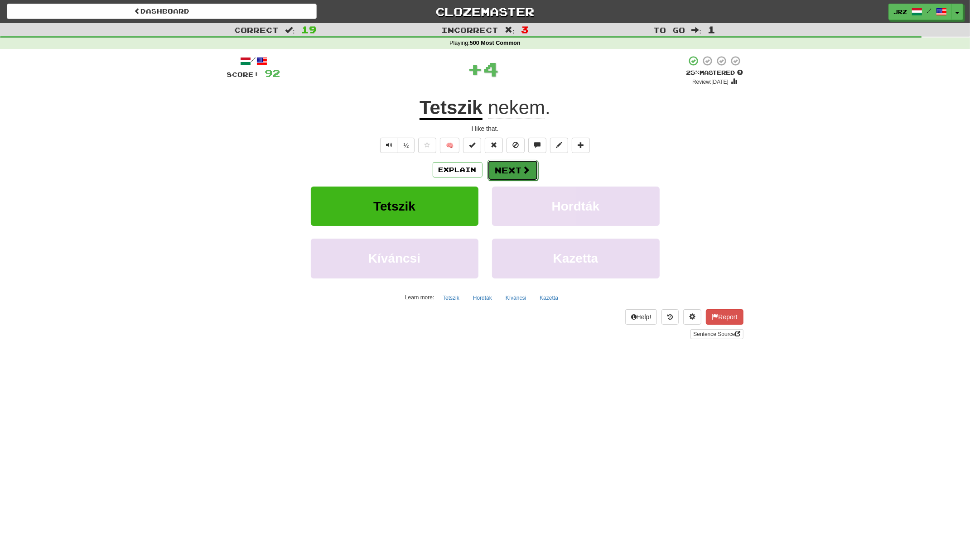
click at [508, 163] on button "Next" at bounding box center [513, 170] width 51 height 21
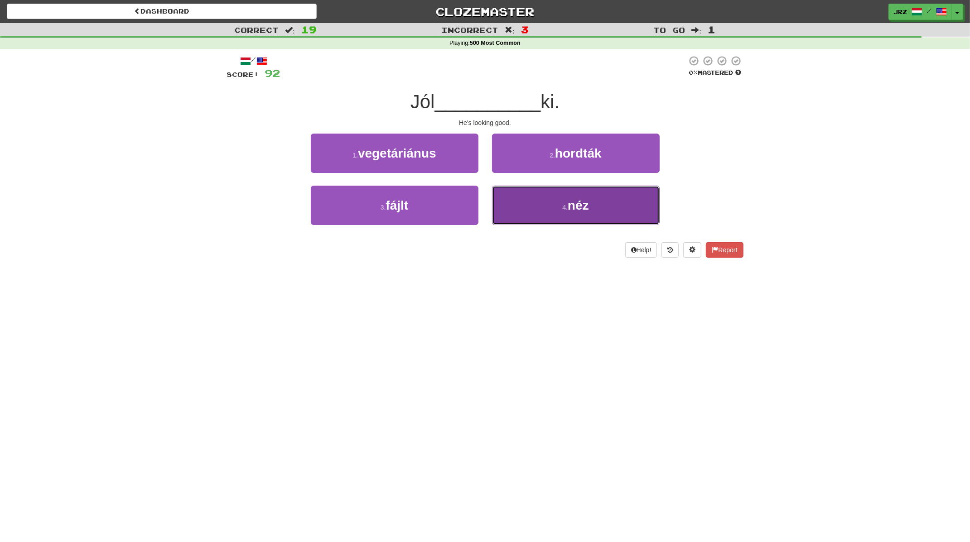
click at [542, 213] on button "4 . néz" at bounding box center [576, 205] width 168 height 39
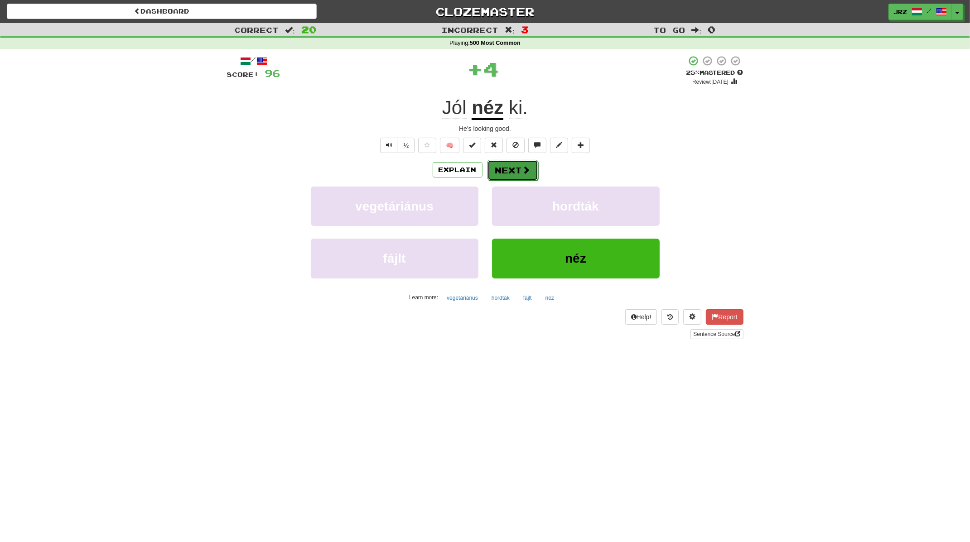
click at [497, 166] on button "Next" at bounding box center [513, 170] width 51 height 21
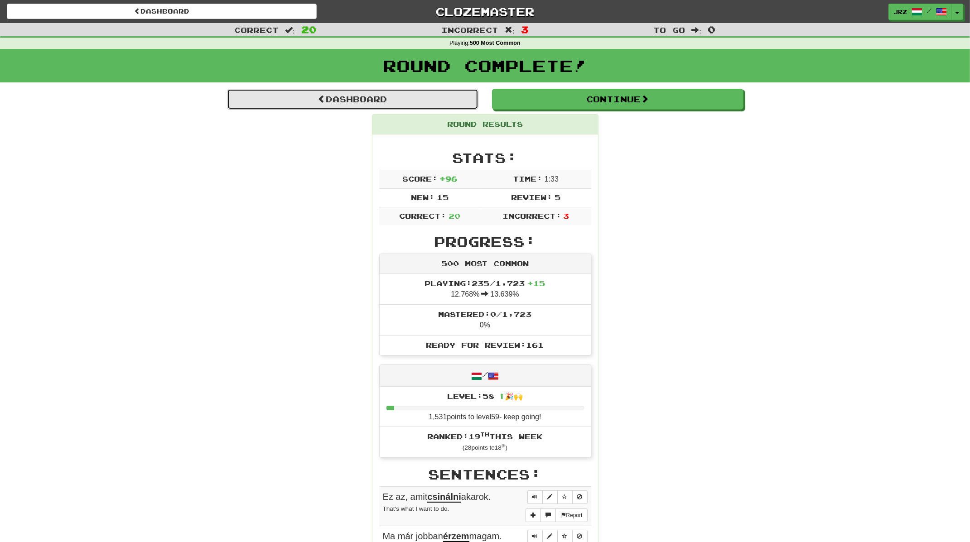
click at [437, 103] on link "Dashboard" at bounding box center [352, 99] width 251 height 21
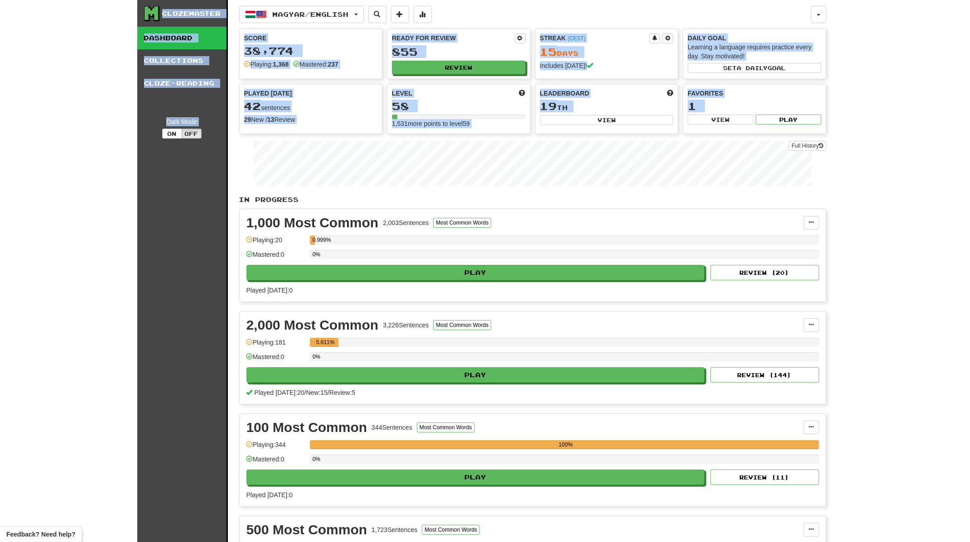
drag, startPoint x: 36, startPoint y: 161, endPoint x: 202, endPoint y: 201, distance: 170.5
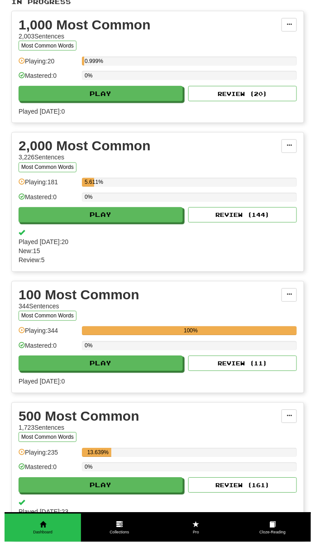
scroll to position [226, 0]
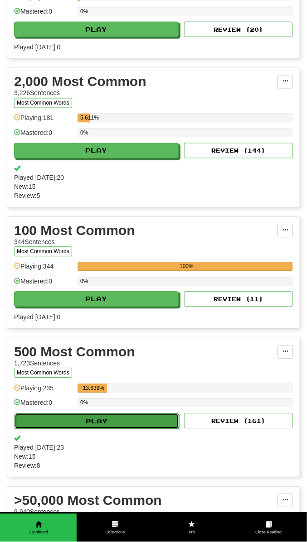
click at [132, 418] on button "Play" at bounding box center [97, 421] width 164 height 15
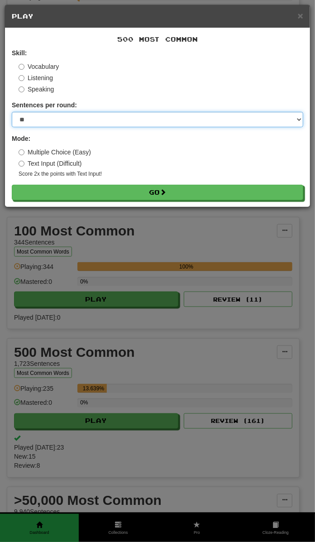
click at [113, 126] on select "* ** ** ** ** ** *** ********" at bounding box center [158, 119] width 292 height 15
select select "***"
click at [12, 112] on select "* ** ** ** ** ** *** ********" at bounding box center [158, 119] width 292 height 15
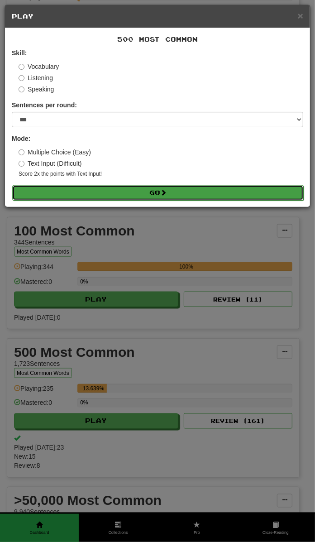
click at [80, 189] on button "Go" at bounding box center [158, 192] width 292 height 15
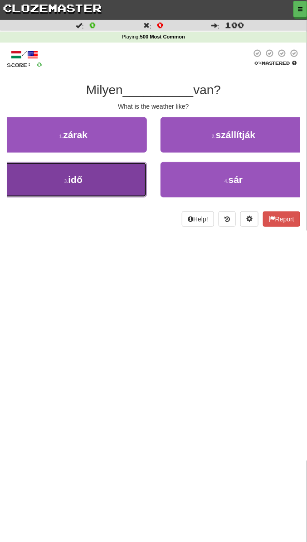
click at [82, 182] on span "idő" at bounding box center [75, 179] width 15 height 10
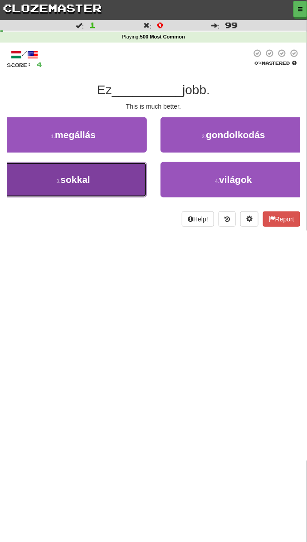
click at [94, 183] on button "3 . sokkal" at bounding box center [73, 179] width 147 height 35
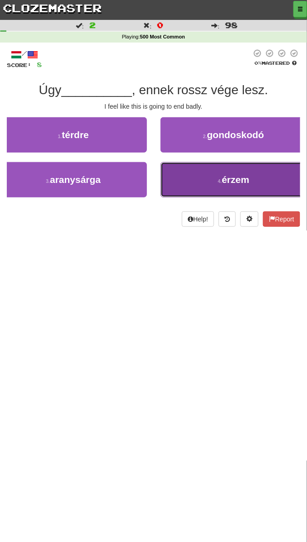
click at [225, 186] on button "4 . érzem" at bounding box center [233, 179] width 147 height 35
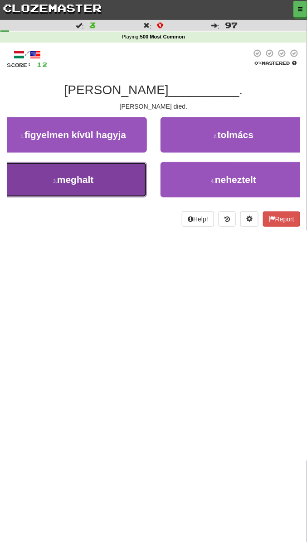
click at [64, 184] on button "3 . meghalt" at bounding box center [73, 179] width 147 height 35
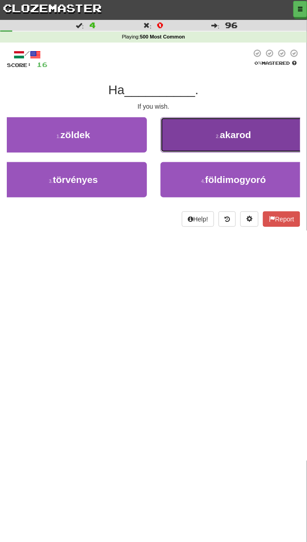
click at [257, 140] on button "2 . akarod" at bounding box center [233, 134] width 147 height 35
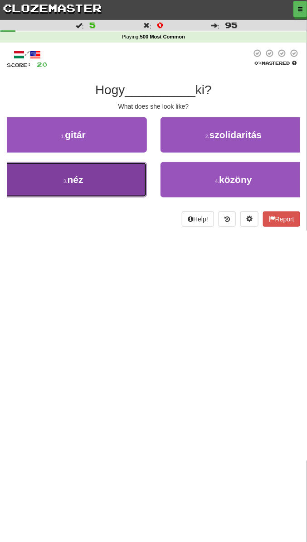
click at [117, 180] on button "3 . néz" at bounding box center [73, 179] width 147 height 35
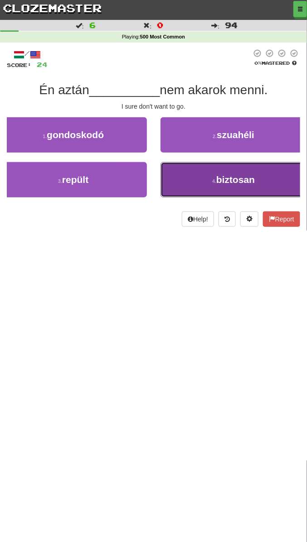
click at [213, 184] on small "4 ." at bounding box center [214, 181] width 4 height 5
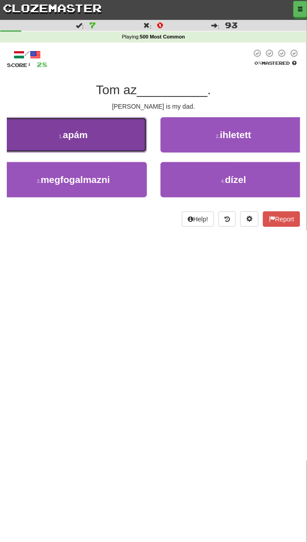
click at [111, 148] on button "1 . apám" at bounding box center [73, 134] width 147 height 35
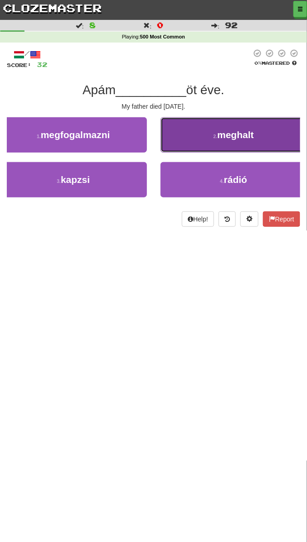
click at [222, 138] on span "meghalt" at bounding box center [235, 135] width 37 height 10
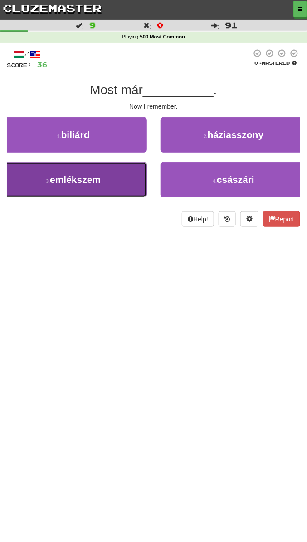
click at [105, 169] on button "3 . emlékszem" at bounding box center [73, 179] width 147 height 35
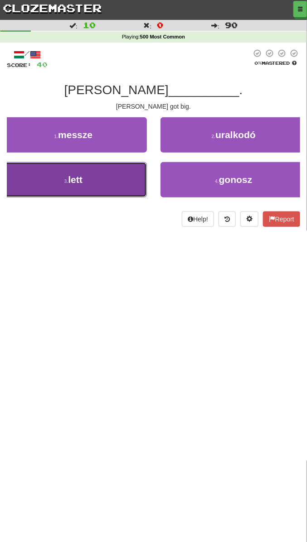
click at [103, 179] on button "3 . lett" at bounding box center [73, 179] width 147 height 35
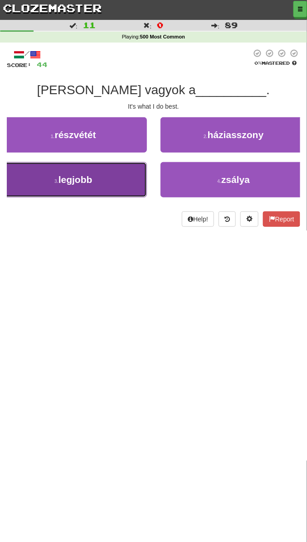
click at [98, 184] on button "3 . legjobb" at bounding box center [73, 179] width 147 height 35
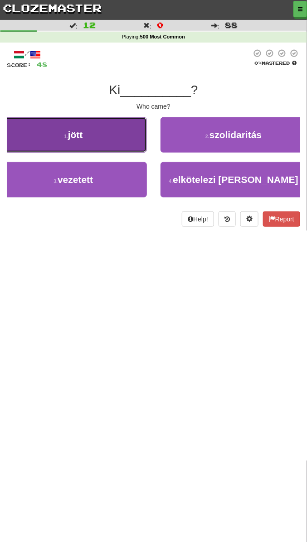
click at [106, 144] on button "1 . jött" at bounding box center [73, 134] width 147 height 35
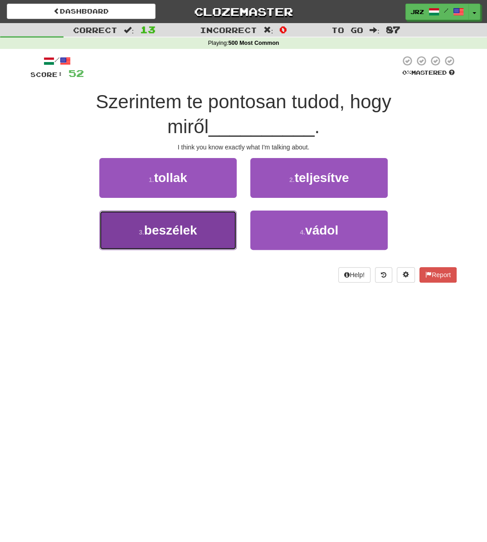
click at [167, 234] on span "beszélek" at bounding box center [170, 230] width 53 height 14
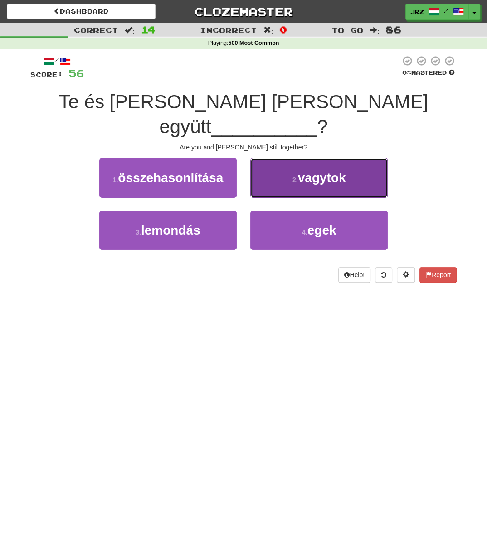
click at [306, 164] on button "2 . vagytok" at bounding box center [318, 177] width 137 height 39
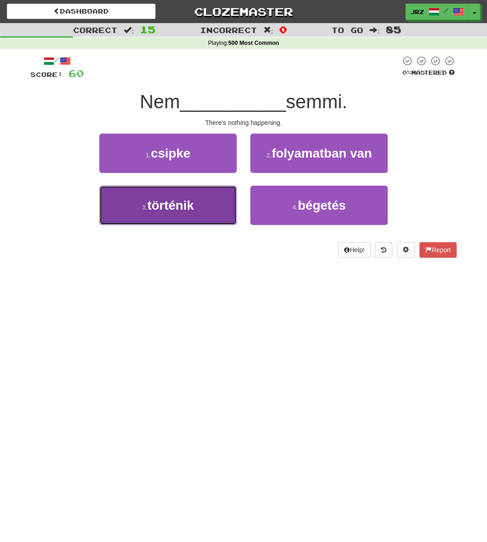
click at [172, 207] on span "történik" at bounding box center [170, 205] width 47 height 14
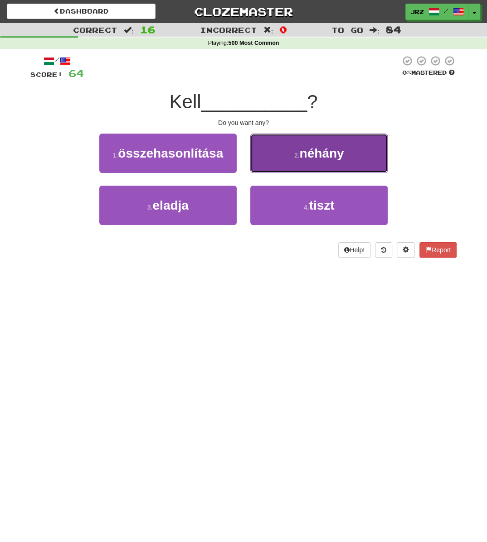
click at [306, 155] on span "néhány" at bounding box center [321, 153] width 44 height 14
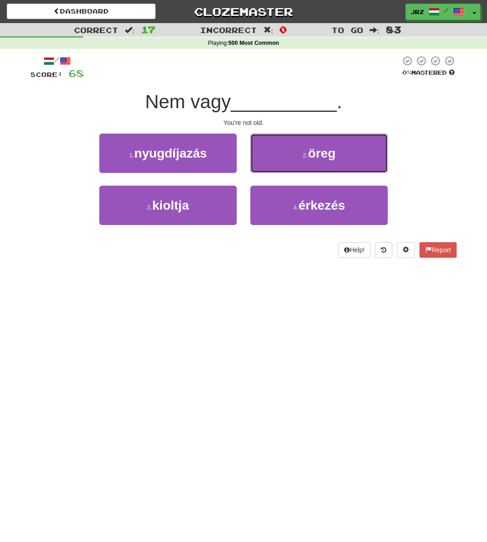
click at [306, 155] on span "öreg" at bounding box center [322, 153] width 28 height 14
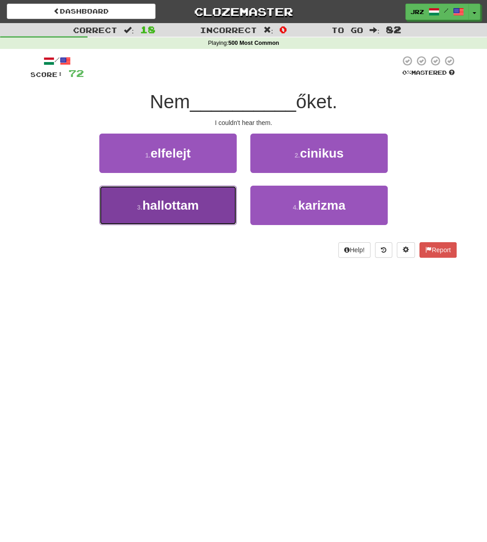
click at [202, 204] on button "3 . hallottam" at bounding box center [167, 205] width 137 height 39
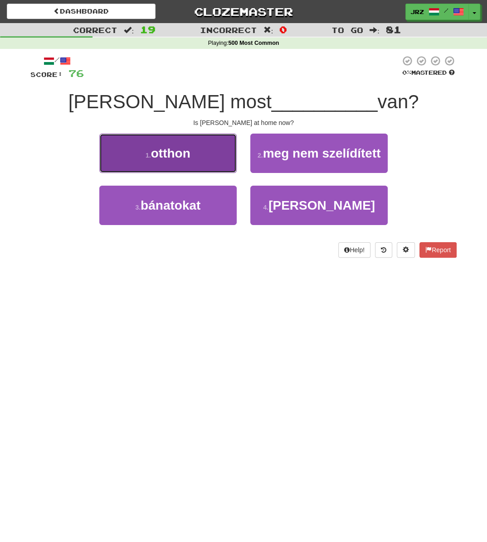
click at [190, 148] on span "otthon" at bounding box center [170, 153] width 39 height 14
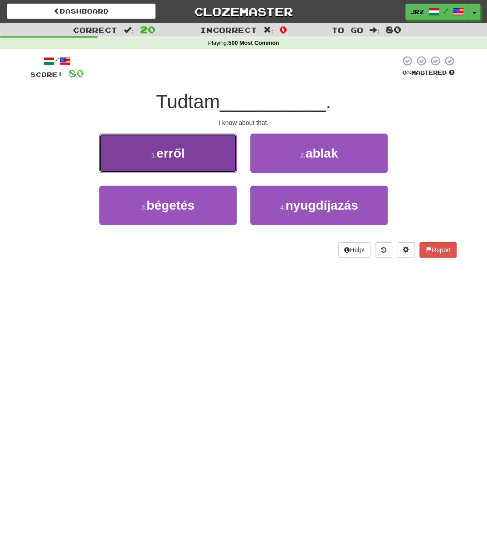
click at [191, 164] on button "1 . erről" at bounding box center [167, 153] width 137 height 39
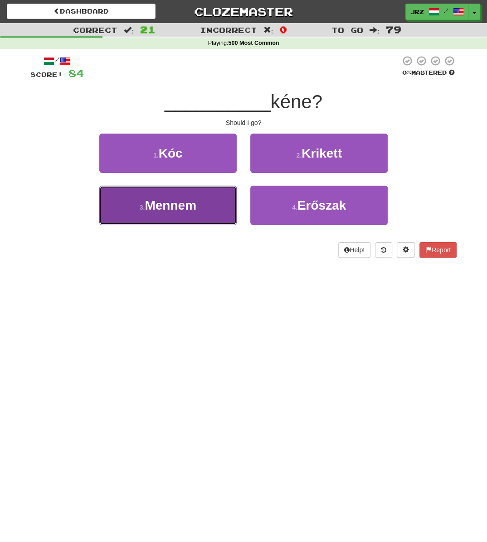
click at [207, 199] on button "3 . Mennem" at bounding box center [167, 205] width 137 height 39
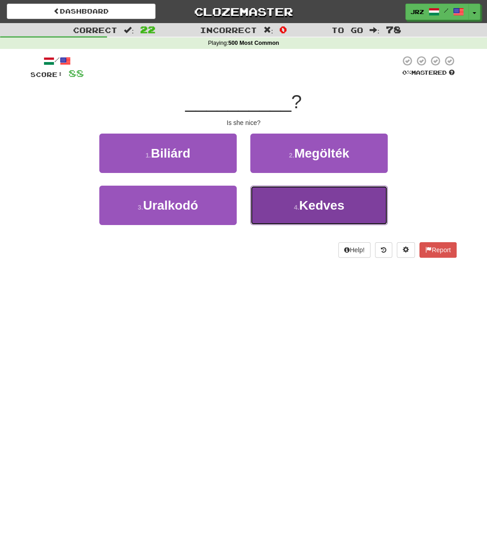
click at [306, 211] on span "Kedves" at bounding box center [321, 205] width 45 height 14
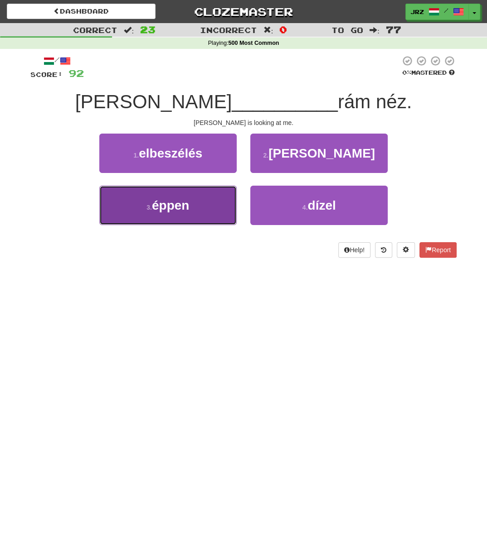
click at [211, 207] on button "3 . éppen" at bounding box center [167, 205] width 137 height 39
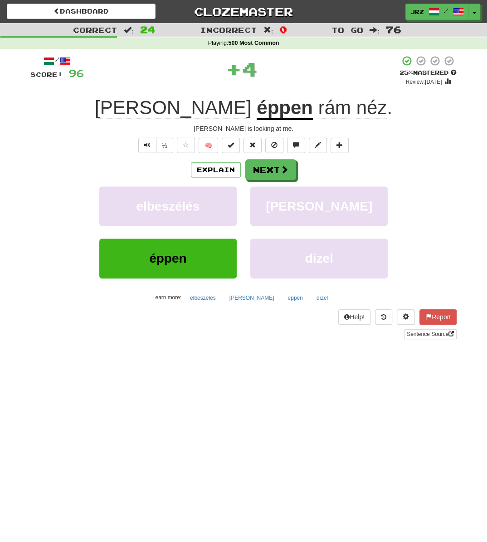
click at [256, 111] on u "éppen" at bounding box center [284, 108] width 56 height 23
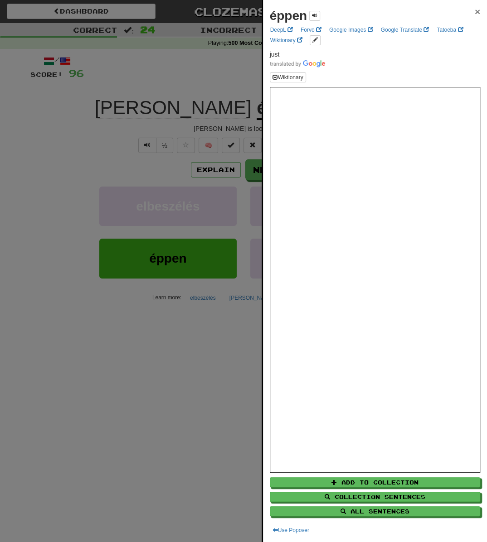
click at [306, 14] on span "×" at bounding box center [476, 11] width 5 height 10
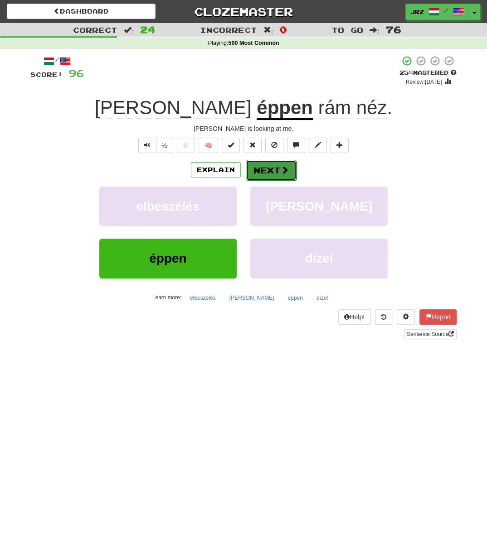
click at [272, 173] on button "Next" at bounding box center [271, 170] width 51 height 21
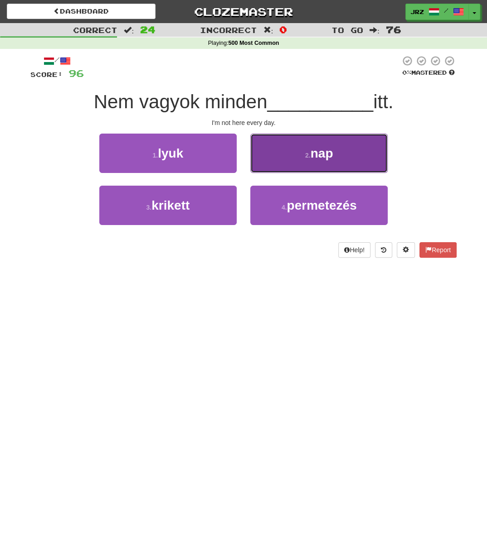
click at [306, 161] on button "2 . nap" at bounding box center [318, 153] width 137 height 39
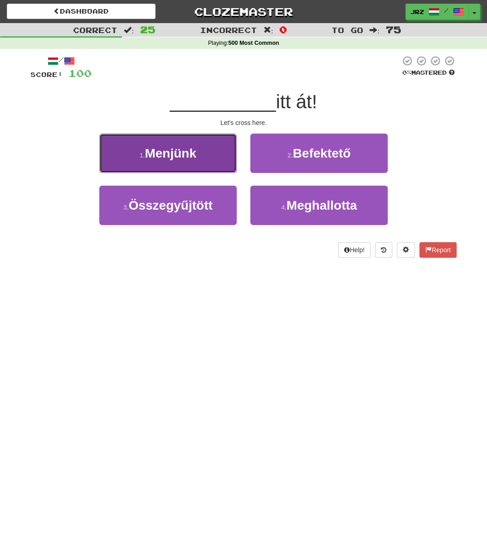
click at [183, 156] on span "Menjünk" at bounding box center [171, 153] width 52 height 14
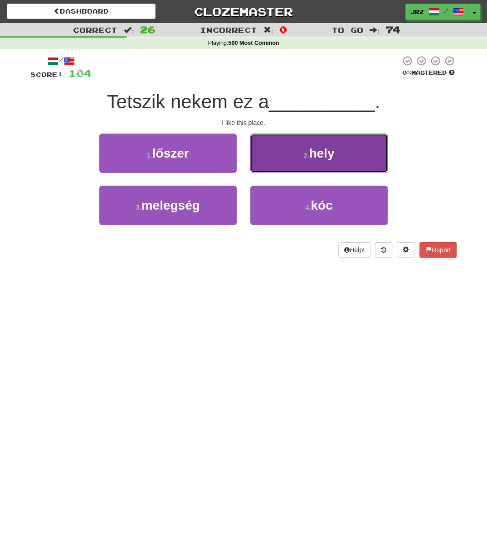
click at [306, 150] on span "hely" at bounding box center [321, 153] width 25 height 14
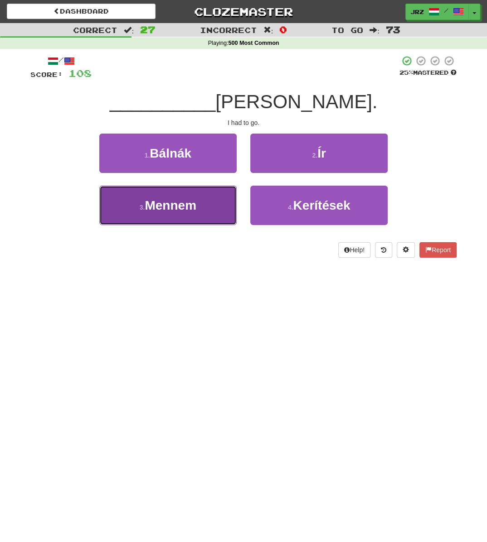
click at [180, 212] on span "Mennem" at bounding box center [171, 205] width 52 height 14
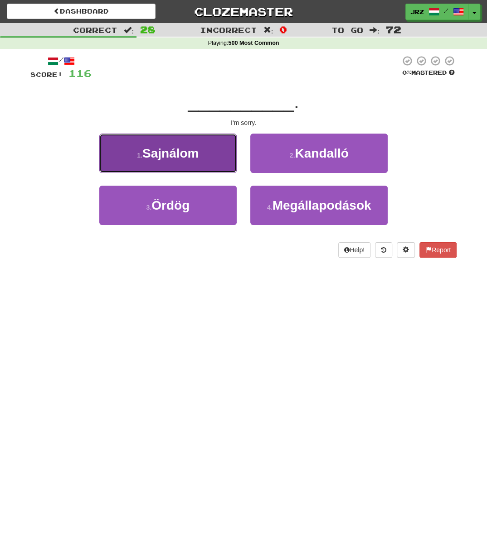
click at [205, 147] on button "1 . Sajnálom" at bounding box center [167, 153] width 137 height 39
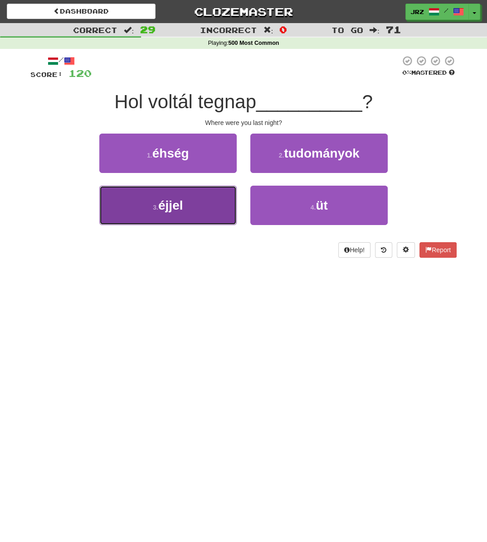
click at [196, 217] on button "3 . éjjel" at bounding box center [167, 205] width 137 height 39
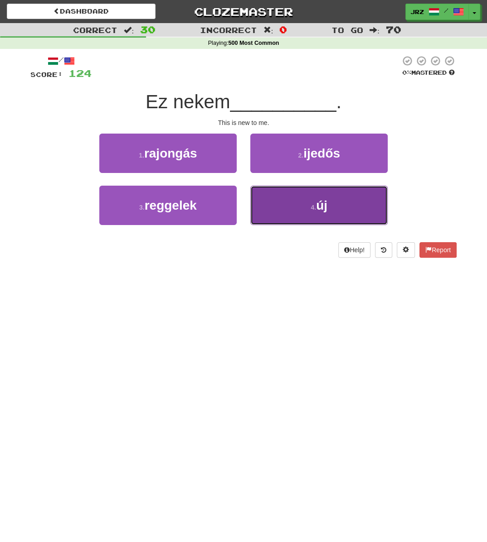
click at [306, 197] on button "4 . új" at bounding box center [318, 205] width 137 height 39
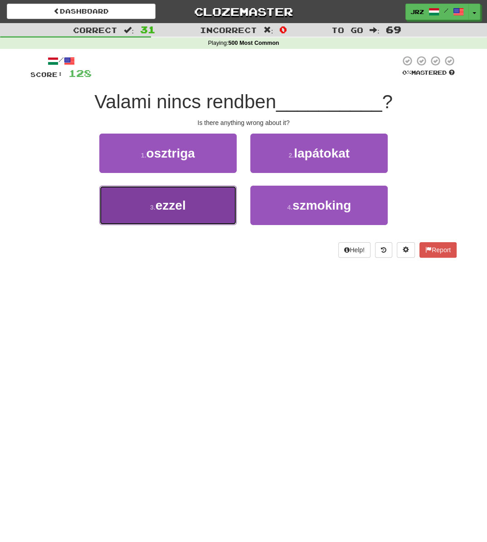
click at [166, 219] on button "3 . ezzel" at bounding box center [167, 205] width 137 height 39
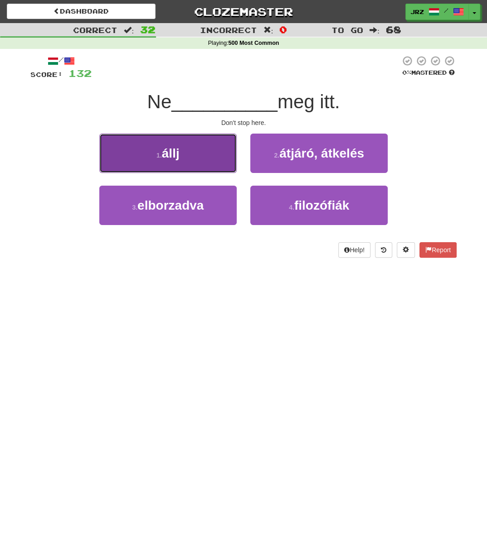
click at [173, 168] on button "1 . állj" at bounding box center [167, 153] width 137 height 39
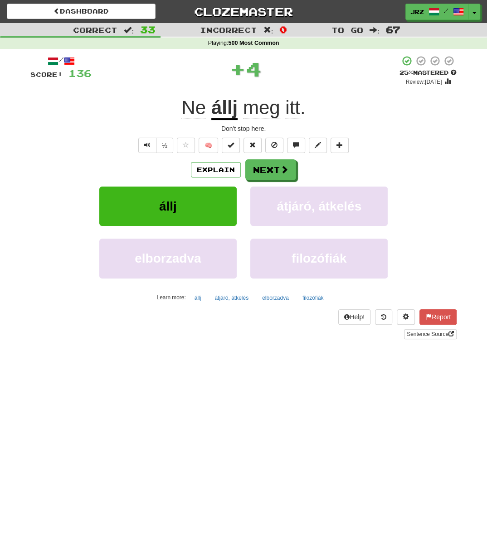
click at [225, 114] on u "állj" at bounding box center [224, 108] width 26 height 23
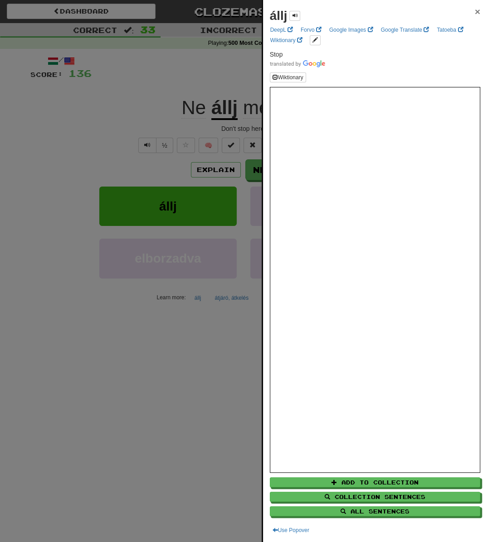
click at [306, 10] on div "állj × DeepL Forvo Google Images Google Translate Tatoeba Wiktionary Stop Wikti…" at bounding box center [375, 271] width 224 height 542
click at [306, 8] on span "×" at bounding box center [476, 11] width 5 height 10
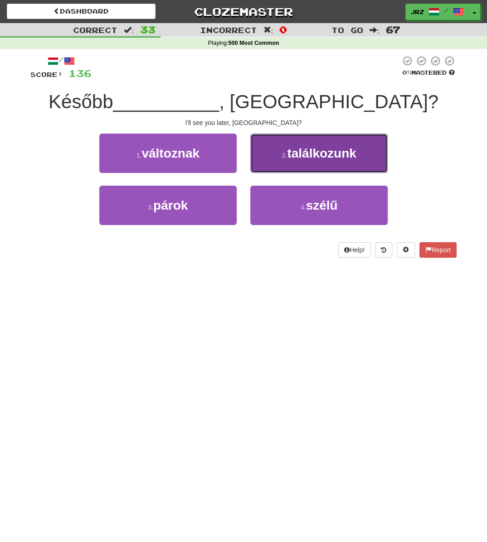
click at [306, 159] on span "találkozunk" at bounding box center [321, 153] width 69 height 14
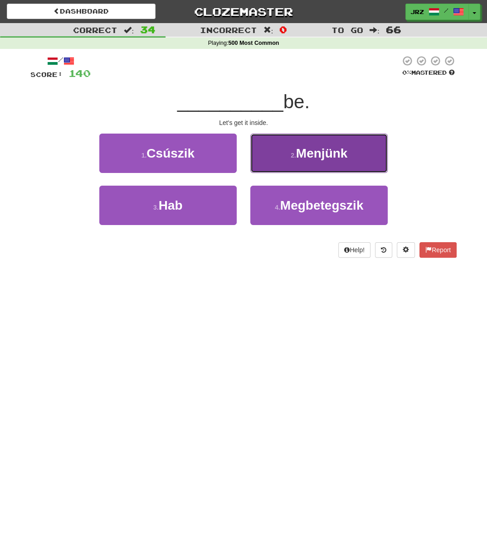
click at [298, 160] on span "Menjünk" at bounding box center [322, 153] width 52 height 14
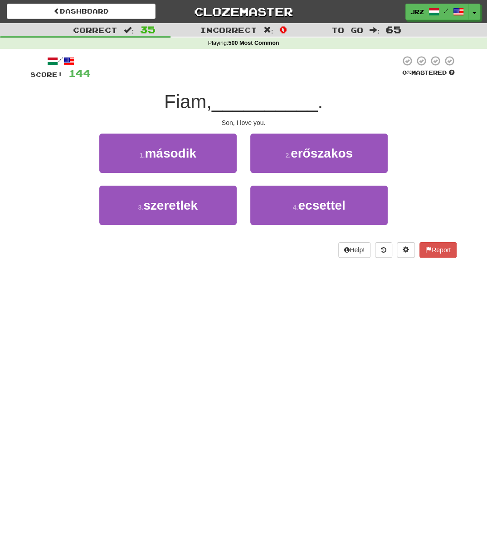
click at [162, 227] on div "3 . szeretlek" at bounding box center [167, 212] width 151 height 52
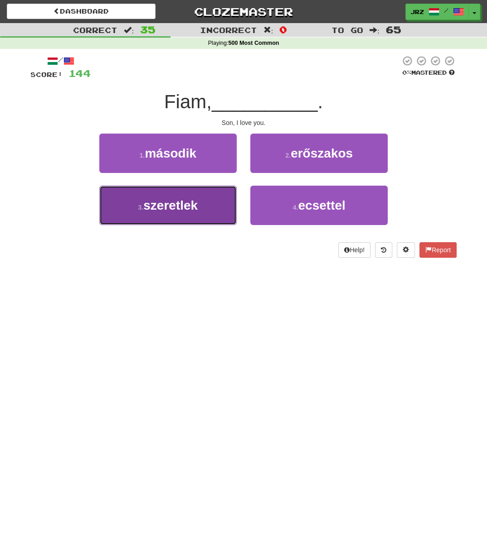
click at [165, 217] on button "3 . szeretlek" at bounding box center [167, 205] width 137 height 39
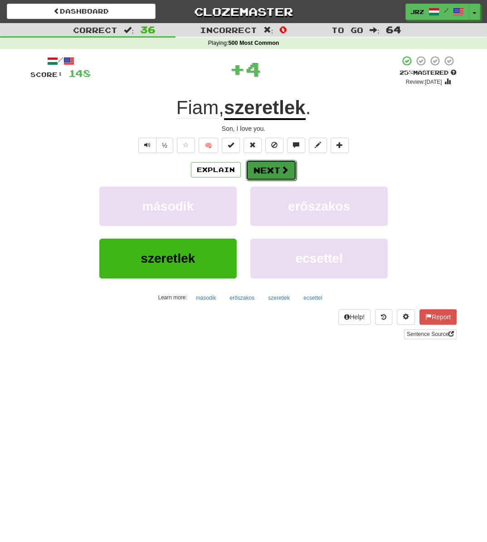
click at [290, 167] on button "Next" at bounding box center [271, 170] width 51 height 21
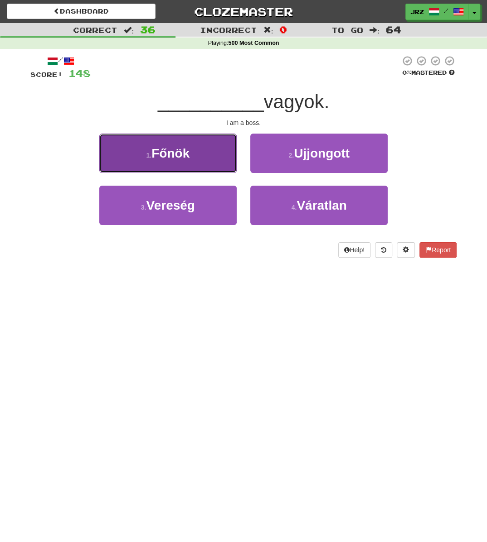
click at [183, 160] on span "Főnök" at bounding box center [170, 153] width 38 height 14
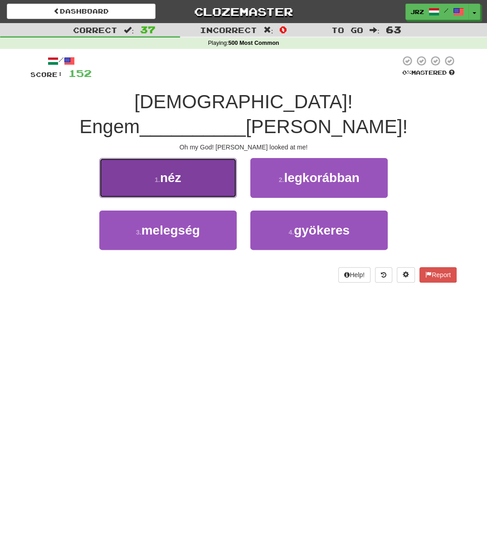
click at [200, 160] on button "1 . néz" at bounding box center [167, 177] width 137 height 39
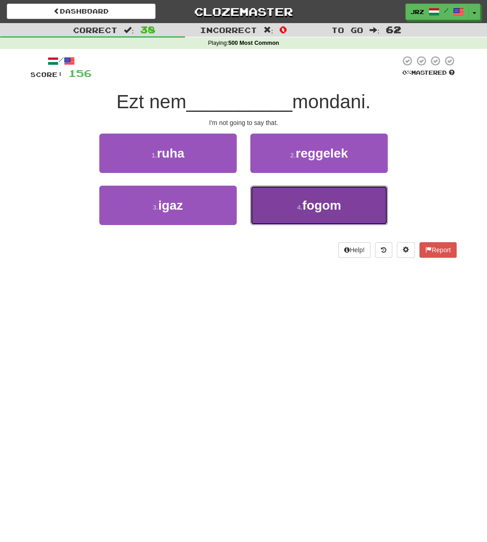
click at [306, 207] on span "fogom" at bounding box center [321, 205] width 39 height 14
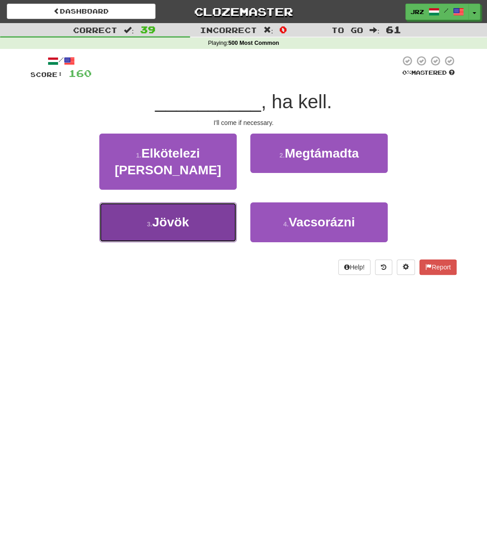
click at [159, 213] on button "3 . Jövök" at bounding box center [167, 222] width 137 height 39
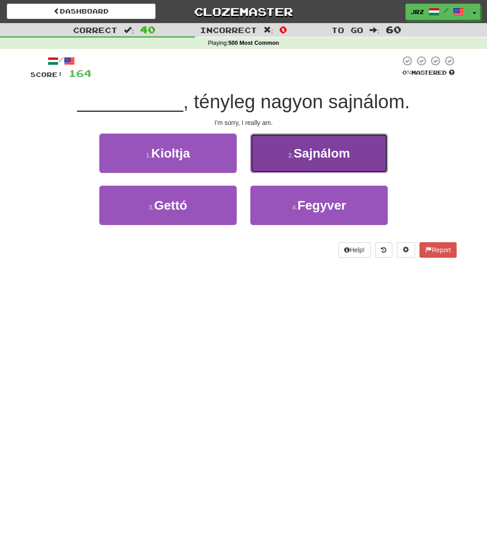
click at [306, 135] on button "2 . Sajnálom" at bounding box center [318, 153] width 137 height 39
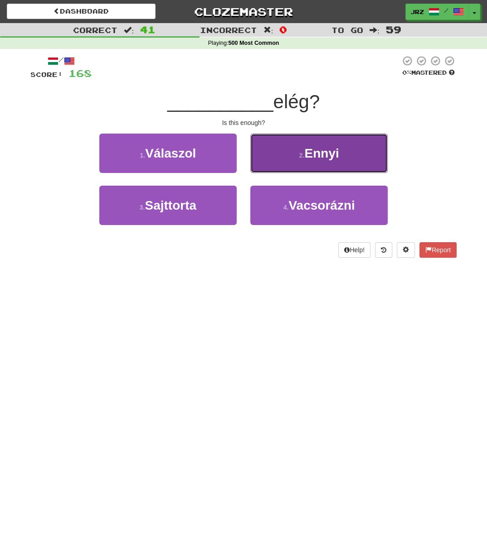
click at [306, 146] on button "2 . Ennyi" at bounding box center [318, 153] width 137 height 39
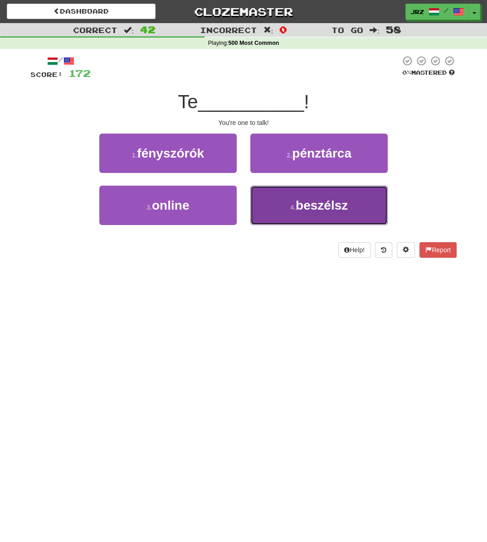
click at [306, 203] on span "beszélsz" at bounding box center [321, 205] width 52 height 14
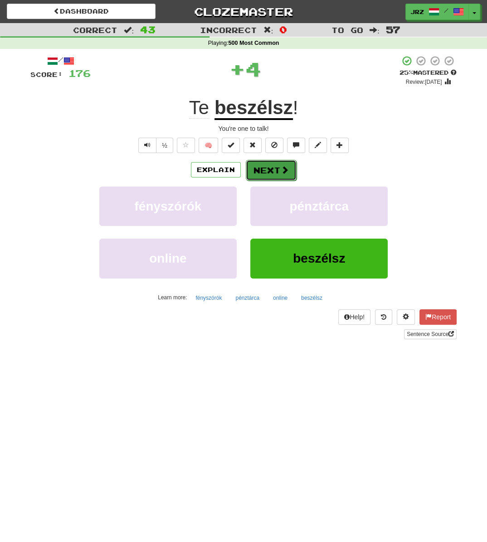
click at [259, 171] on button "Next" at bounding box center [271, 170] width 51 height 21
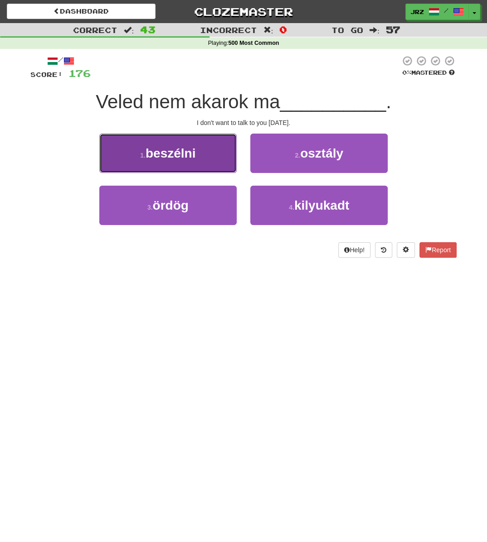
click at [198, 166] on button "1 . beszélni" at bounding box center [167, 153] width 137 height 39
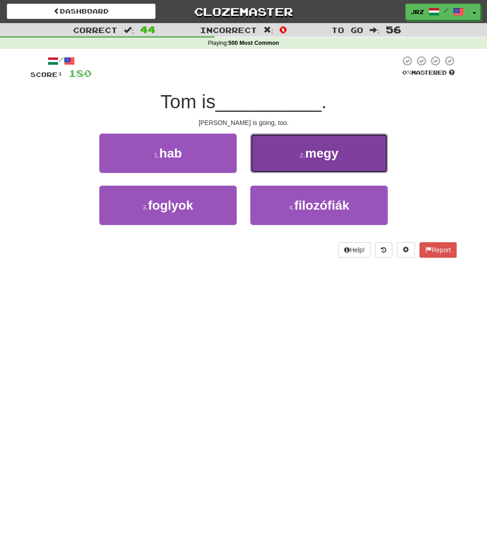
click at [306, 153] on span "megy" at bounding box center [321, 153] width 33 height 14
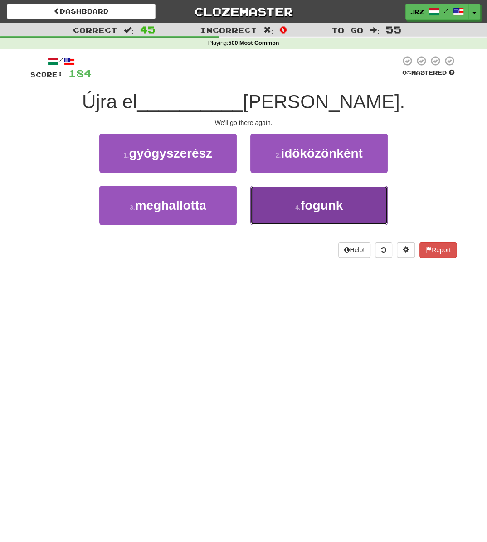
click at [306, 213] on button "4 . fogunk" at bounding box center [318, 205] width 137 height 39
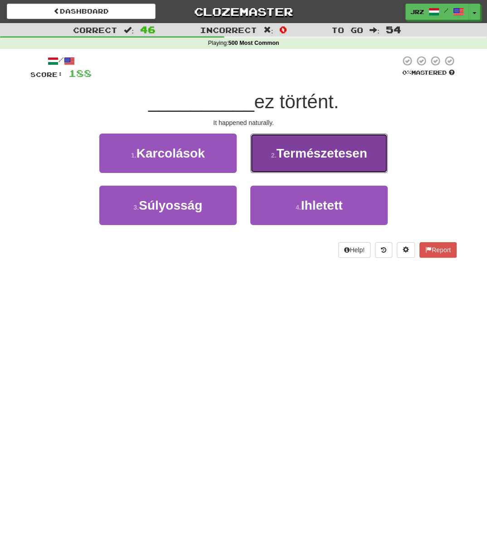
click at [306, 167] on button "2 . Természetesen" at bounding box center [318, 153] width 137 height 39
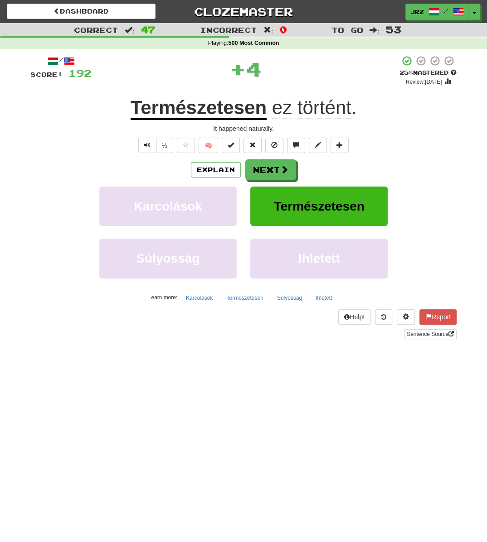
click at [204, 102] on u "Természetesen" at bounding box center [199, 108] width 136 height 23
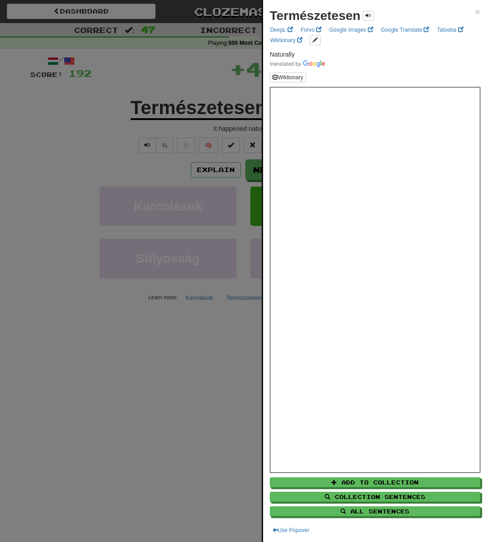
click at [306, 15] on div "Természetesen × DeepL Forvo Google Images Google Translate Tatoeba Wiktionary N…" at bounding box center [375, 271] width 224 height 542
click at [306, 11] on div "Természetesen ×" at bounding box center [375, 16] width 211 height 18
click at [306, 13] on div "Természetesen × DeepL Forvo Google Images Google Translate Tatoeba Wiktionary N…" at bounding box center [375, 271] width 224 height 542
click at [306, 11] on span "×" at bounding box center [476, 11] width 5 height 10
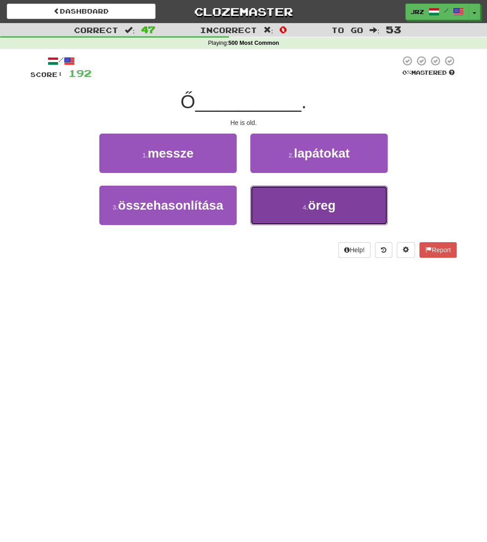
click at [291, 197] on button "4 . öreg" at bounding box center [318, 205] width 137 height 39
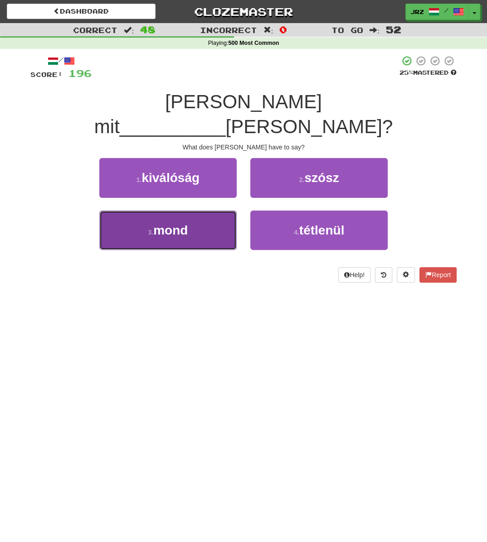
click at [127, 217] on button "3 . mond" at bounding box center [167, 230] width 137 height 39
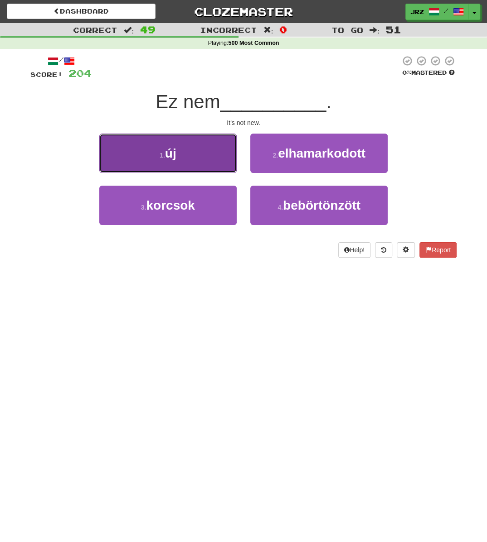
click at [169, 159] on span "új" at bounding box center [170, 153] width 11 height 14
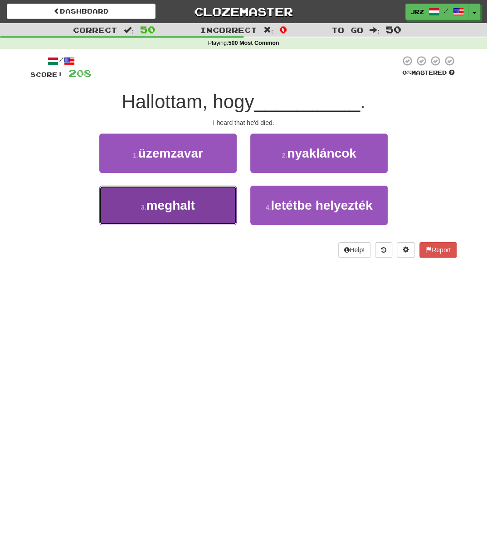
click at [213, 195] on button "3 . meghalt" at bounding box center [167, 205] width 137 height 39
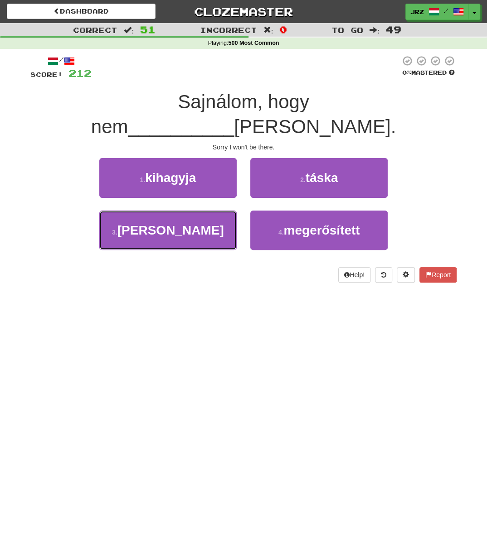
click at [213, 211] on button "3 . leszek" at bounding box center [167, 230] width 137 height 39
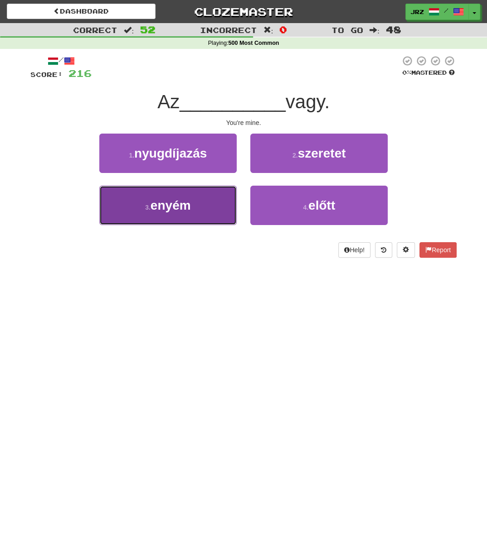
click at [168, 193] on button "3 . enyém" at bounding box center [167, 205] width 137 height 39
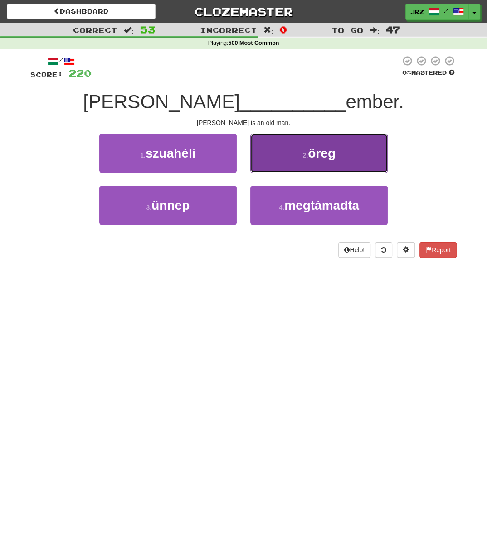
click at [306, 162] on button "2 . öreg" at bounding box center [318, 153] width 137 height 39
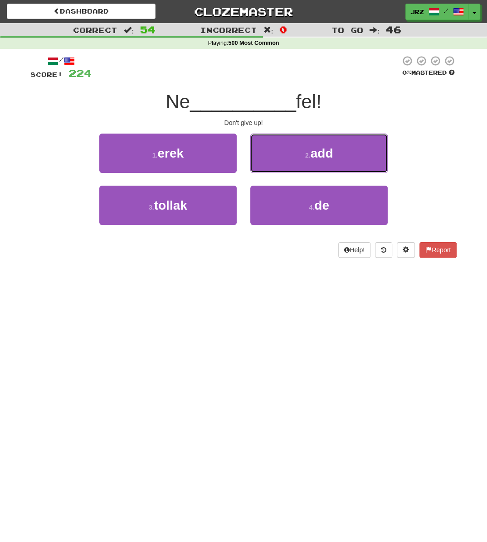
click at [306, 162] on button "2 . add" at bounding box center [318, 153] width 137 height 39
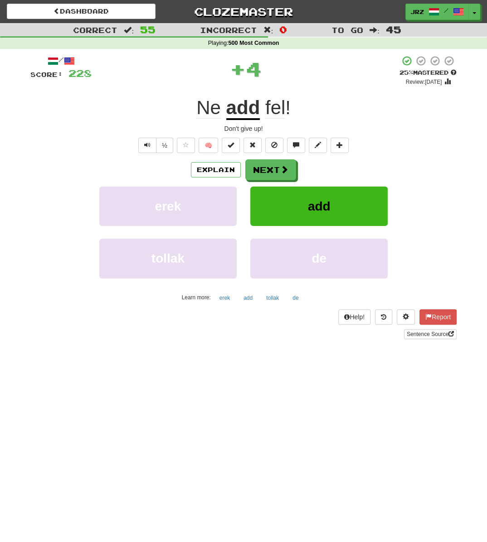
click at [240, 122] on div "/ Score: 228 + 4 25 % Mastered Review: 2025-08-19 Ne add fel ! Don't give up! ½…" at bounding box center [243, 197] width 426 height 284
click at [243, 111] on u "add" at bounding box center [243, 108] width 34 height 23
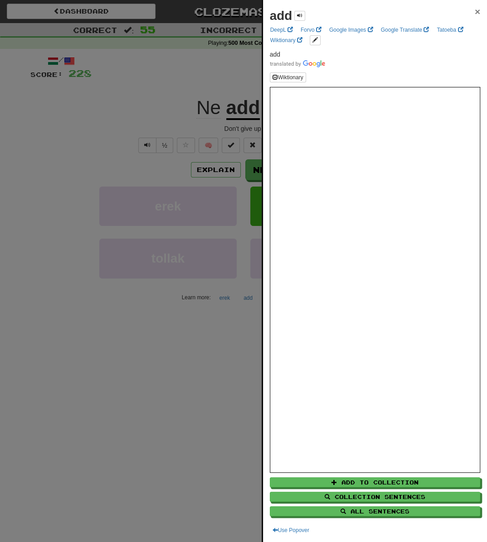
click at [306, 6] on span "×" at bounding box center [476, 11] width 5 height 10
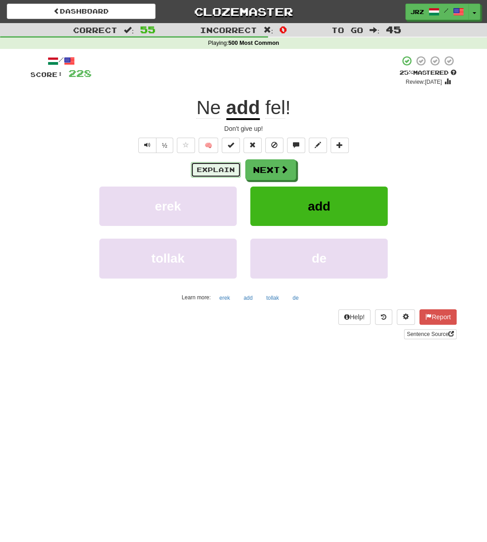
click at [212, 169] on button "Explain" at bounding box center [216, 169] width 50 height 15
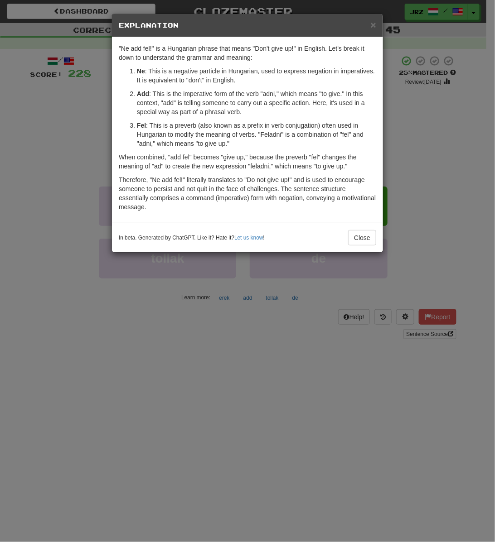
click at [306, 28] on h5 "Explanation" at bounding box center [247, 25] width 257 height 9
click at [306, 26] on div "× Explanation" at bounding box center [247, 25] width 271 height 23
click at [306, 24] on span "×" at bounding box center [373, 24] width 5 height 10
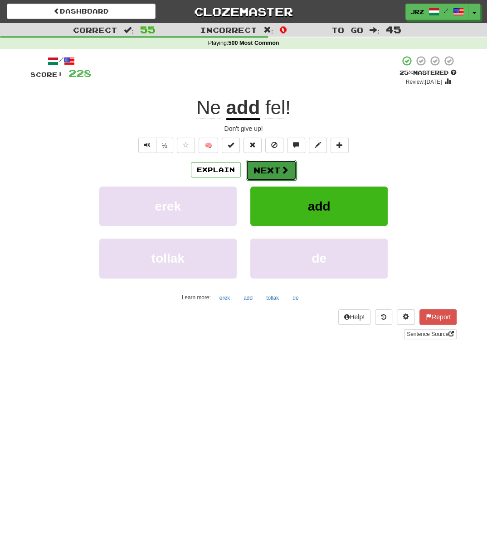
click at [283, 177] on button "Next" at bounding box center [271, 170] width 51 height 21
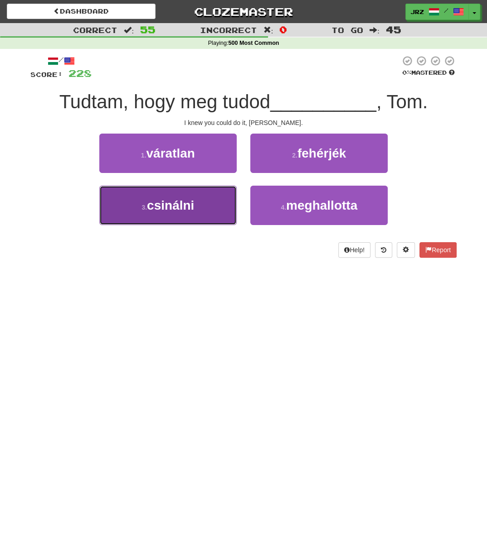
click at [193, 214] on button "3 . csinálni" at bounding box center [167, 205] width 137 height 39
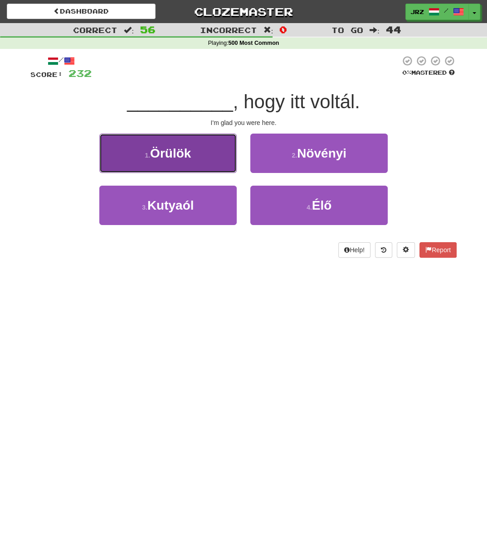
click at [172, 146] on span "Örülök" at bounding box center [170, 153] width 41 height 14
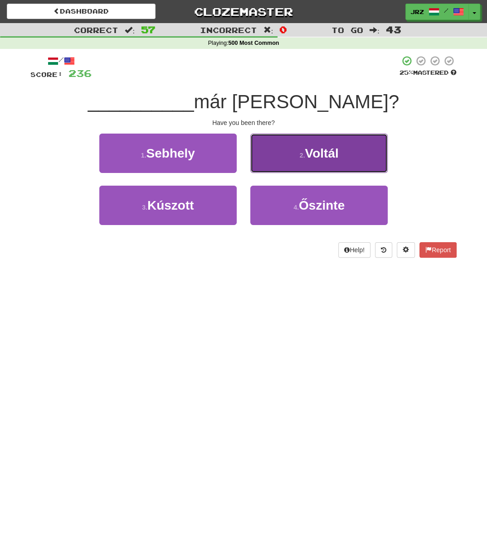
click at [305, 150] on button "2 . Voltál" at bounding box center [318, 153] width 137 height 39
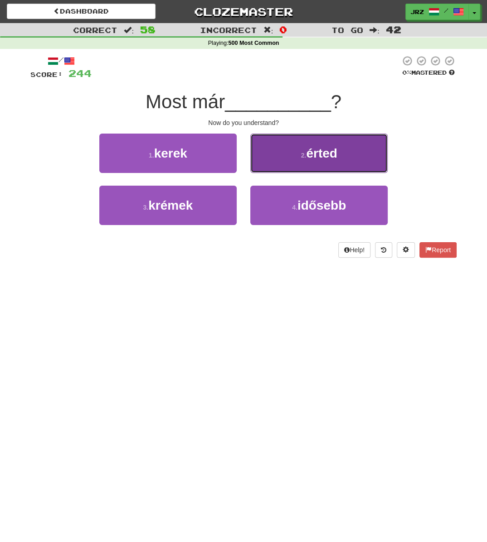
click at [306, 148] on span "érted" at bounding box center [321, 153] width 31 height 14
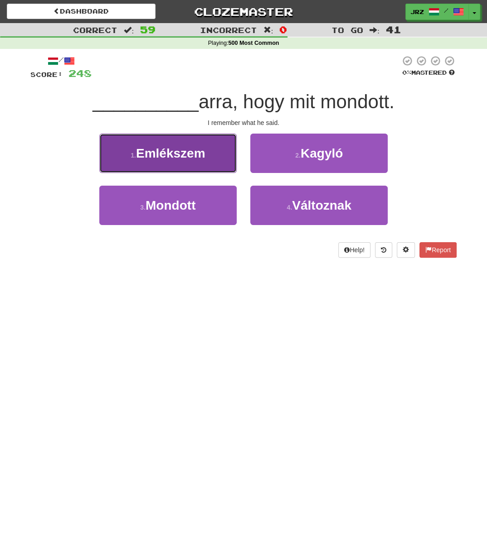
click at [157, 148] on span "Emlékszem" at bounding box center [170, 153] width 69 height 14
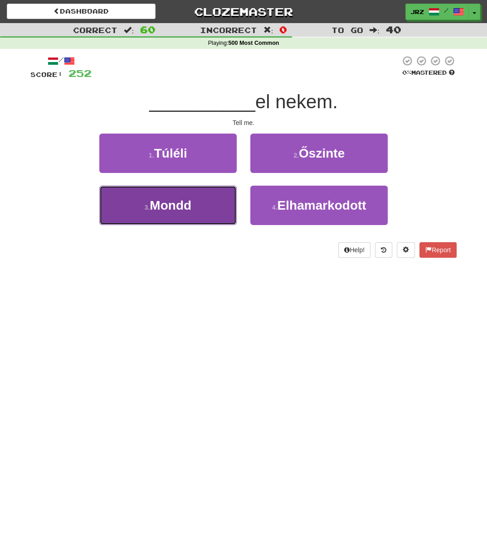
click at [154, 205] on span "Mondd" at bounding box center [171, 205] width 42 height 14
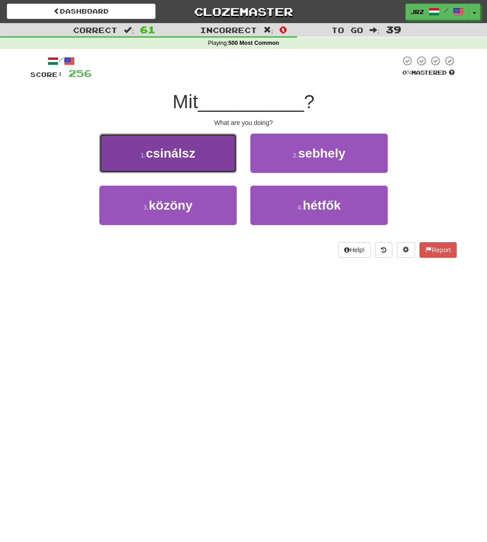
click at [201, 165] on button "1 . csinálsz" at bounding box center [167, 153] width 137 height 39
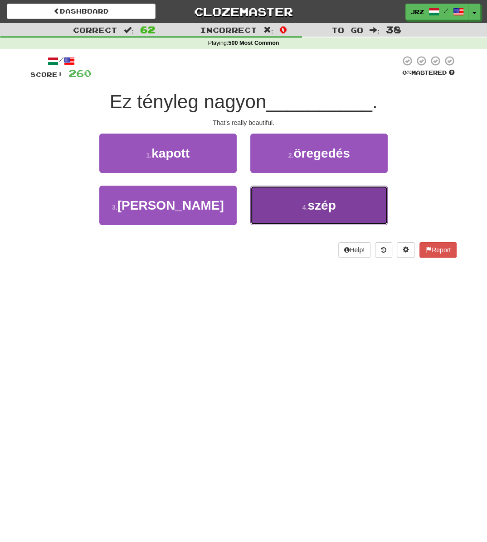
click at [290, 195] on button "4 . szép" at bounding box center [318, 205] width 137 height 39
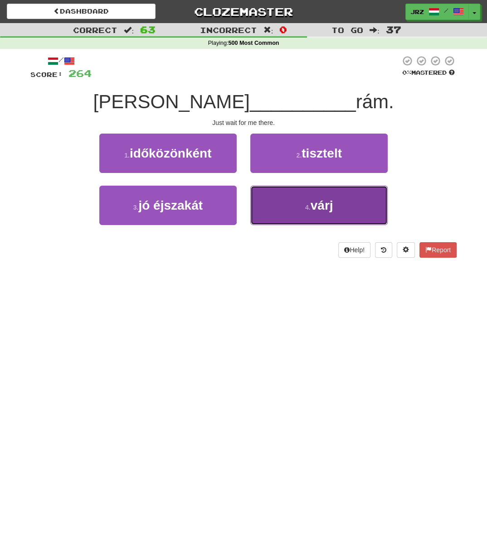
click at [306, 205] on span "várj" at bounding box center [321, 205] width 23 height 14
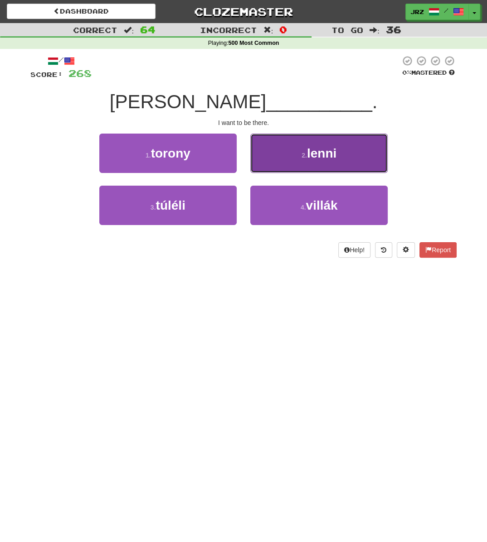
click at [288, 156] on button "2 . lenni" at bounding box center [318, 153] width 137 height 39
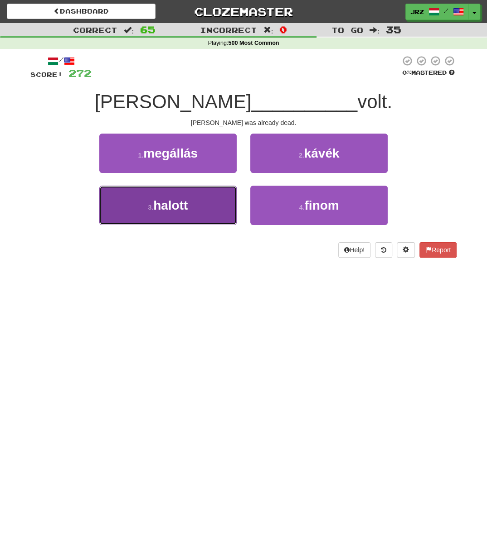
click at [192, 213] on button "3 . halott" at bounding box center [167, 205] width 137 height 39
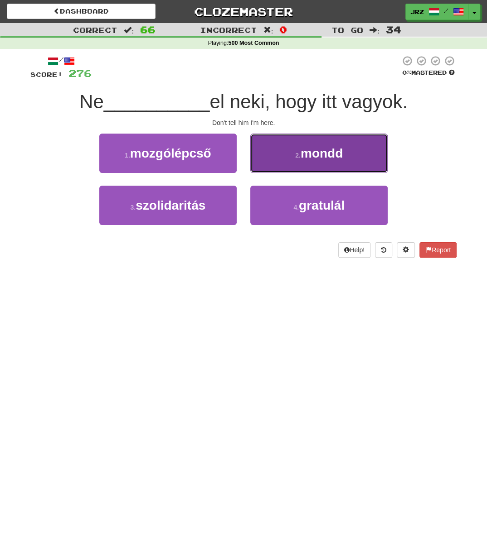
click at [304, 171] on button "2 . mondd" at bounding box center [318, 153] width 137 height 39
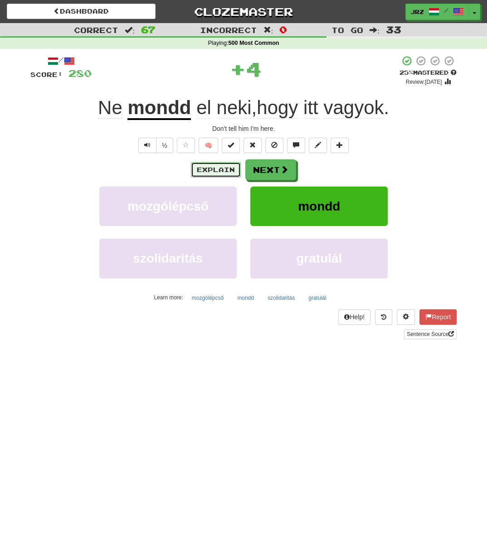
click at [212, 173] on button "Explain" at bounding box center [216, 169] width 50 height 15
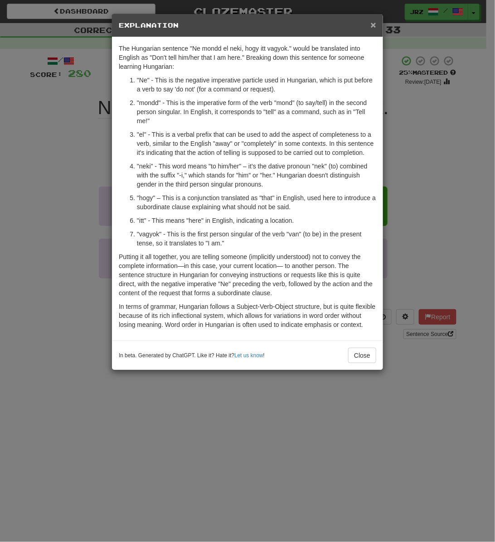
click at [306, 24] on span "×" at bounding box center [373, 24] width 5 height 10
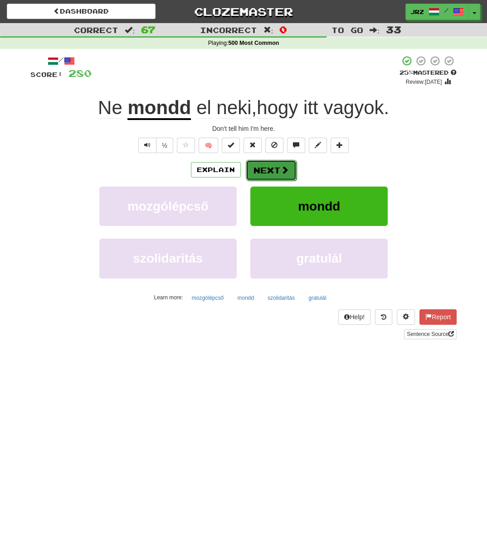
click at [263, 166] on button "Next" at bounding box center [271, 170] width 51 height 21
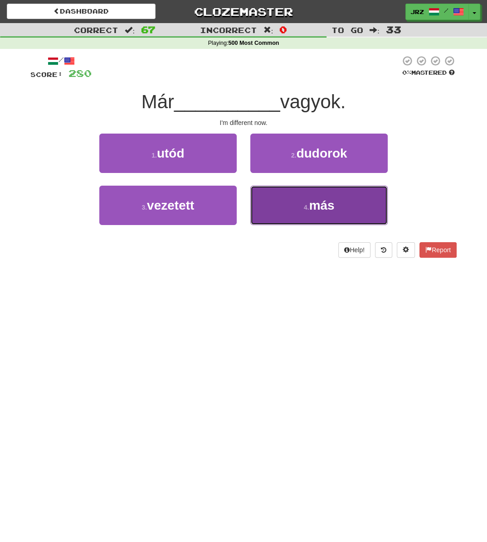
click at [306, 212] on span "más" at bounding box center [321, 205] width 25 height 14
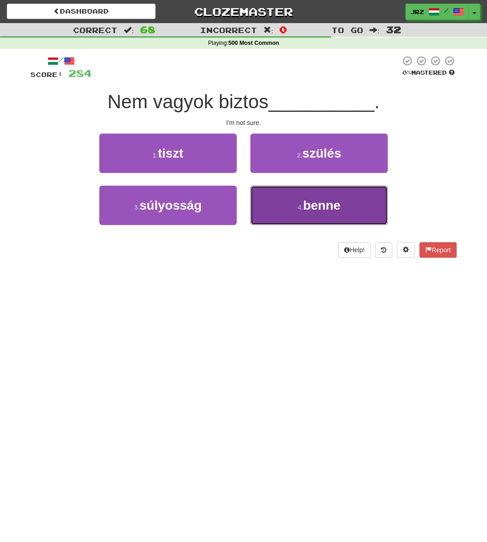
click at [298, 209] on small "4 ." at bounding box center [300, 207] width 5 height 7
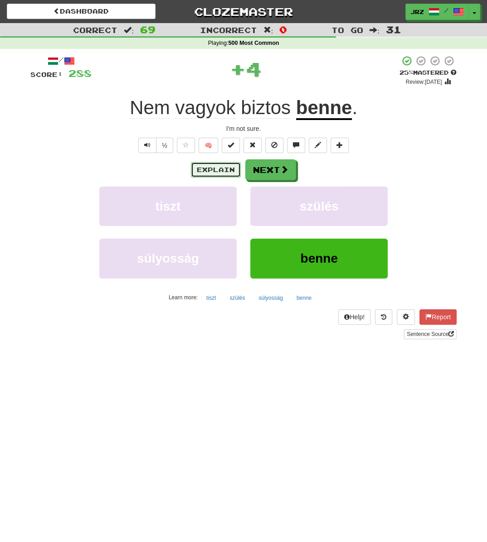
click at [213, 168] on button "Explain" at bounding box center [216, 169] width 50 height 15
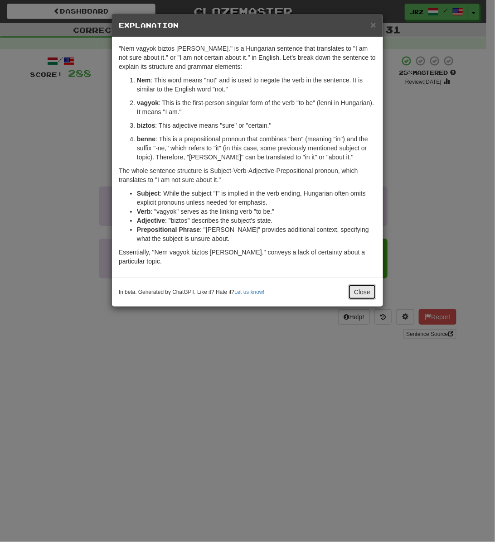
click at [306, 290] on button "Close" at bounding box center [362, 292] width 28 height 15
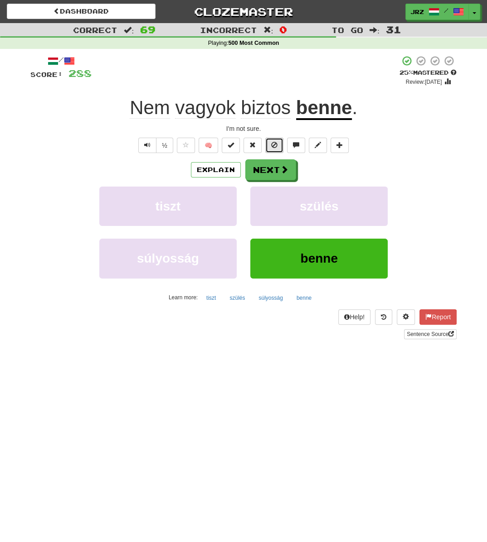
drag, startPoint x: 267, startPoint y: 145, endPoint x: 266, endPoint y: 153, distance: 7.9
click at [266, 153] on button at bounding box center [274, 145] width 18 height 15
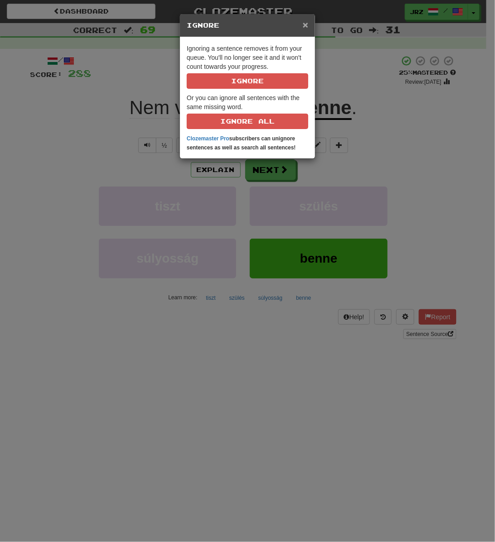
click at [305, 23] on span "×" at bounding box center [305, 24] width 5 height 10
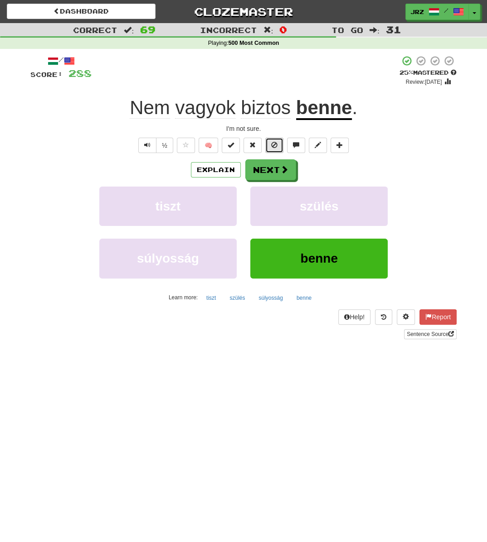
click at [272, 144] on span at bounding box center [274, 145] width 6 height 6
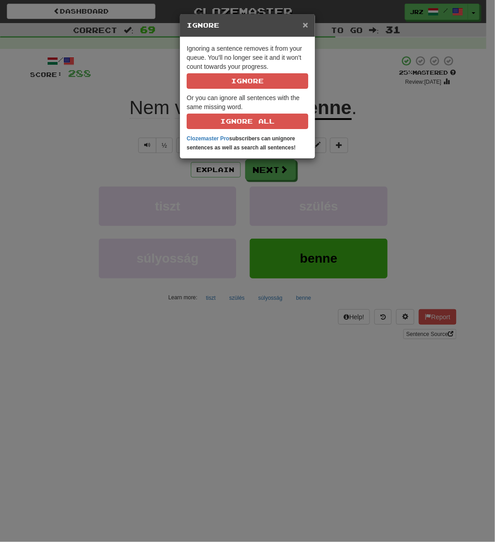
click at [306, 24] on span "×" at bounding box center [305, 24] width 5 height 10
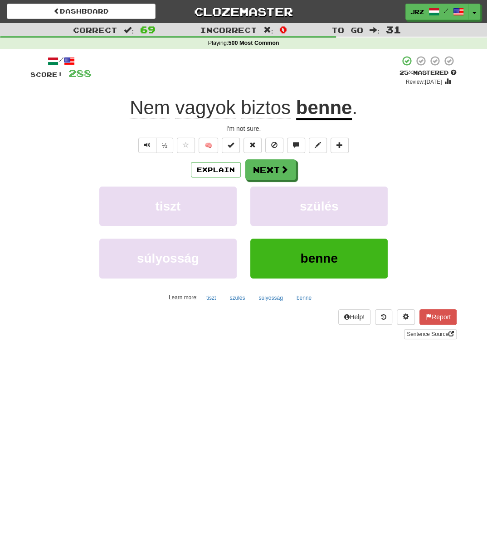
click at [306, 174] on div "Explain Next" at bounding box center [243, 170] width 426 height 21
drag, startPoint x: 240, startPoint y: 169, endPoint x: 268, endPoint y: 174, distance: 27.9
click at [266, 175] on div "Explain Next" at bounding box center [243, 170] width 426 height 21
click at [268, 171] on button "Next" at bounding box center [271, 170] width 51 height 21
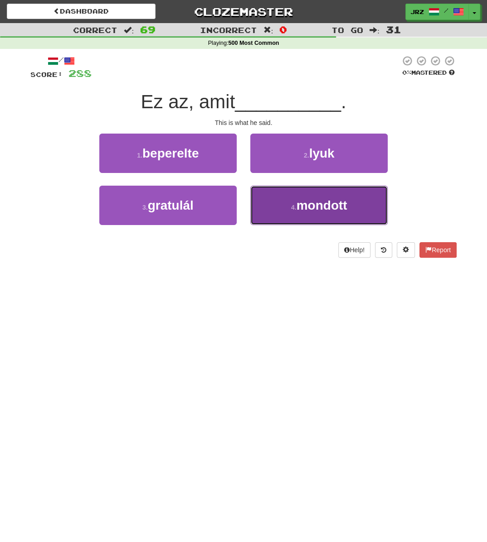
click at [306, 204] on span "mondott" at bounding box center [321, 205] width 51 height 14
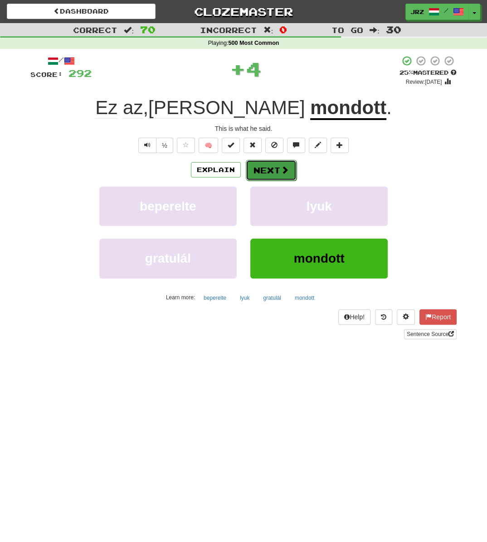
click at [272, 171] on button "Next" at bounding box center [271, 170] width 51 height 21
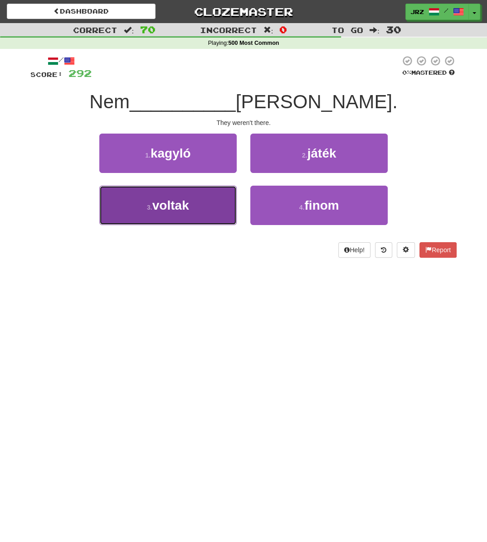
click at [179, 214] on button "3 . voltak" at bounding box center [167, 205] width 137 height 39
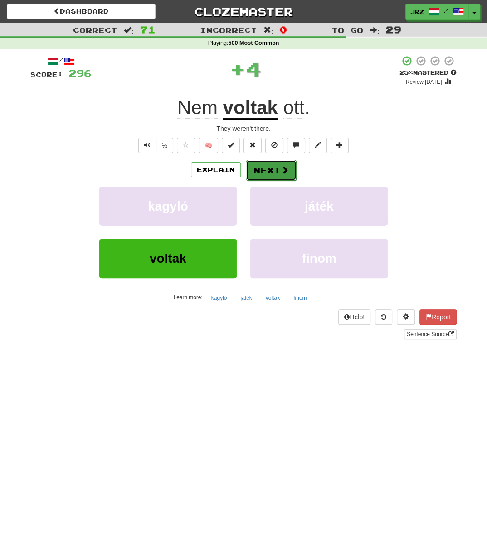
click at [278, 168] on button "Next" at bounding box center [271, 170] width 51 height 21
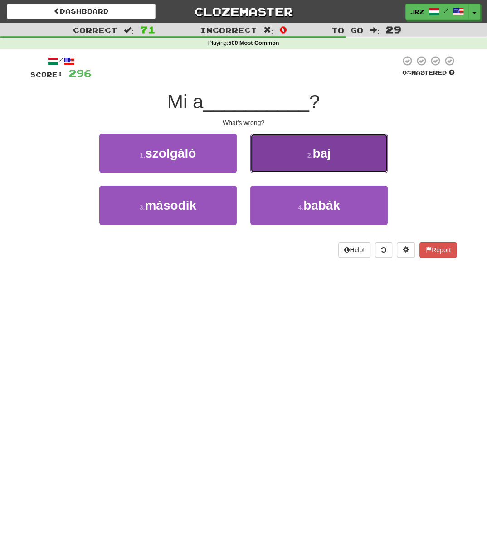
click at [297, 155] on button "2 . baj" at bounding box center [318, 153] width 137 height 39
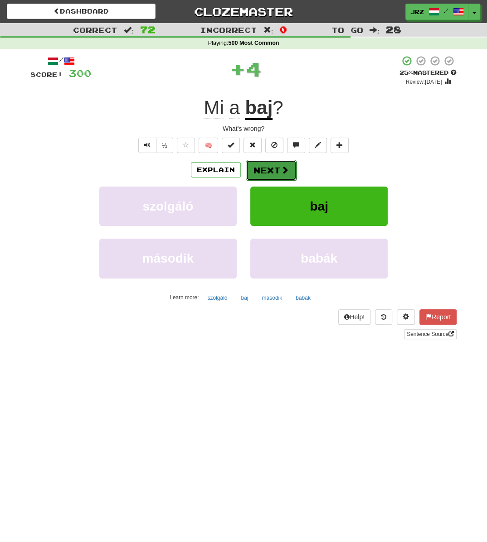
click at [268, 166] on button "Next" at bounding box center [271, 170] width 51 height 21
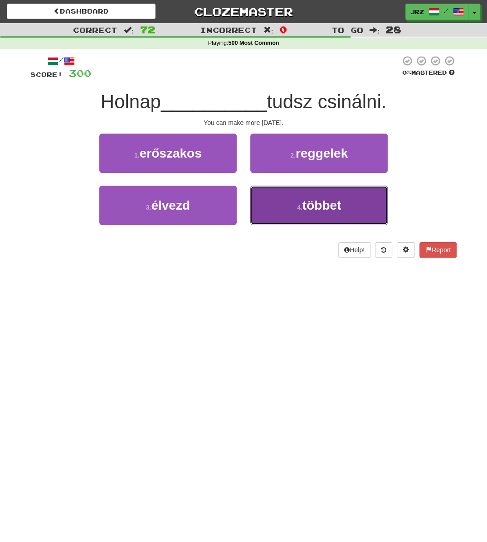
click at [306, 208] on span "többet" at bounding box center [321, 205] width 39 height 14
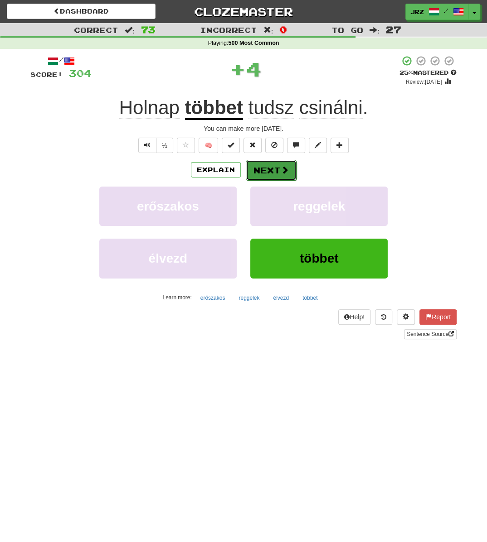
click at [276, 169] on button "Next" at bounding box center [271, 170] width 51 height 21
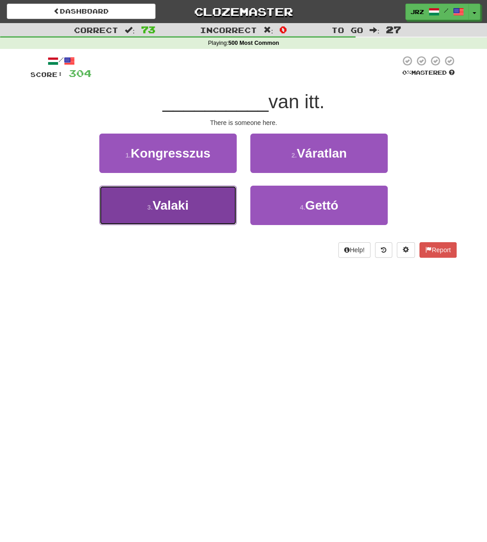
click at [210, 217] on button "3 . Valaki" at bounding box center [167, 205] width 137 height 39
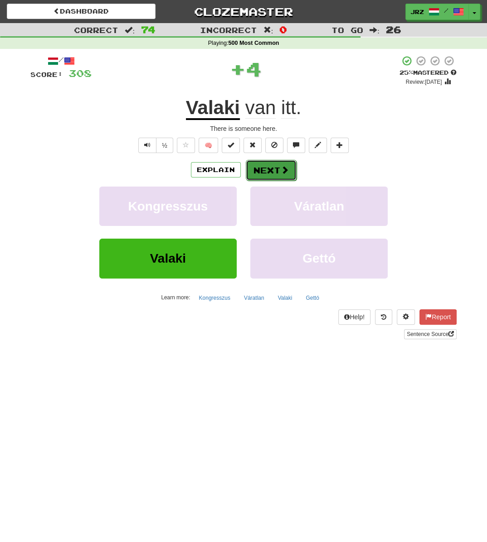
click at [274, 170] on button "Next" at bounding box center [271, 170] width 51 height 21
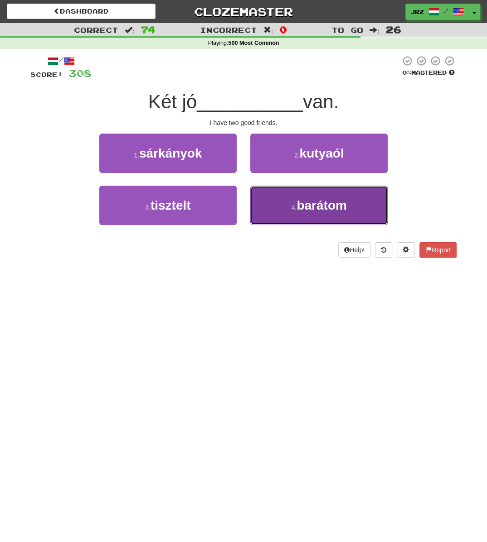
click at [306, 210] on button "4 . barátom" at bounding box center [318, 205] width 137 height 39
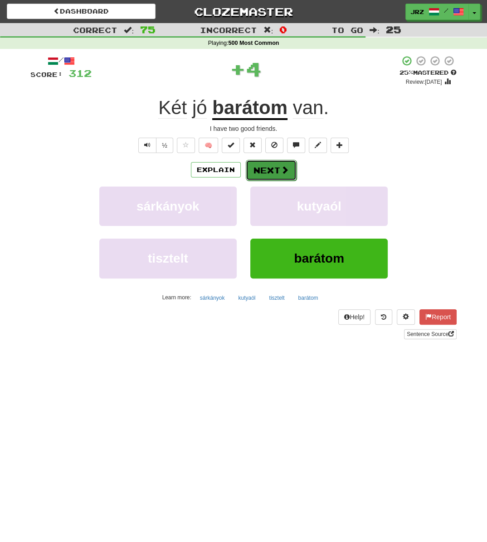
click at [269, 174] on button "Next" at bounding box center [271, 170] width 51 height 21
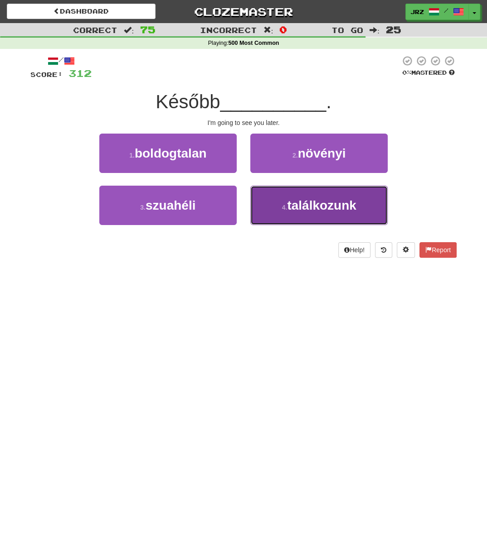
click at [306, 206] on span "találkozunk" at bounding box center [321, 205] width 69 height 14
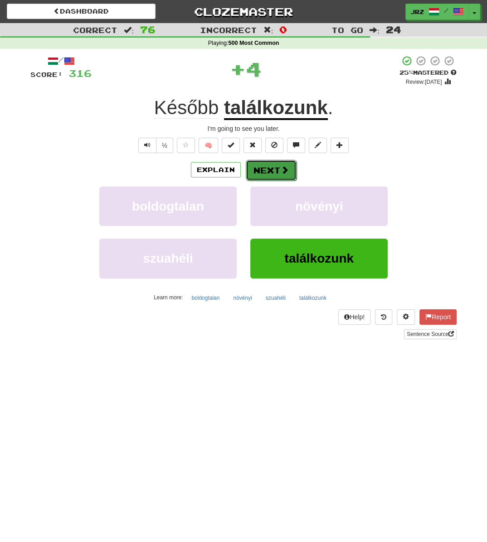
click at [280, 169] on span at bounding box center [284, 170] width 8 height 8
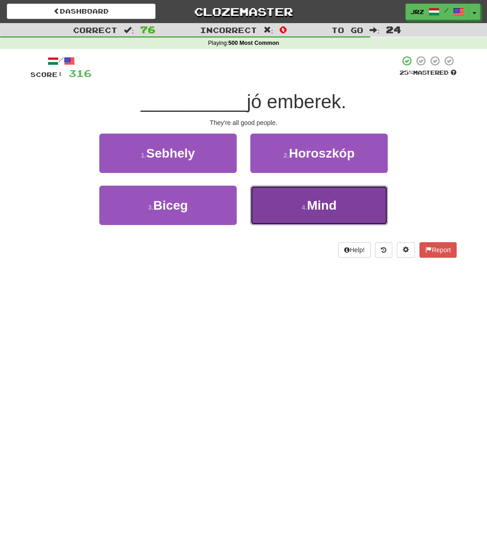
click at [291, 207] on button "4 . Mind" at bounding box center [318, 205] width 137 height 39
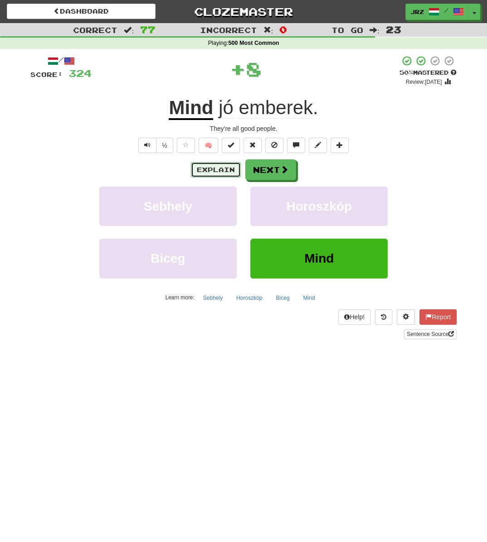
click at [216, 164] on button "Explain" at bounding box center [216, 169] width 50 height 15
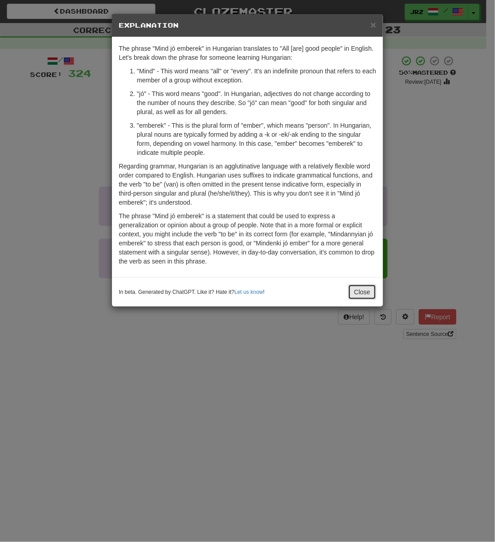
click at [306, 294] on button "Close" at bounding box center [362, 292] width 28 height 15
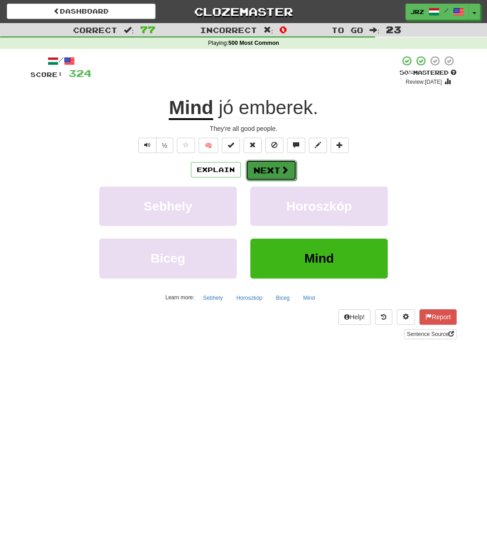
click at [276, 167] on button "Next" at bounding box center [271, 170] width 51 height 21
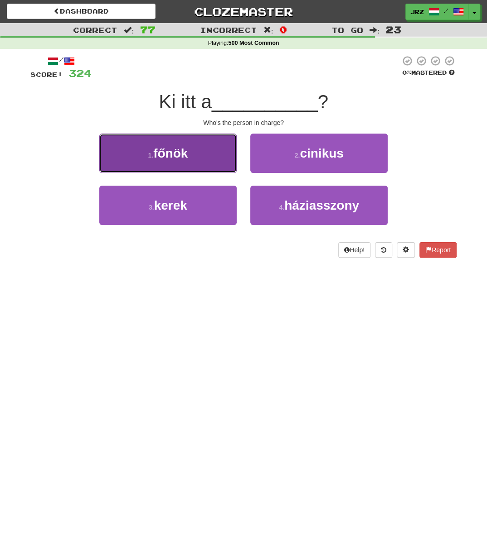
click at [189, 159] on button "1 . főnök" at bounding box center [167, 153] width 137 height 39
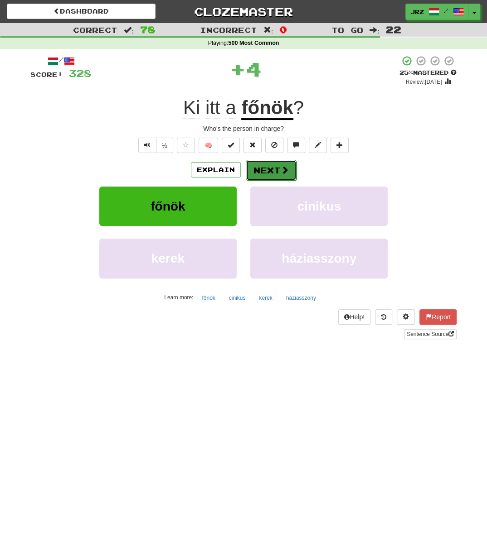
click at [276, 171] on button "Next" at bounding box center [271, 170] width 51 height 21
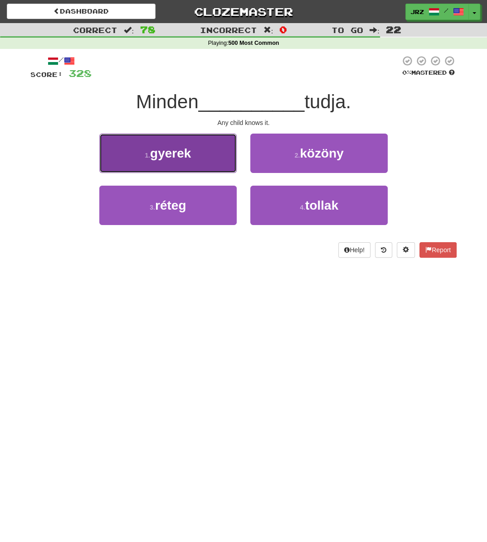
click at [177, 153] on span "gyerek" at bounding box center [170, 153] width 41 height 14
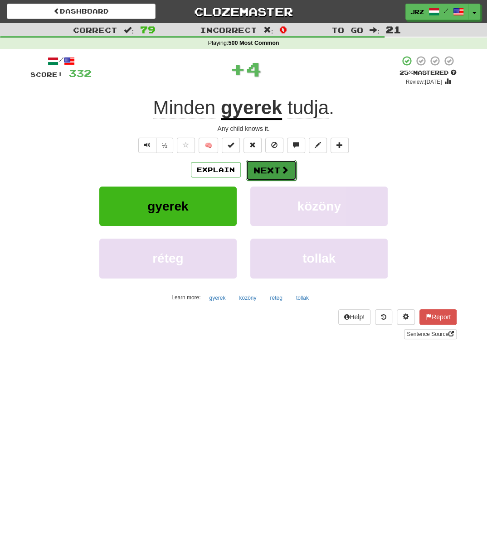
click at [266, 174] on button "Next" at bounding box center [271, 170] width 51 height 21
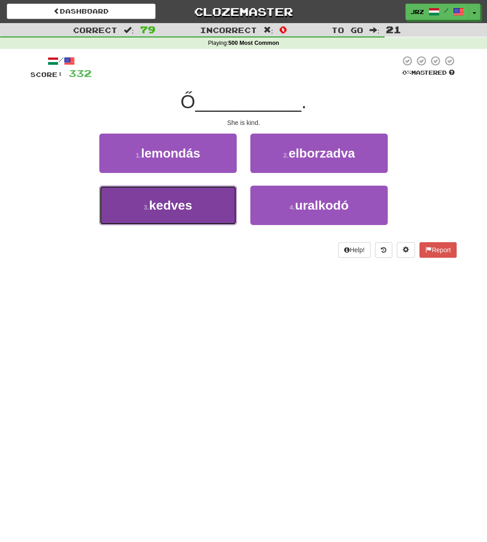
click at [190, 207] on span "kedves" at bounding box center [170, 205] width 43 height 14
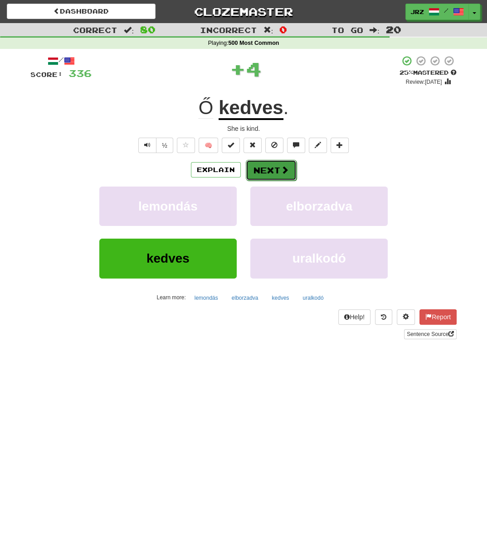
click at [267, 170] on button "Next" at bounding box center [271, 170] width 51 height 21
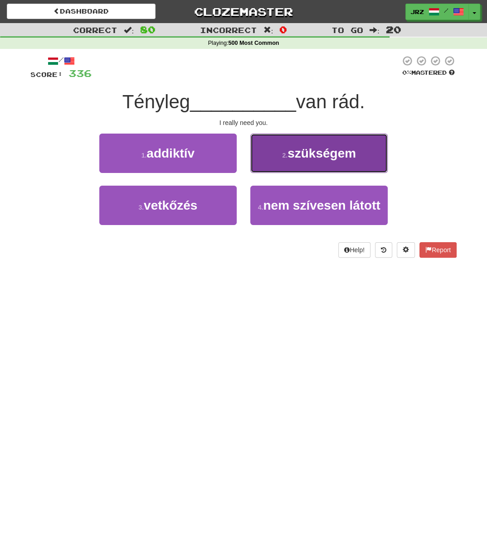
click at [306, 147] on span "szükségem" at bounding box center [321, 153] width 68 height 14
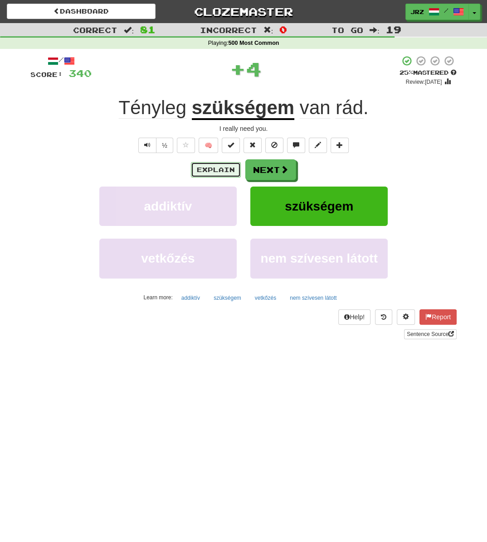
click at [206, 172] on button "Explain" at bounding box center [216, 169] width 50 height 15
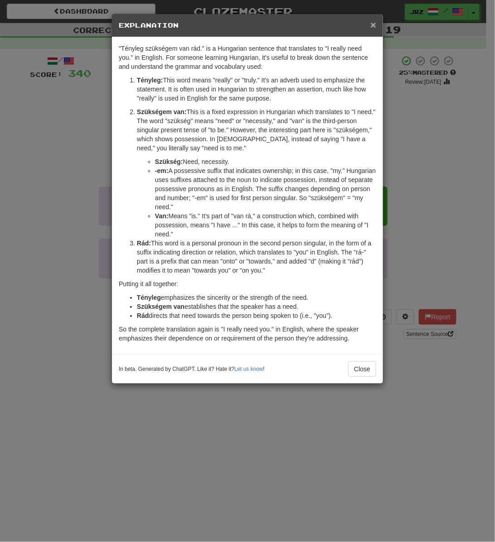
click at [306, 19] on span "×" at bounding box center [373, 24] width 5 height 10
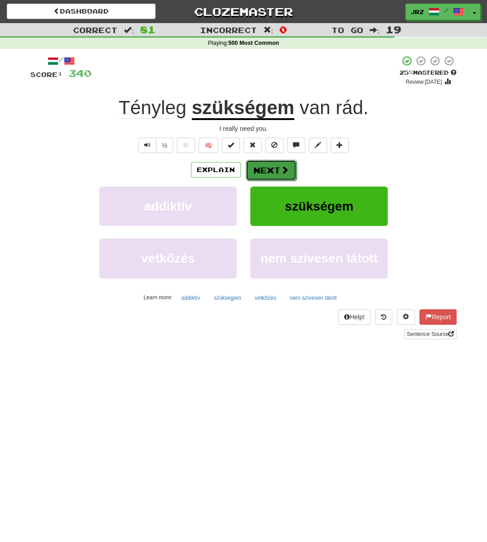
click at [266, 169] on button "Next" at bounding box center [271, 170] width 51 height 21
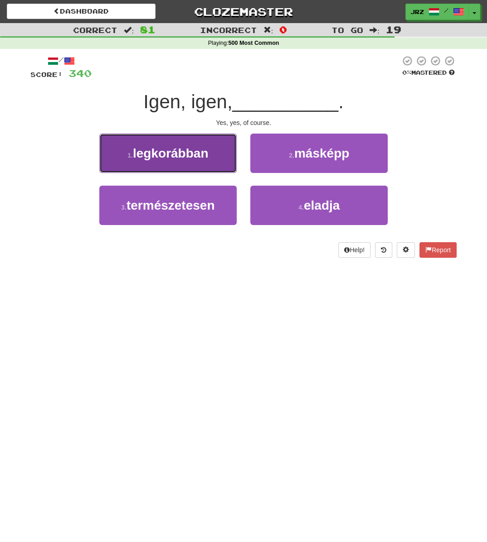
click at [190, 157] on span "legkorábban" at bounding box center [170, 153] width 75 height 14
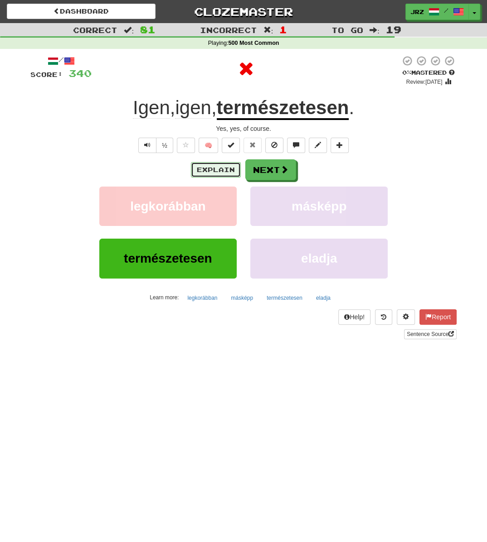
click at [230, 170] on button "Explain" at bounding box center [216, 169] width 50 height 15
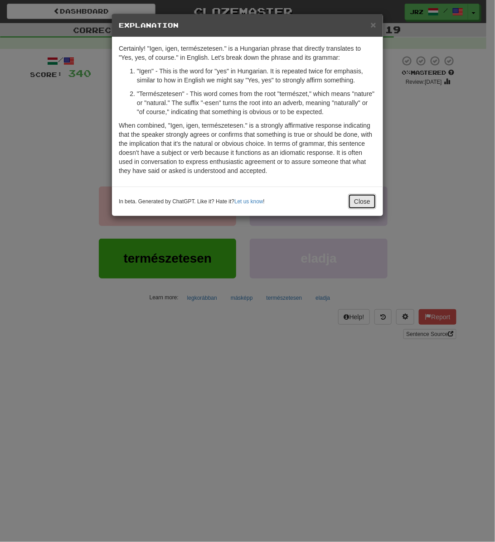
click at [306, 198] on button "Close" at bounding box center [362, 201] width 28 height 15
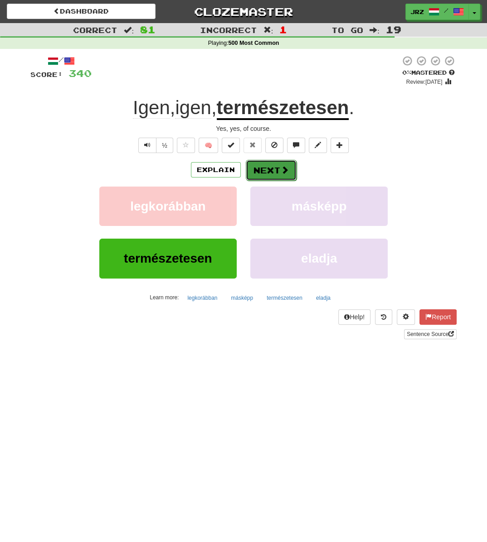
click at [258, 172] on button "Next" at bounding box center [271, 170] width 51 height 21
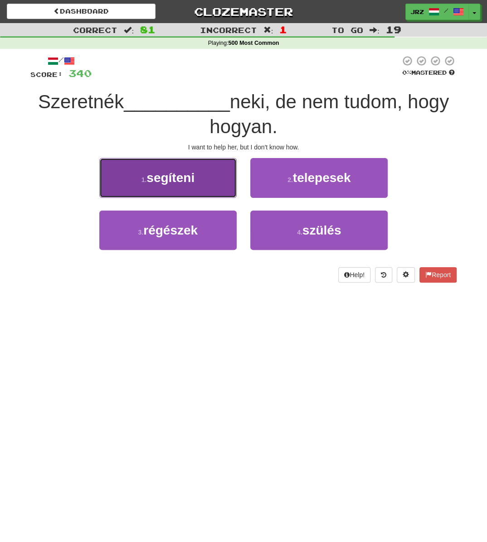
click at [191, 192] on button "1 . segíteni" at bounding box center [167, 177] width 137 height 39
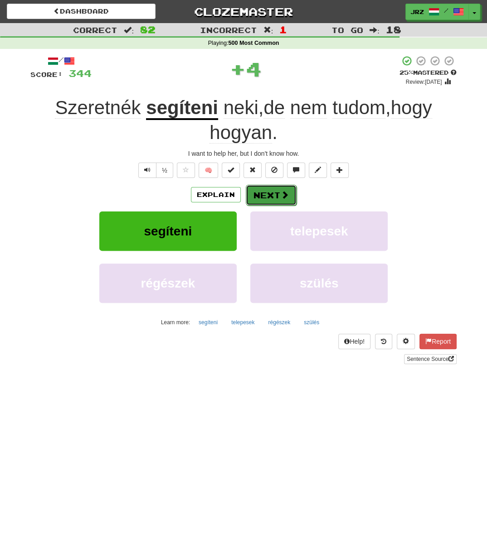
click at [266, 193] on button "Next" at bounding box center [271, 195] width 51 height 21
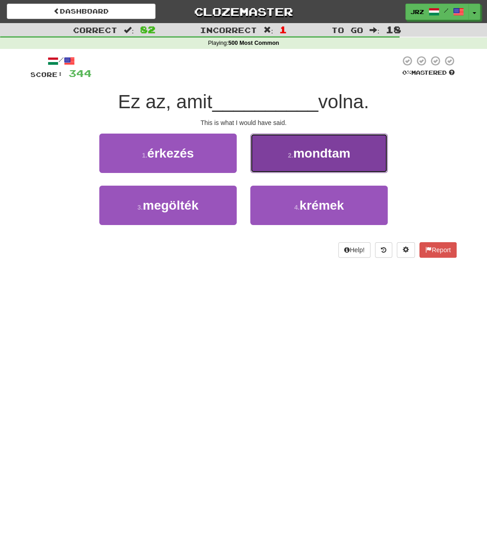
click at [306, 146] on span "mondtam" at bounding box center [321, 153] width 57 height 14
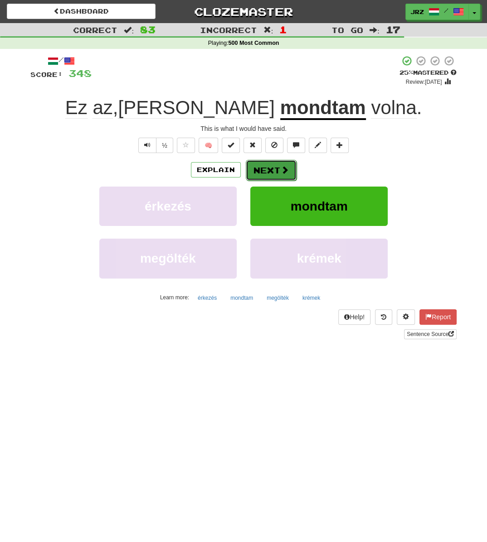
click at [268, 169] on button "Next" at bounding box center [271, 170] width 51 height 21
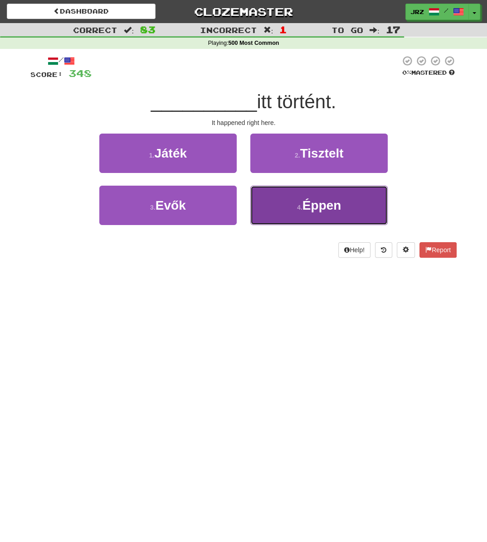
click at [306, 207] on span "Éppen" at bounding box center [321, 205] width 39 height 14
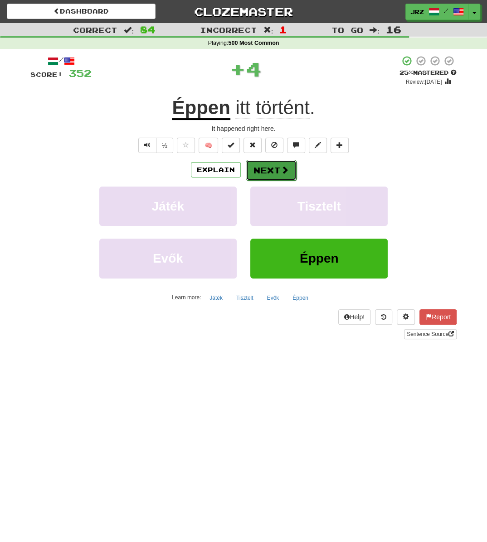
click at [276, 167] on button "Next" at bounding box center [271, 170] width 51 height 21
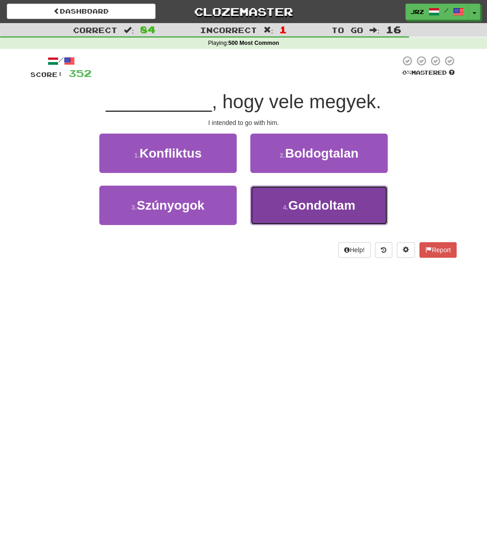
click at [291, 204] on span "Gondoltam" at bounding box center [321, 205] width 67 height 14
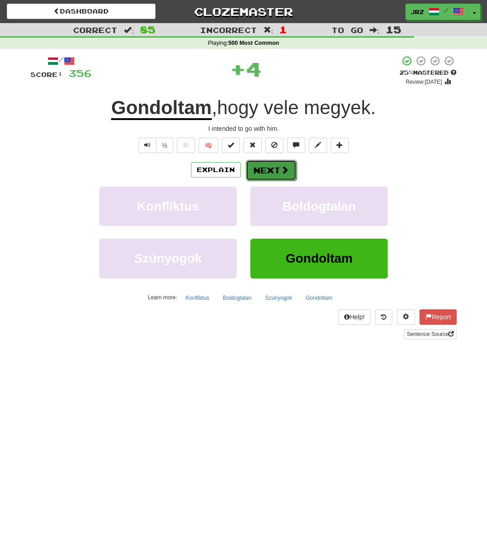
click at [269, 168] on button "Next" at bounding box center [271, 170] width 51 height 21
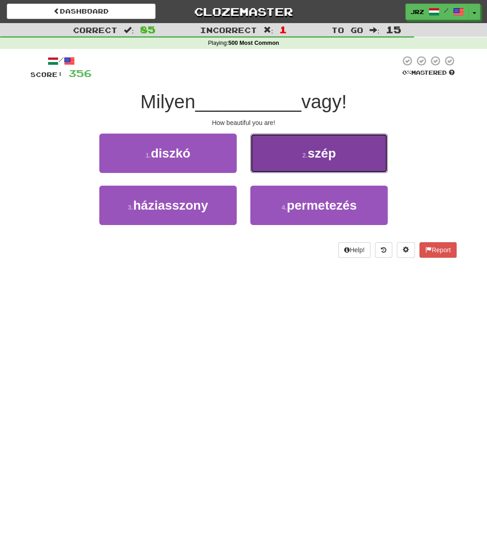
click at [306, 161] on button "2 . szép" at bounding box center [318, 153] width 137 height 39
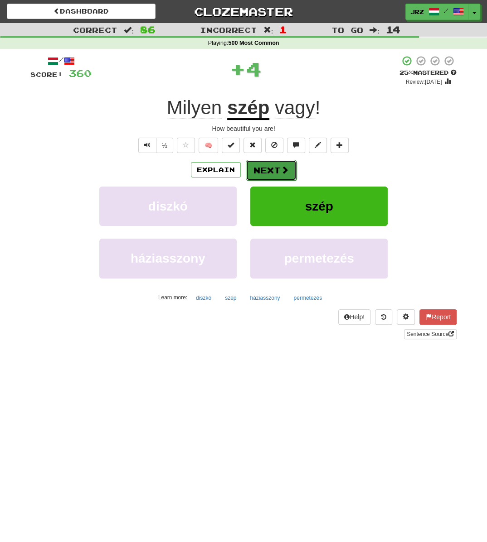
click at [255, 167] on button "Next" at bounding box center [271, 170] width 51 height 21
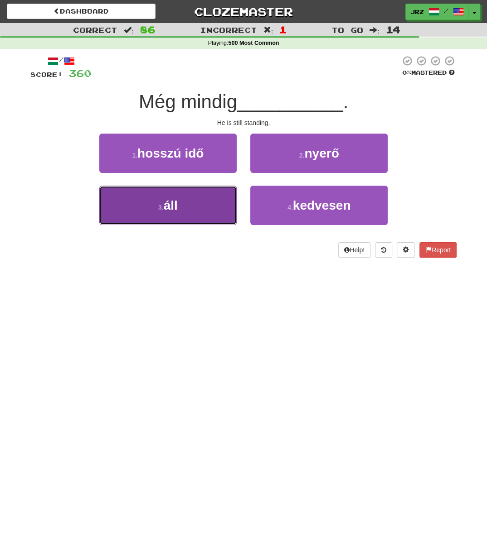
click at [196, 207] on button "3 . áll" at bounding box center [167, 205] width 137 height 39
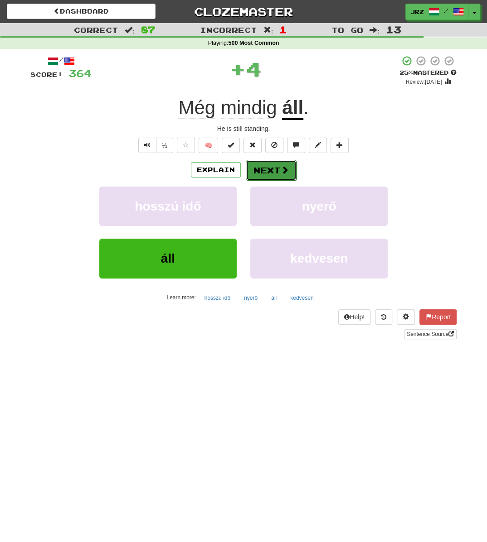
click at [266, 173] on button "Next" at bounding box center [271, 170] width 51 height 21
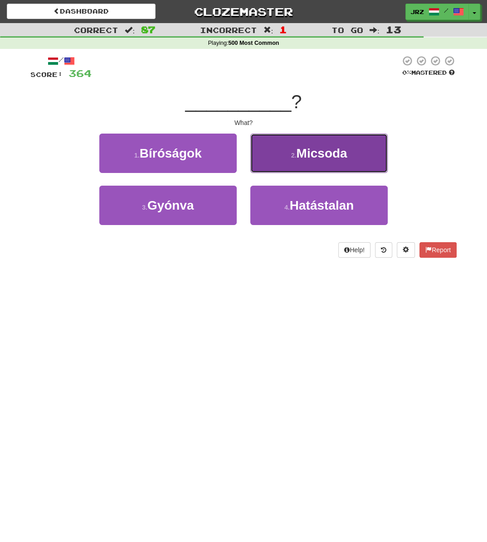
click at [280, 157] on button "2 . Micsoda" at bounding box center [318, 153] width 137 height 39
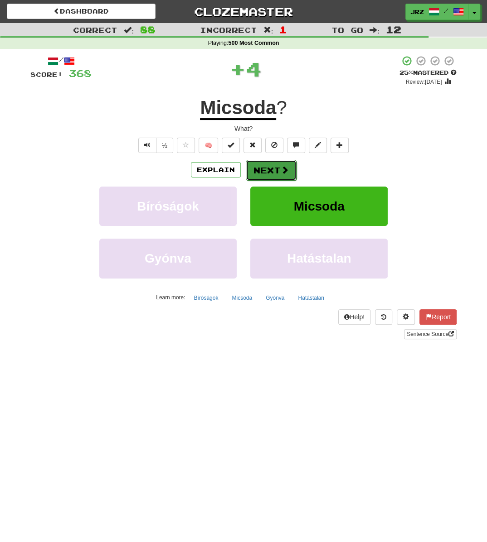
click at [265, 173] on button "Next" at bounding box center [271, 170] width 51 height 21
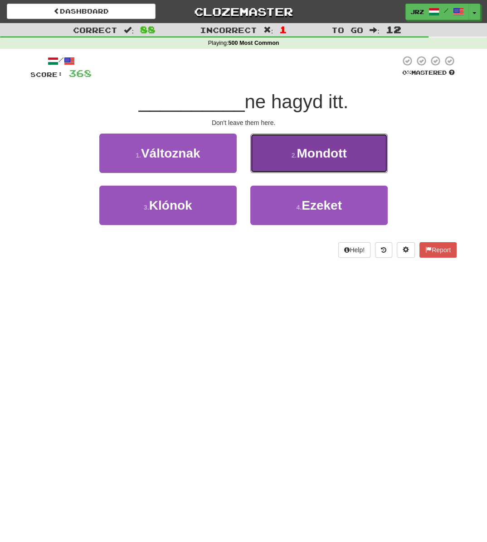
click at [306, 161] on button "2 . Mondott" at bounding box center [318, 153] width 137 height 39
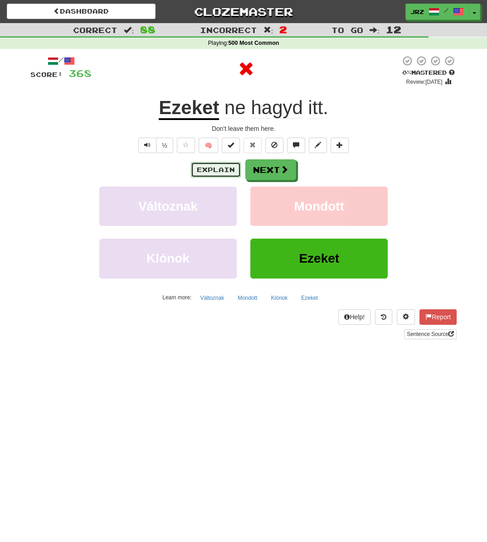
click at [217, 169] on button "Explain" at bounding box center [216, 169] width 50 height 15
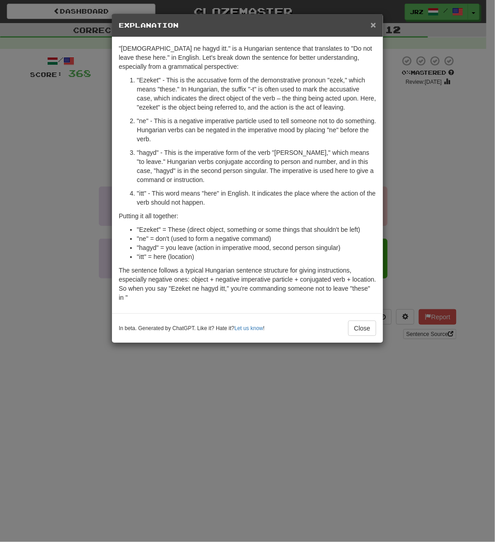
click at [306, 29] on span "×" at bounding box center [373, 24] width 5 height 10
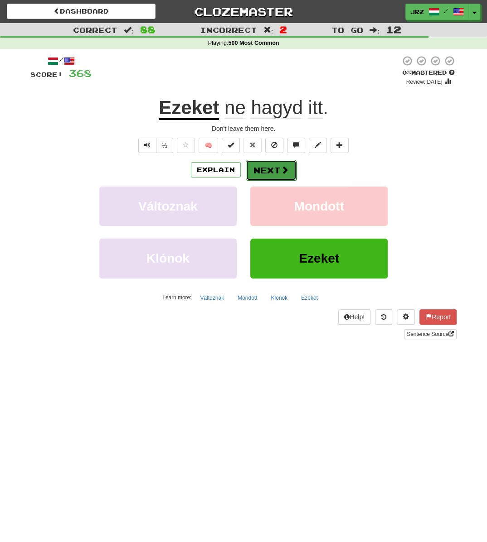
click at [273, 164] on button "Next" at bounding box center [271, 170] width 51 height 21
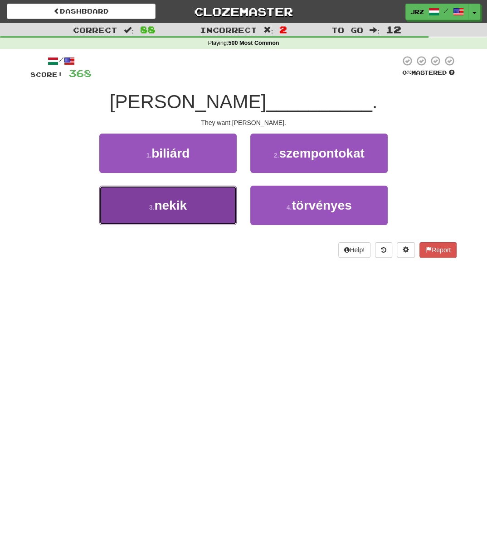
click at [205, 203] on button "3 . nekik" at bounding box center [167, 205] width 137 height 39
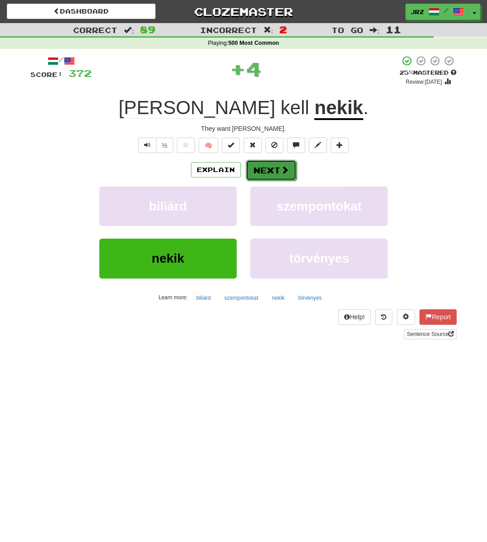
click at [276, 167] on button "Next" at bounding box center [271, 170] width 51 height 21
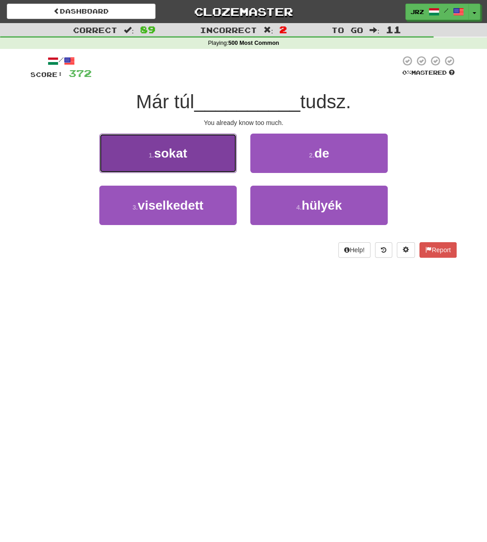
click at [197, 160] on button "1 . sokat" at bounding box center [167, 153] width 137 height 39
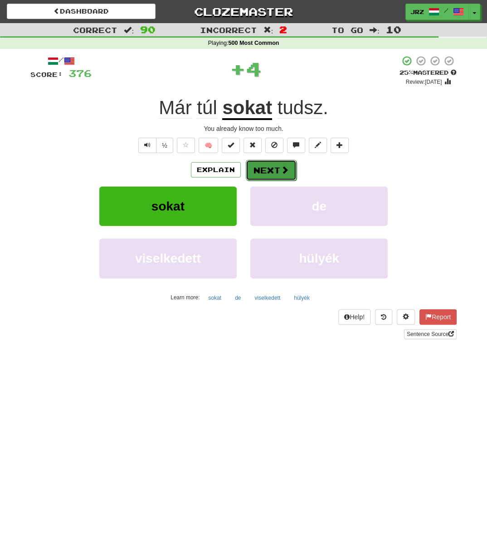
click at [271, 168] on button "Next" at bounding box center [271, 170] width 51 height 21
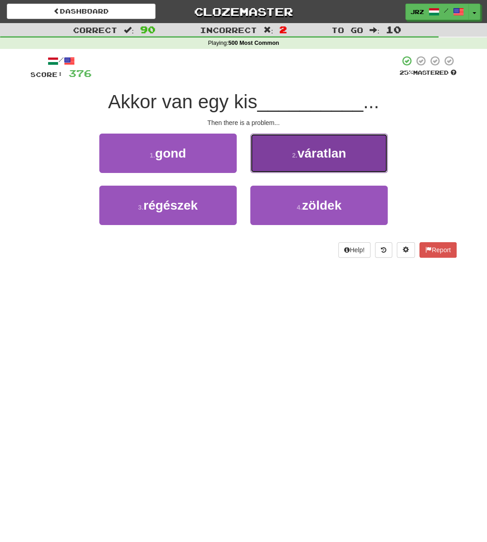
click at [306, 147] on span "váratlan" at bounding box center [321, 153] width 48 height 14
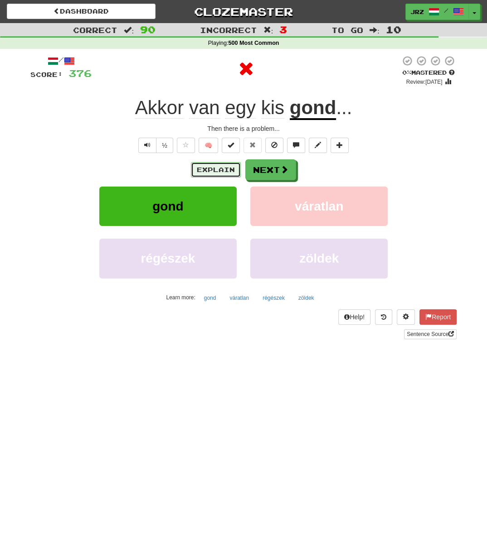
click at [223, 174] on button "Explain" at bounding box center [216, 169] width 50 height 15
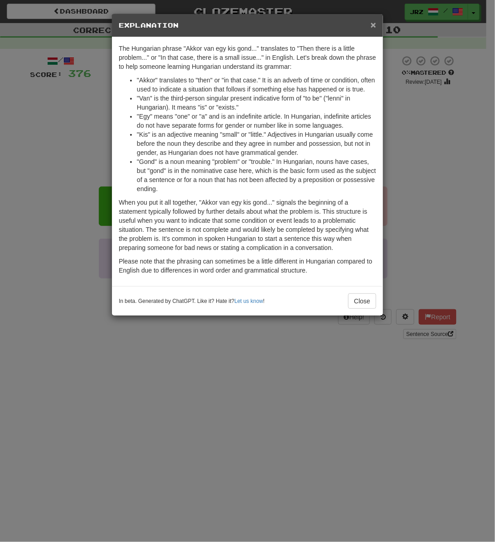
click at [306, 26] on div "× Explanation" at bounding box center [247, 25] width 271 height 23
click at [306, 18] on div "× Explanation" at bounding box center [247, 25] width 271 height 23
click at [306, 25] on span "×" at bounding box center [373, 24] width 5 height 10
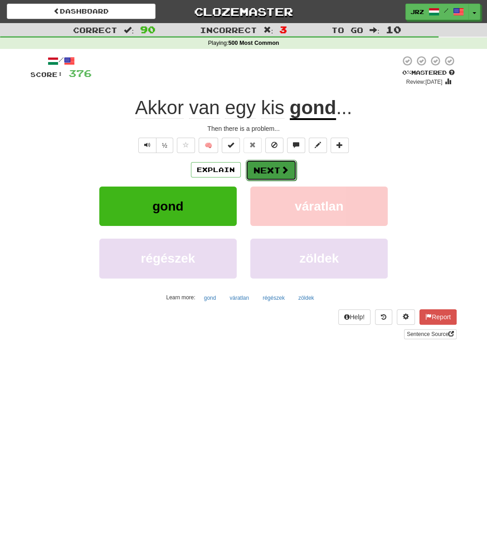
click at [271, 169] on button "Next" at bounding box center [271, 170] width 51 height 21
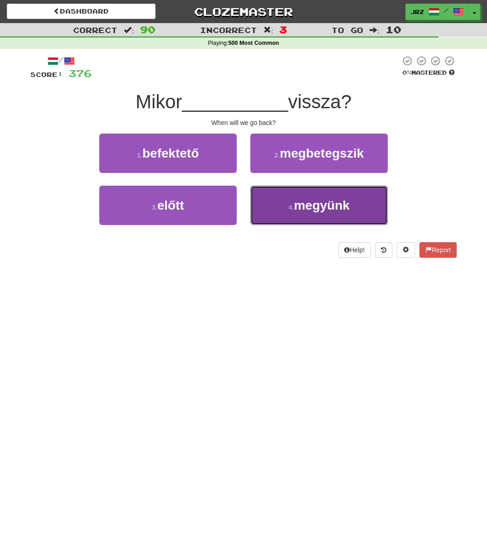
click at [283, 203] on button "4 . megyünk" at bounding box center [318, 205] width 137 height 39
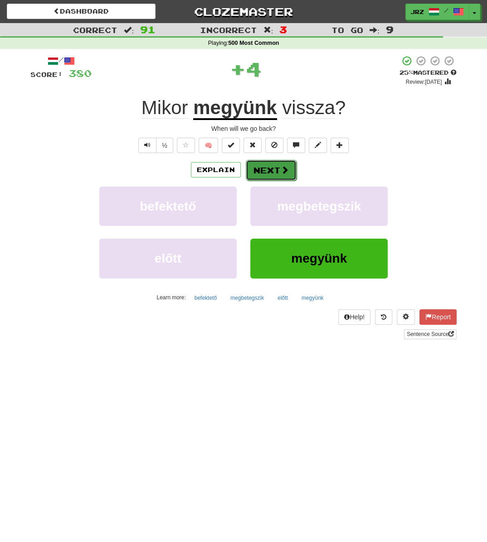
click at [260, 162] on button "Next" at bounding box center [271, 170] width 51 height 21
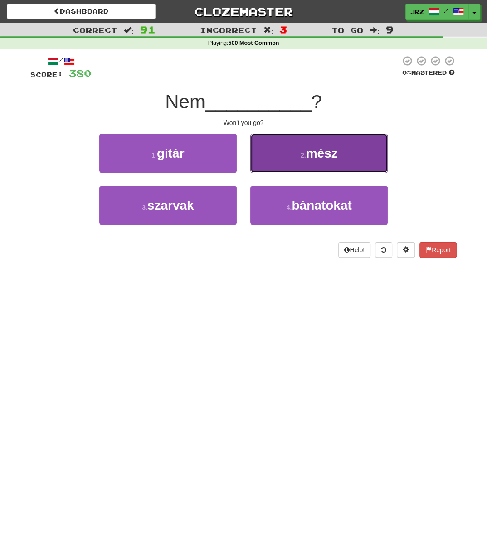
click at [282, 158] on button "2 . mész" at bounding box center [318, 153] width 137 height 39
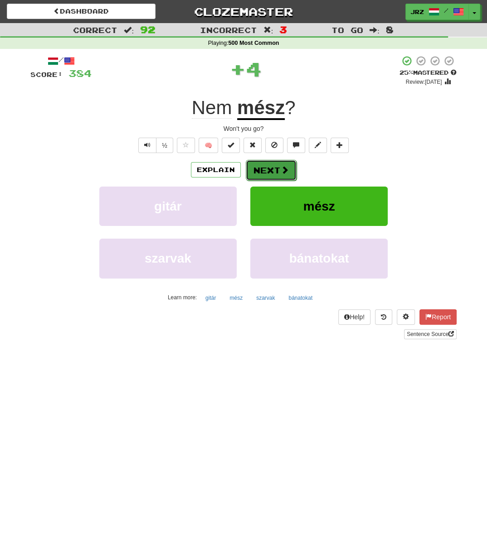
click at [275, 173] on button "Next" at bounding box center [271, 170] width 51 height 21
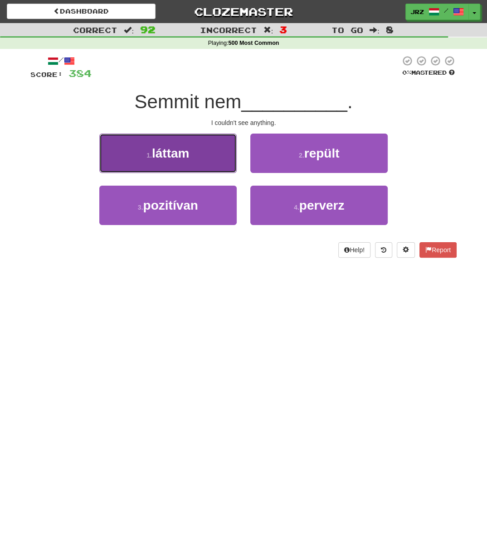
click at [187, 158] on span "láttam" at bounding box center [170, 153] width 37 height 14
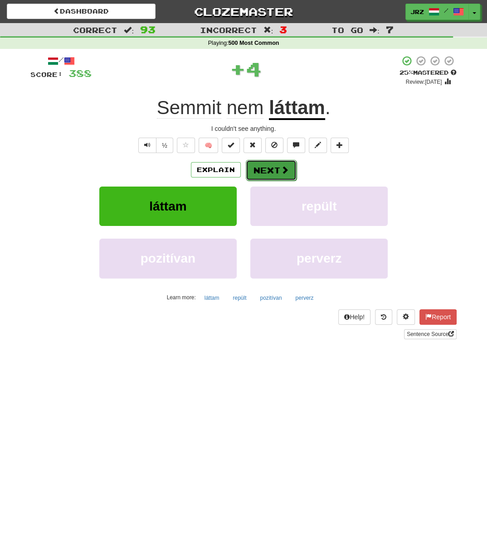
click at [276, 174] on button "Next" at bounding box center [271, 170] width 51 height 21
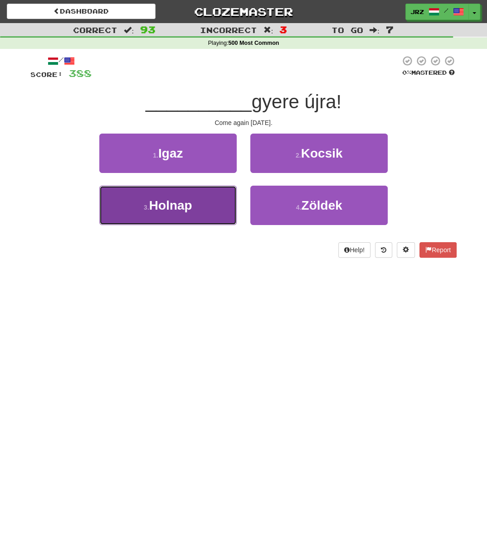
click at [185, 222] on button "3 . Holnap" at bounding box center [167, 205] width 137 height 39
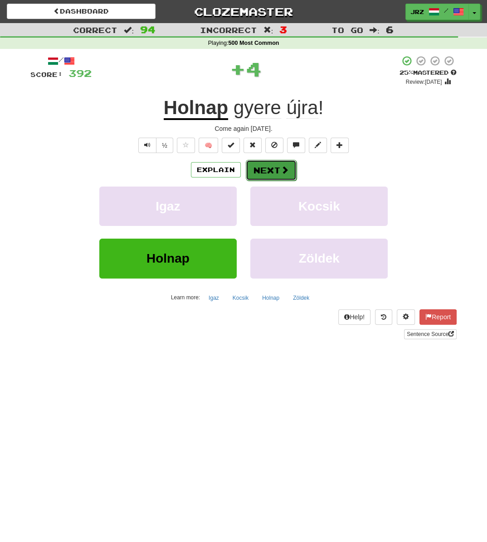
click at [264, 177] on button "Next" at bounding box center [271, 170] width 51 height 21
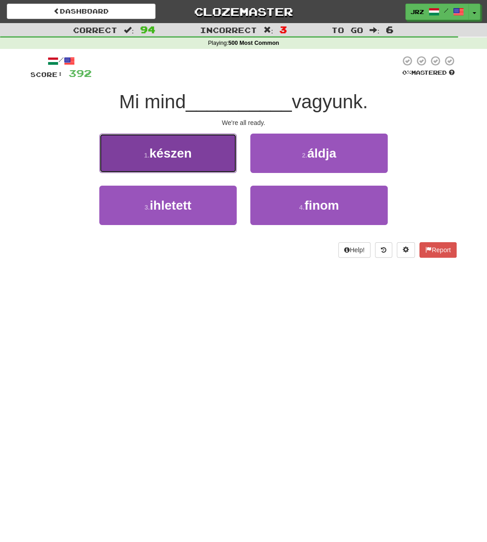
click at [188, 162] on button "1 . készen" at bounding box center [167, 153] width 137 height 39
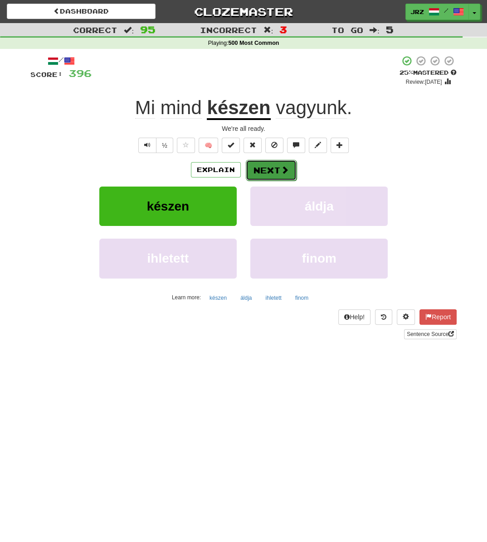
click at [258, 170] on button "Next" at bounding box center [271, 170] width 51 height 21
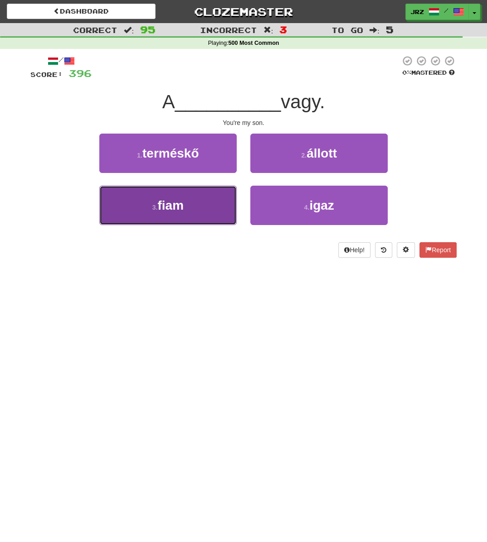
click at [209, 219] on button "3 . fiam" at bounding box center [167, 205] width 137 height 39
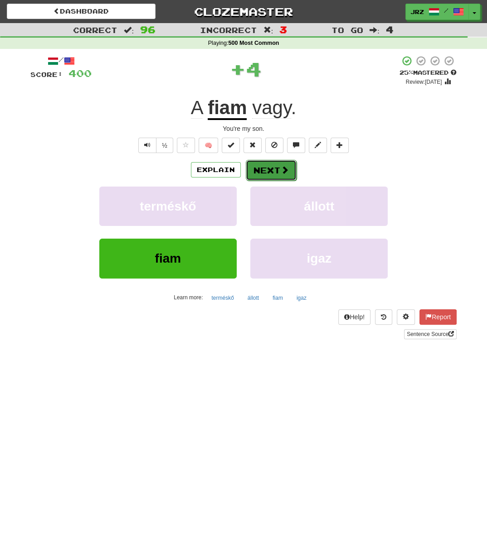
click at [262, 168] on button "Next" at bounding box center [271, 170] width 51 height 21
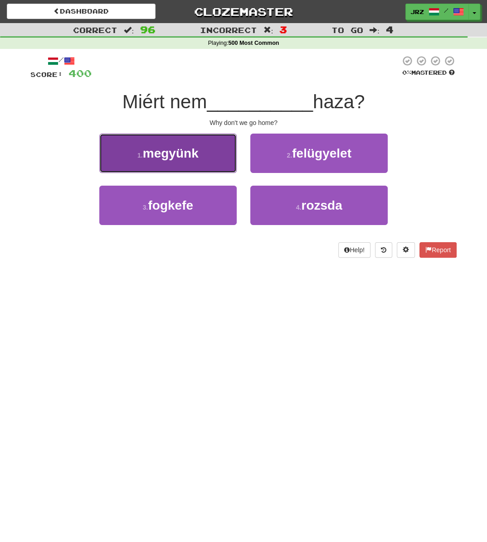
click at [208, 164] on button "1 . megyünk" at bounding box center [167, 153] width 137 height 39
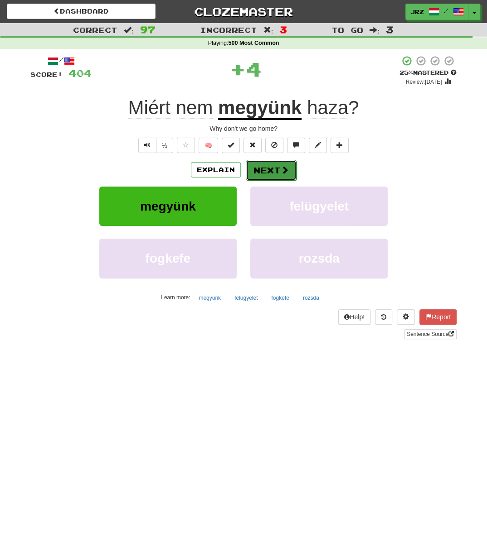
click at [290, 164] on button "Next" at bounding box center [271, 170] width 51 height 21
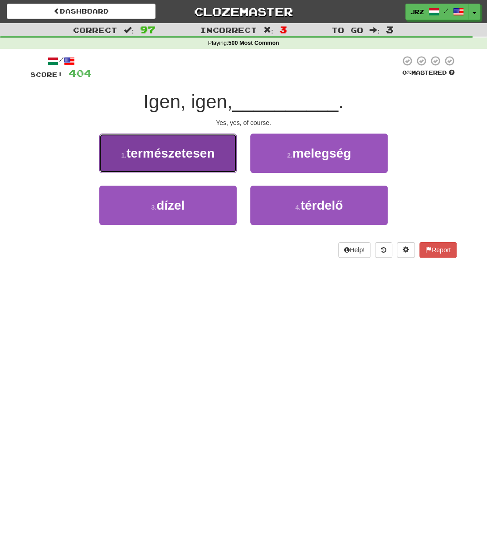
click at [193, 167] on button "1 . természetesen" at bounding box center [167, 153] width 137 height 39
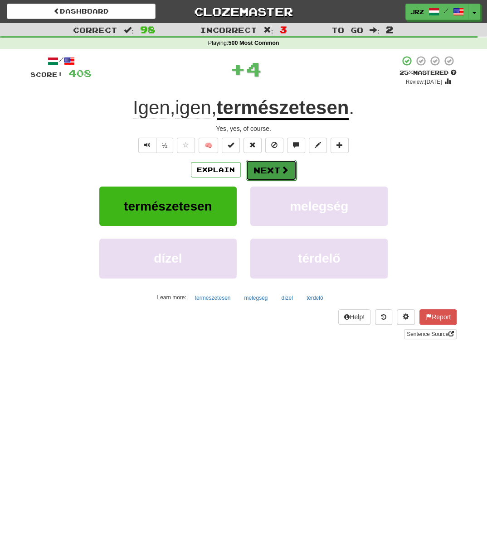
click at [264, 167] on button "Next" at bounding box center [271, 170] width 51 height 21
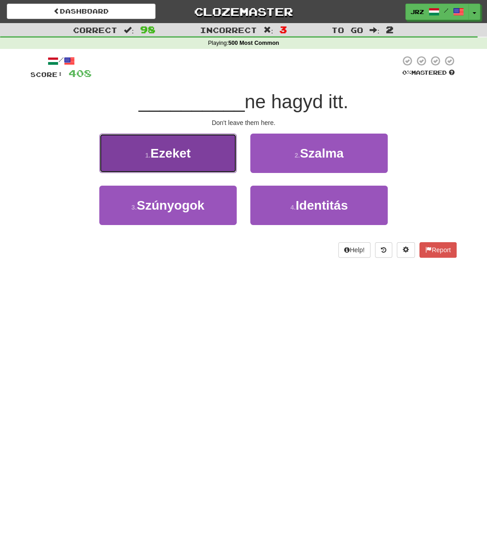
click at [207, 151] on button "1 . Ezeket" at bounding box center [167, 153] width 137 height 39
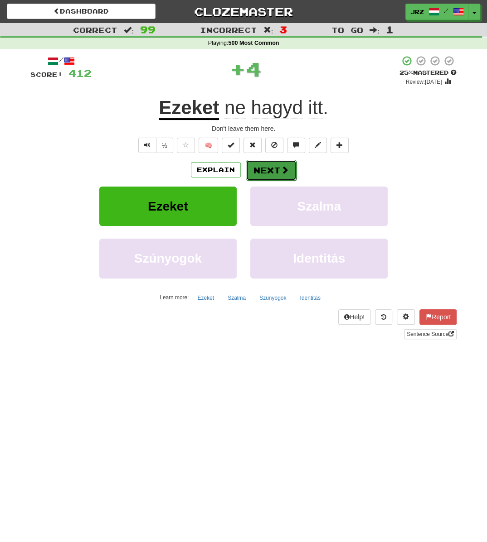
click at [274, 171] on button "Next" at bounding box center [271, 170] width 51 height 21
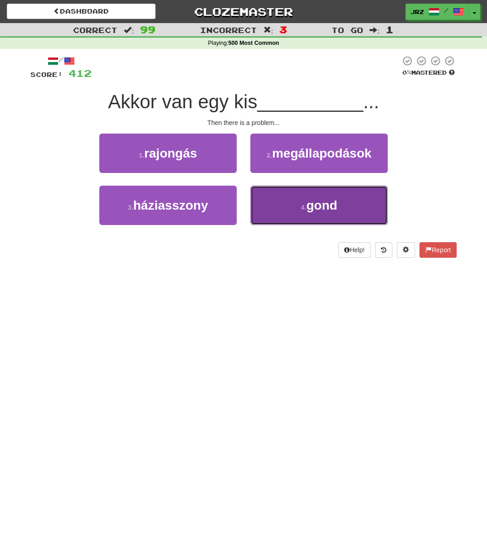
click at [306, 201] on button "4 . gond" at bounding box center [318, 205] width 137 height 39
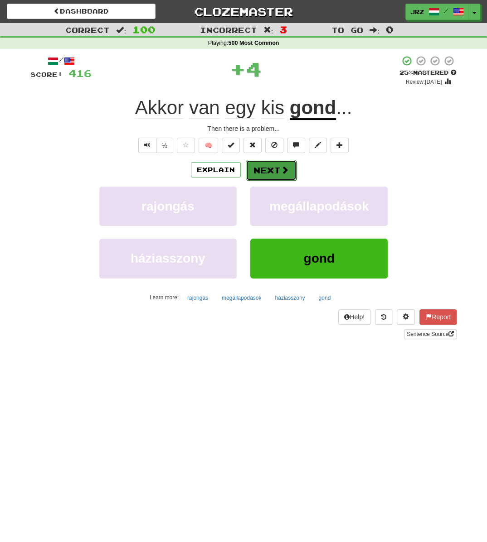
click at [271, 164] on button "Next" at bounding box center [271, 170] width 51 height 21
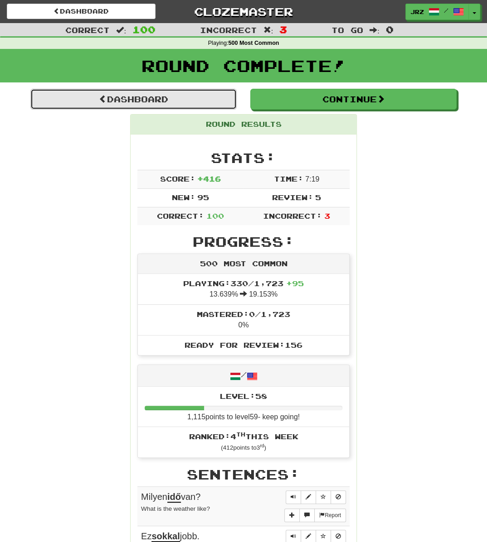
click at [198, 100] on link "Dashboard" at bounding box center [133, 99] width 206 height 21
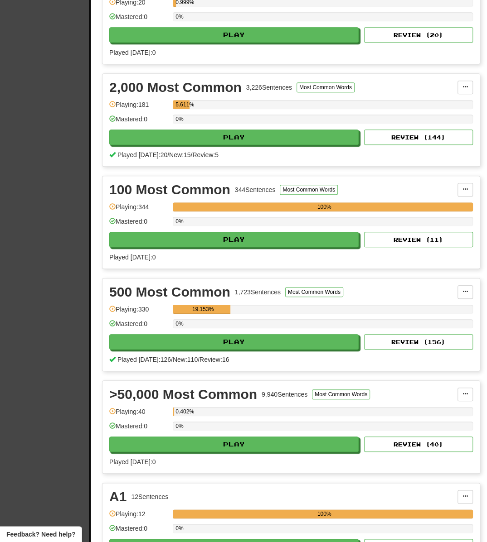
scroll to position [251, 0]
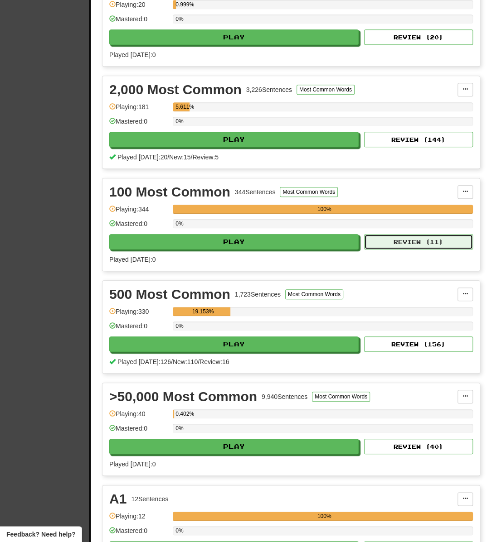
click at [418, 241] on button "Review ( 11 )" at bounding box center [418, 241] width 109 height 15
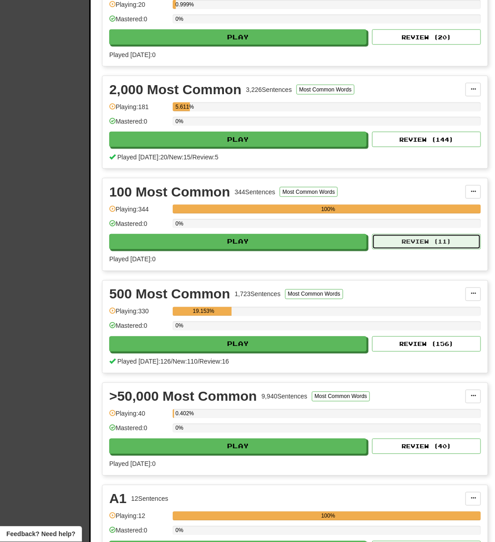
select select "***"
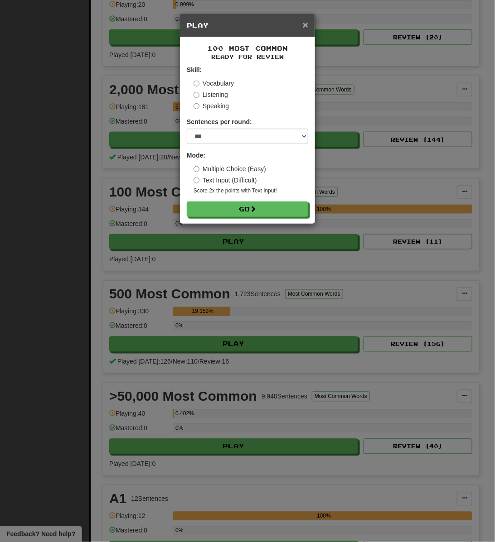
click at [305, 25] on span "×" at bounding box center [305, 24] width 5 height 10
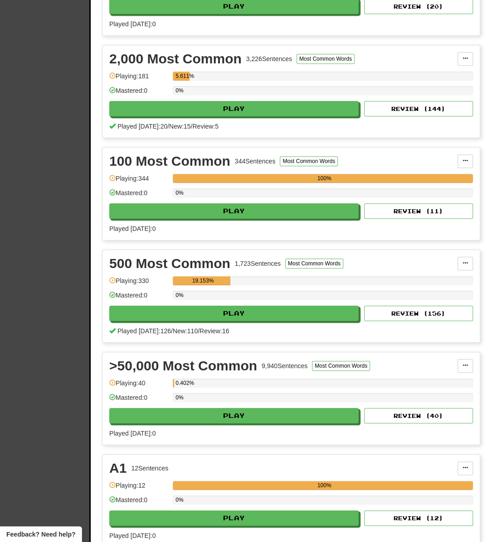
scroll to position [374, 0]
